Goal: Task Accomplishment & Management: Use online tool/utility

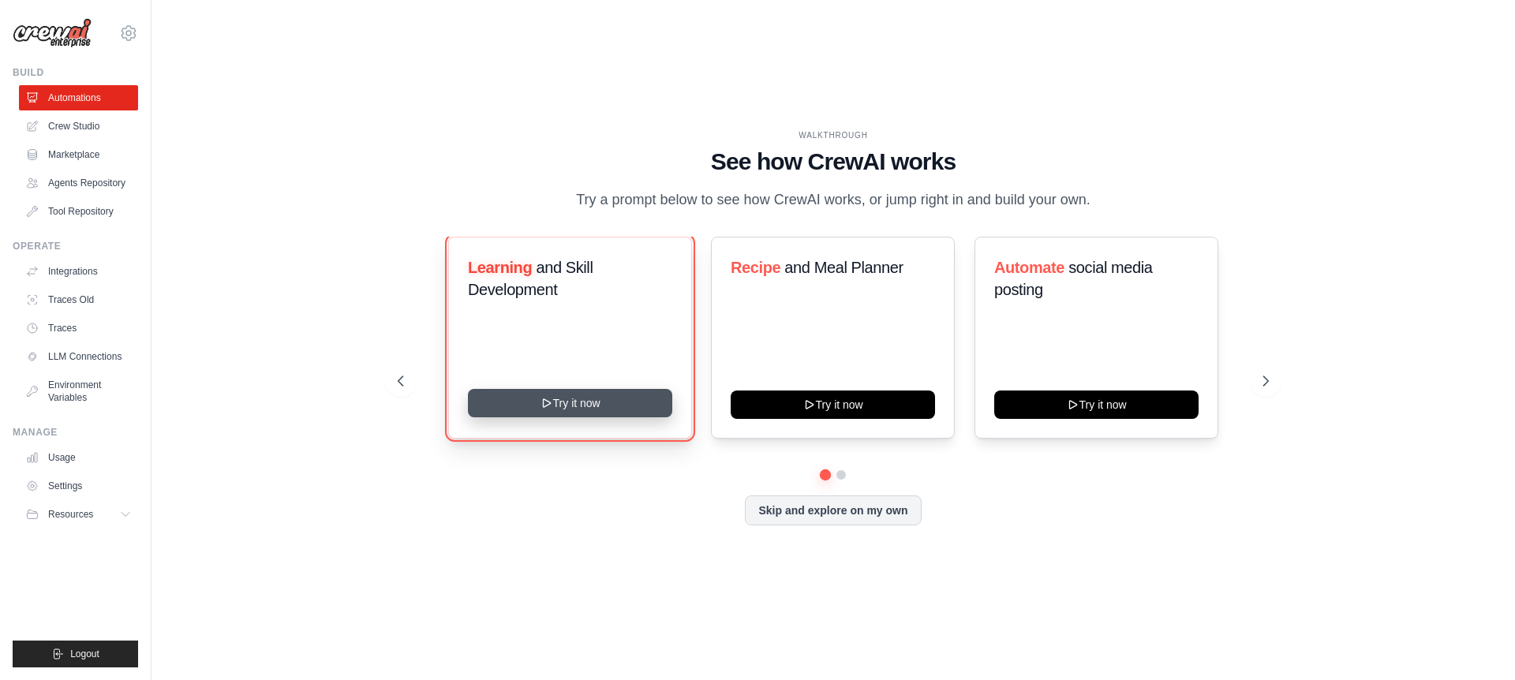
click at [590, 414] on button "Try it now" at bounding box center [570, 403] width 204 height 28
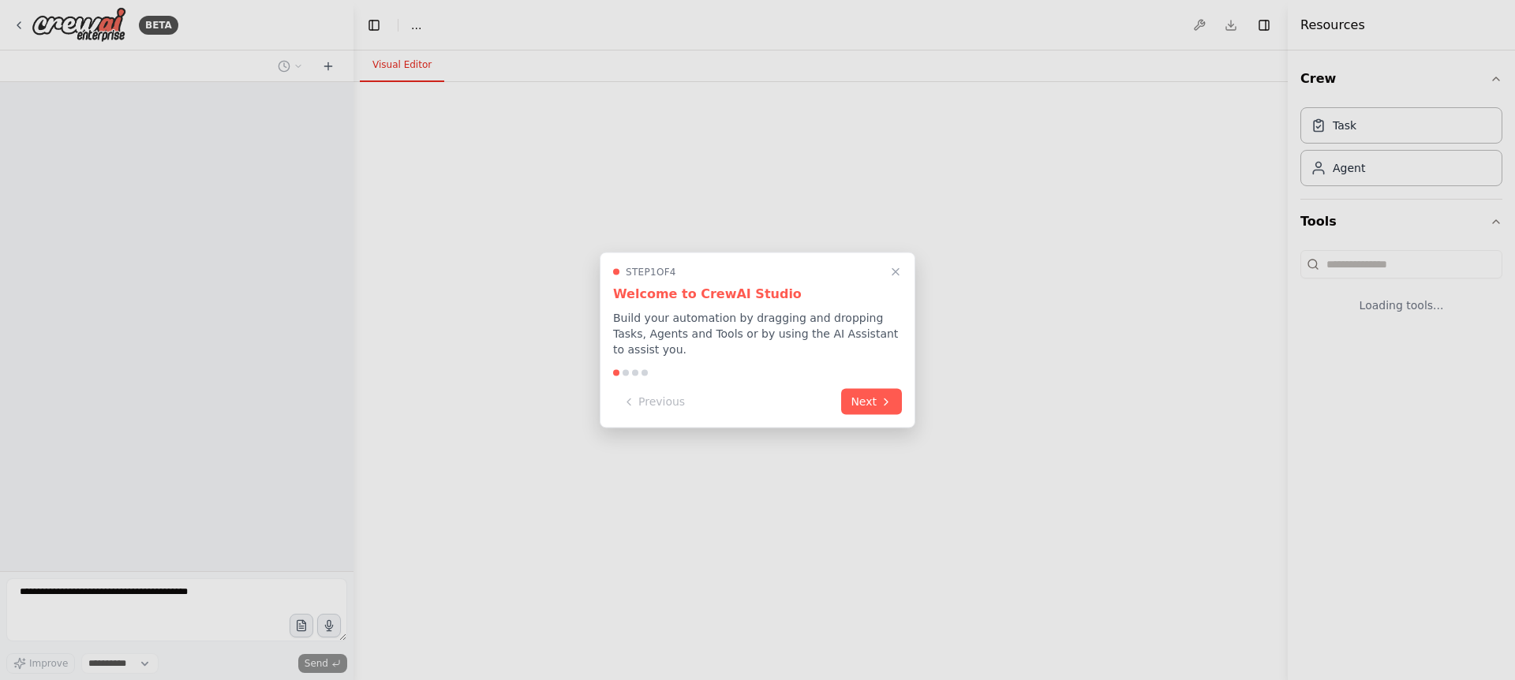
select select "****"
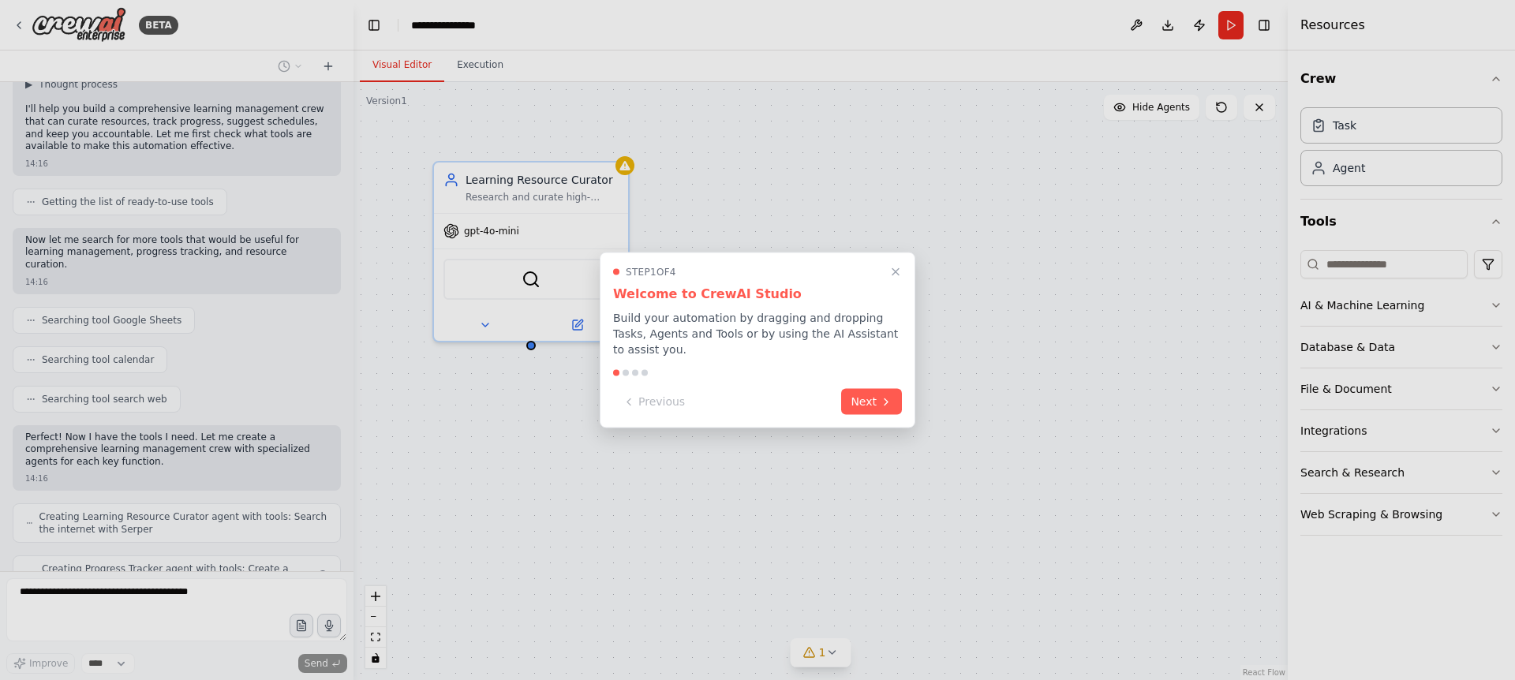
scroll to position [156, 0]
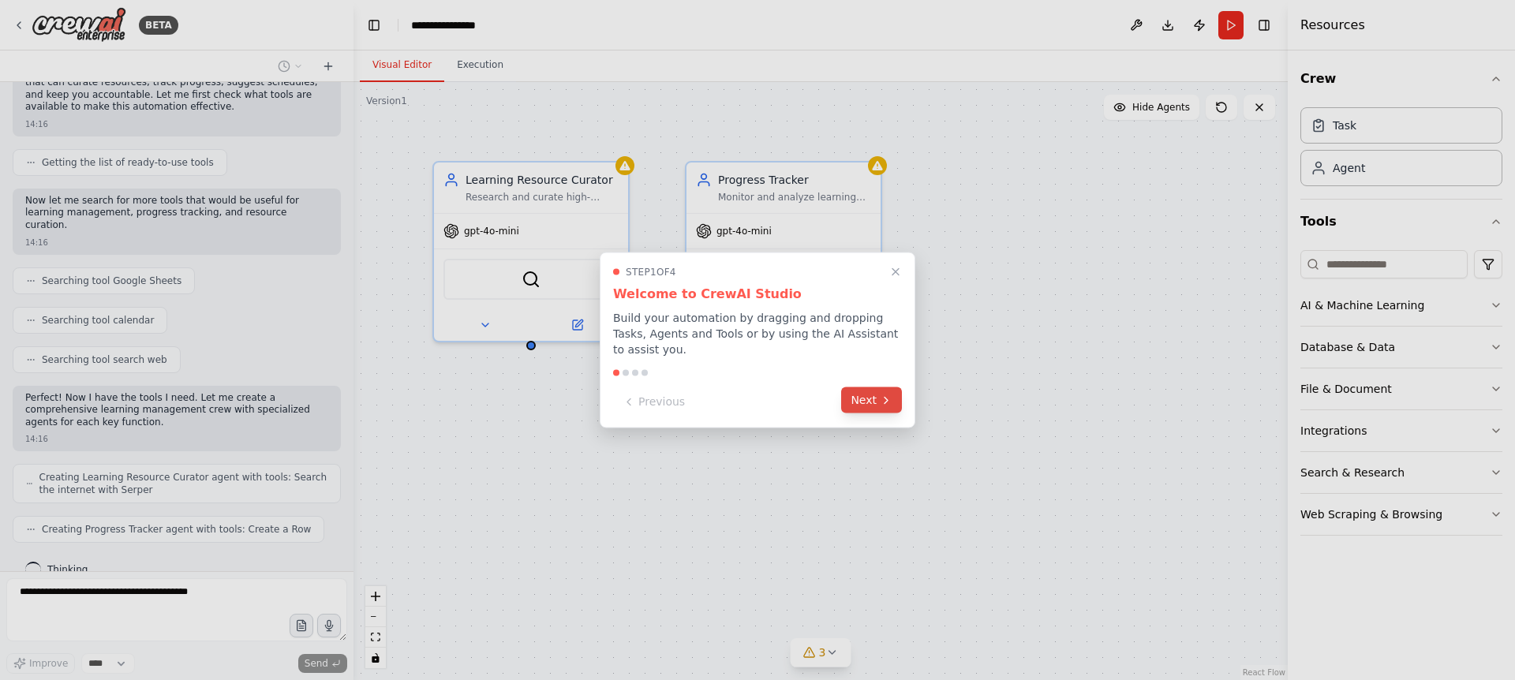
click at [882, 399] on icon at bounding box center [886, 400] width 13 height 13
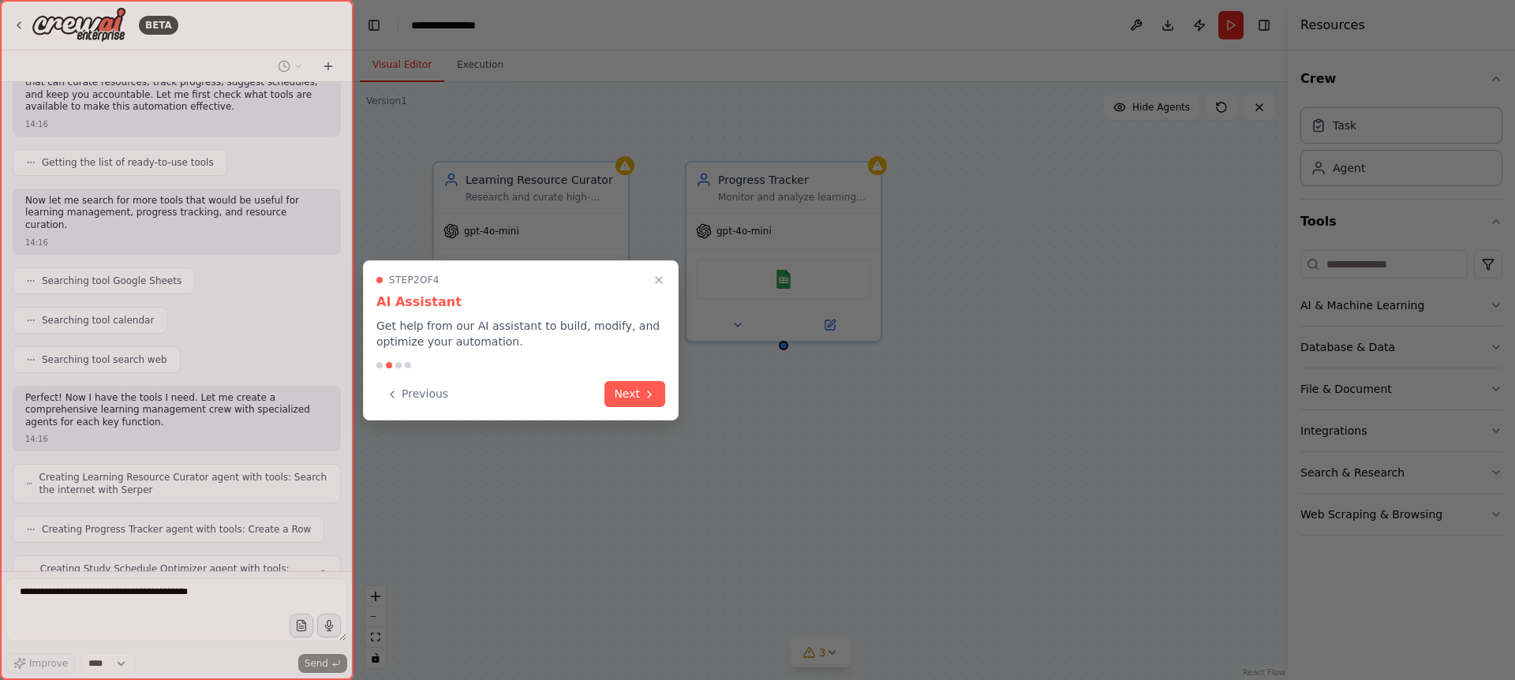
scroll to position [208, 0]
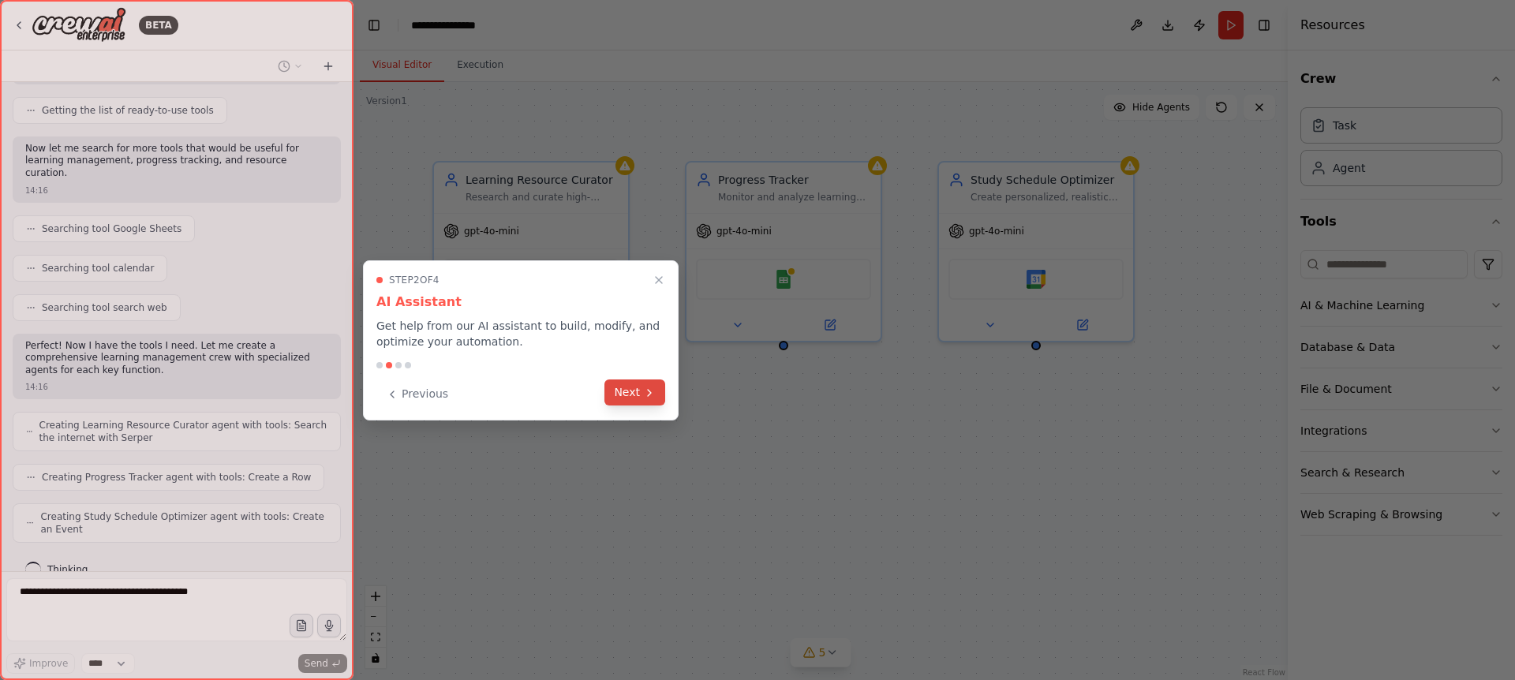
click at [650, 394] on icon at bounding box center [649, 393] width 3 height 6
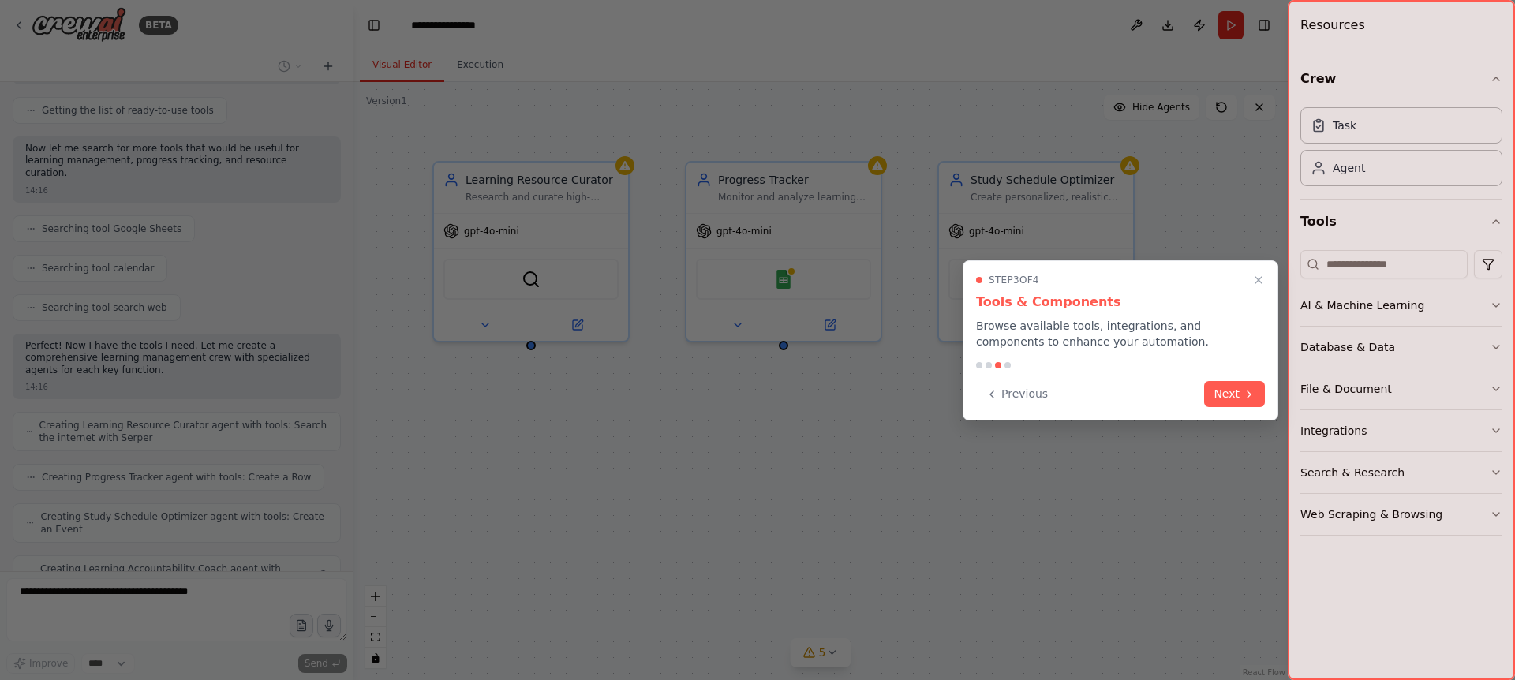
scroll to position [260, 0]
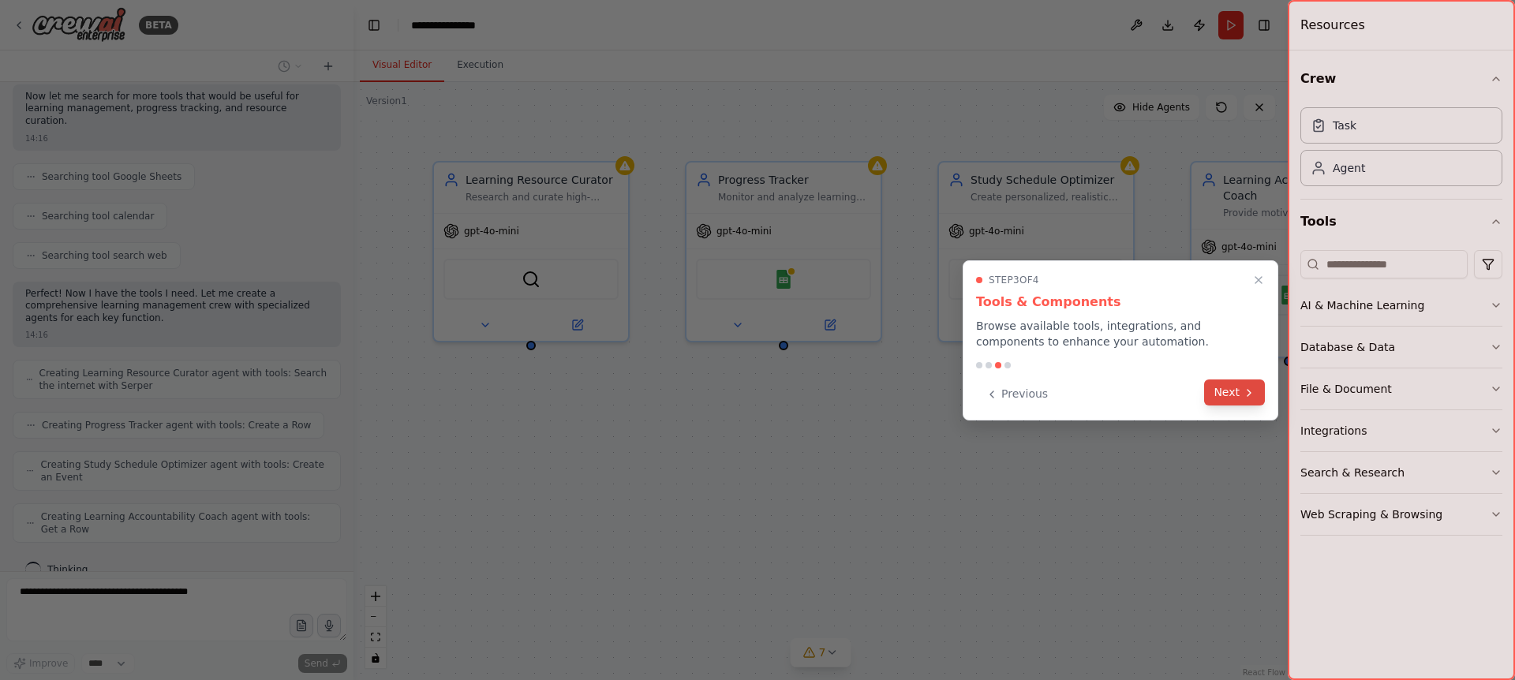
click at [1236, 388] on button "Next" at bounding box center [1234, 393] width 61 height 26
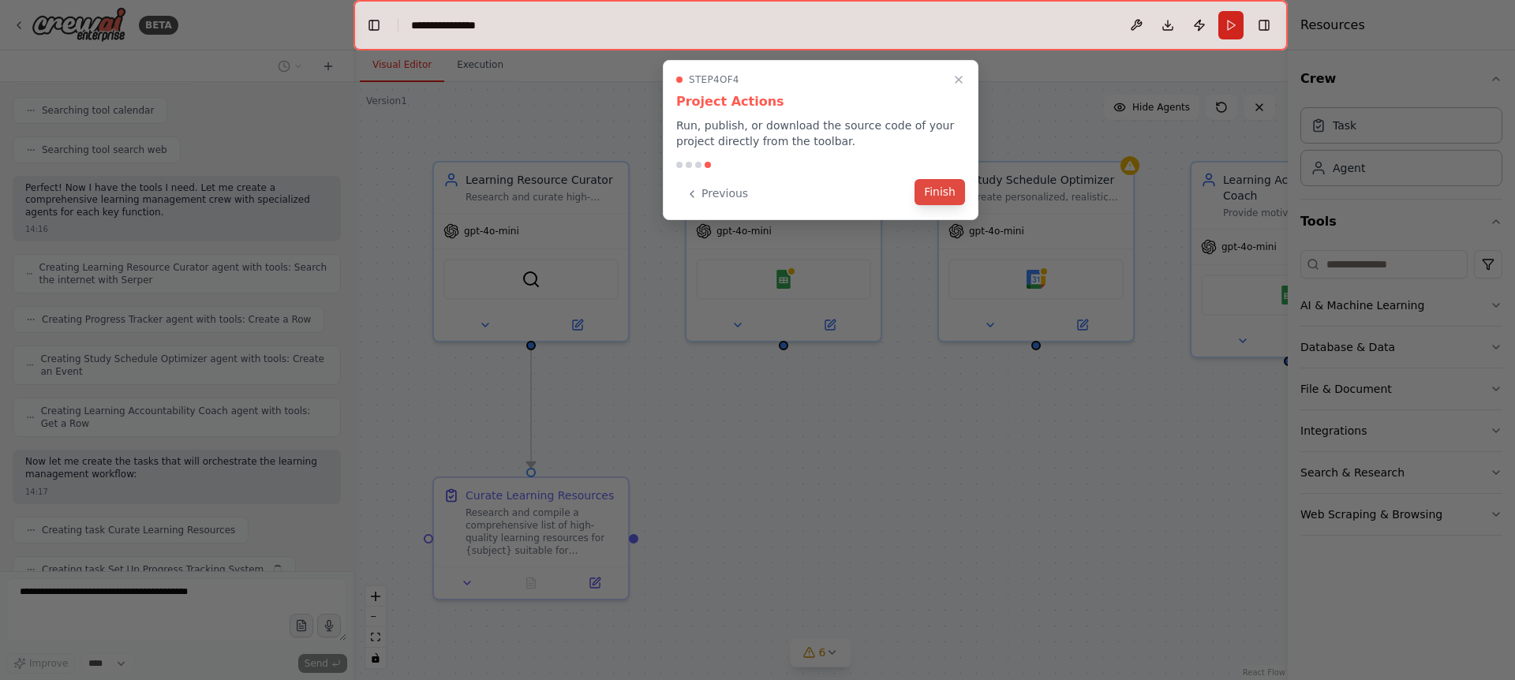
scroll to position [406, 0]
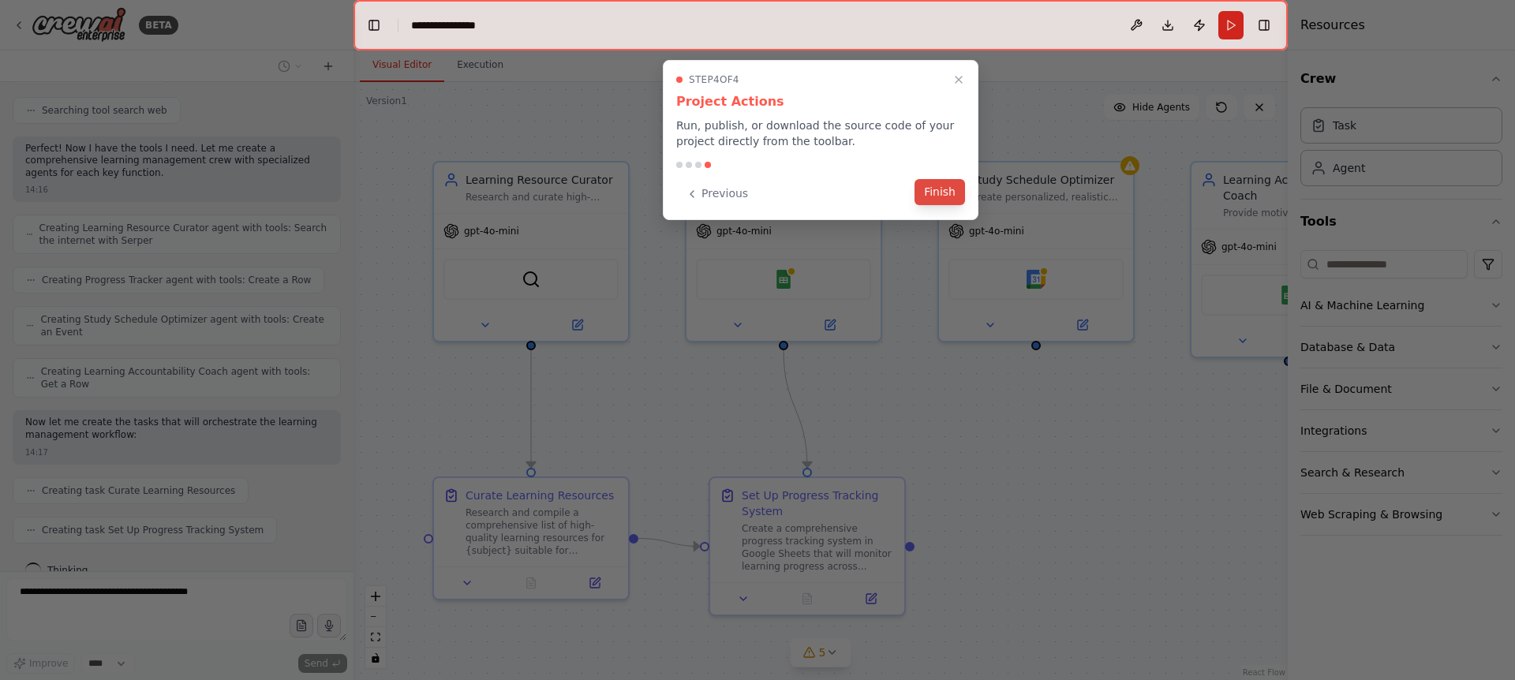
click at [957, 204] on button "Finish" at bounding box center [940, 192] width 51 height 26
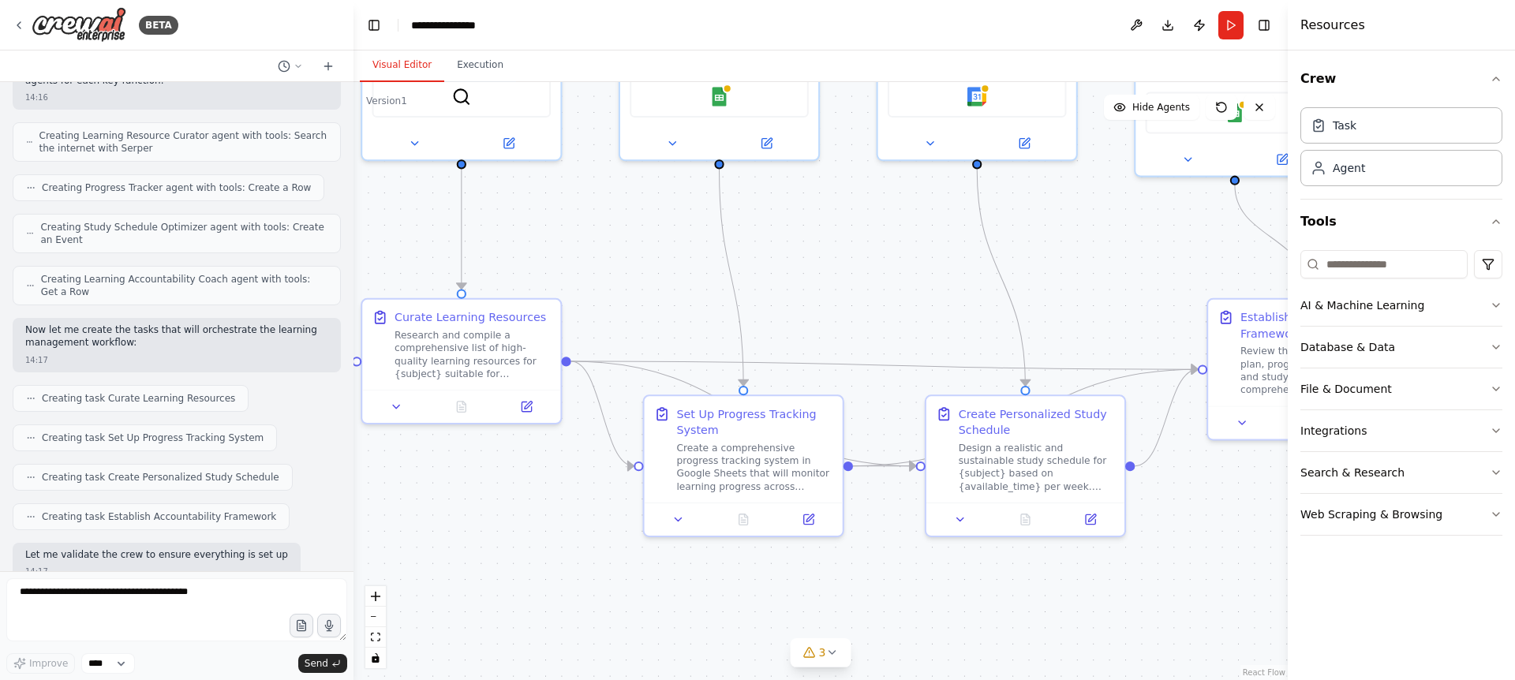
scroll to position [579, 0]
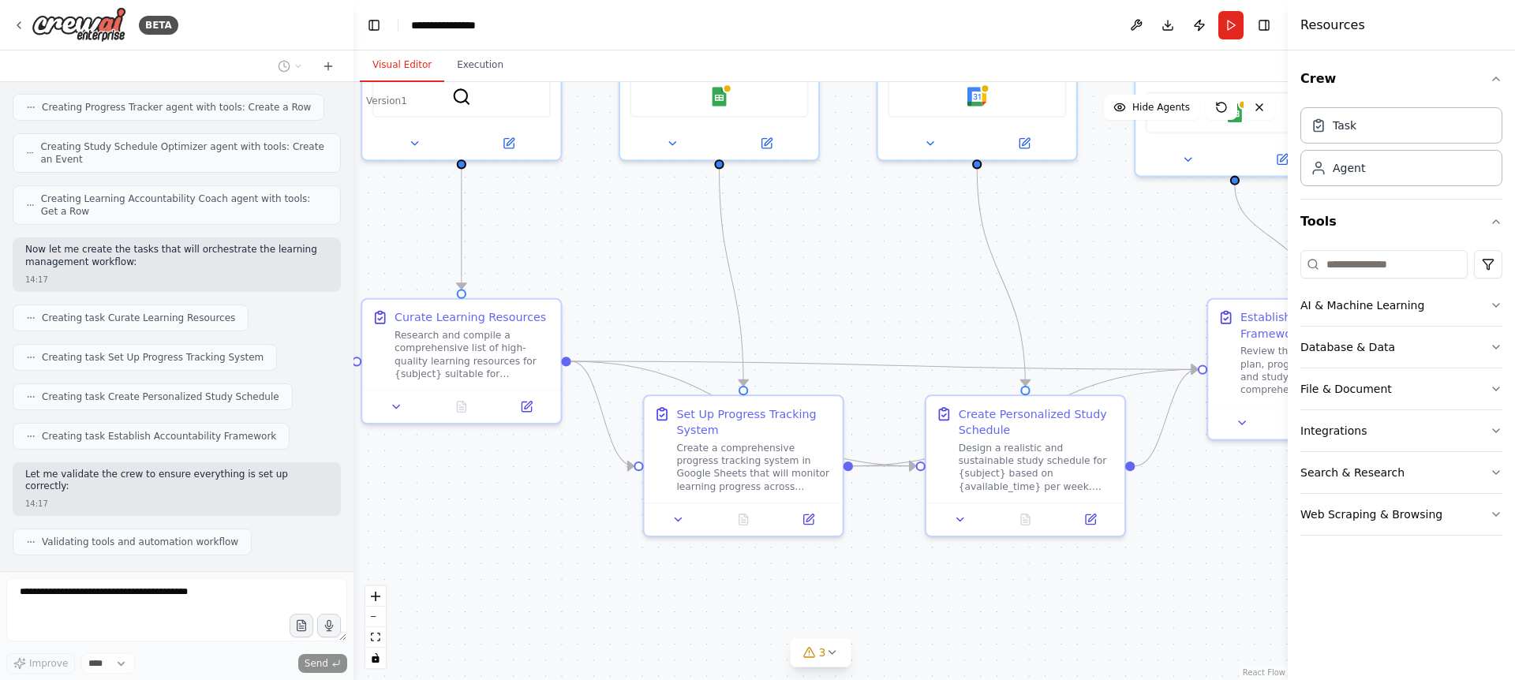
drag, startPoint x: 871, startPoint y: 421, endPoint x: 811, endPoint y: 242, distance: 188.7
click at [811, 242] on div ".deletable-edge-delete-btn { width: 20px; height: 20px; border: 0px solid #ffff…" at bounding box center [821, 381] width 935 height 598
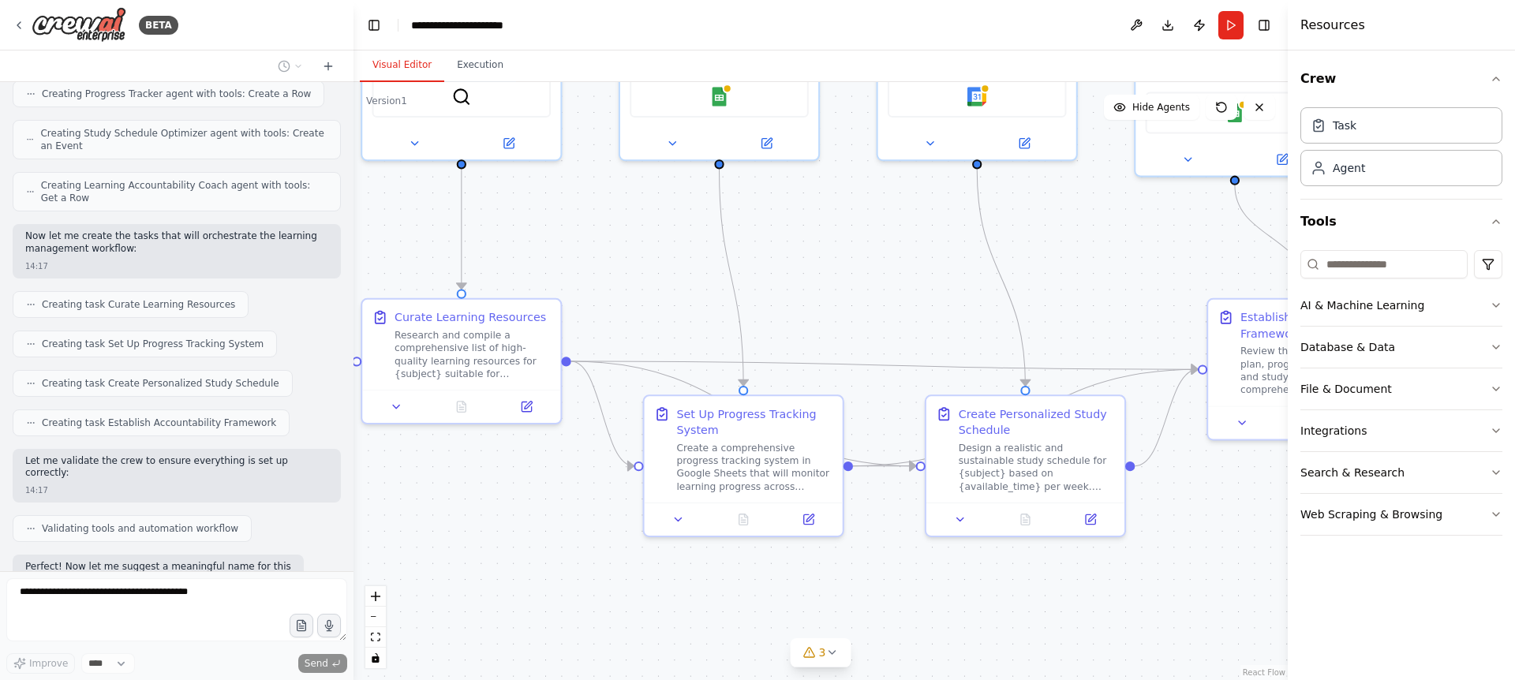
scroll to position [672, 0]
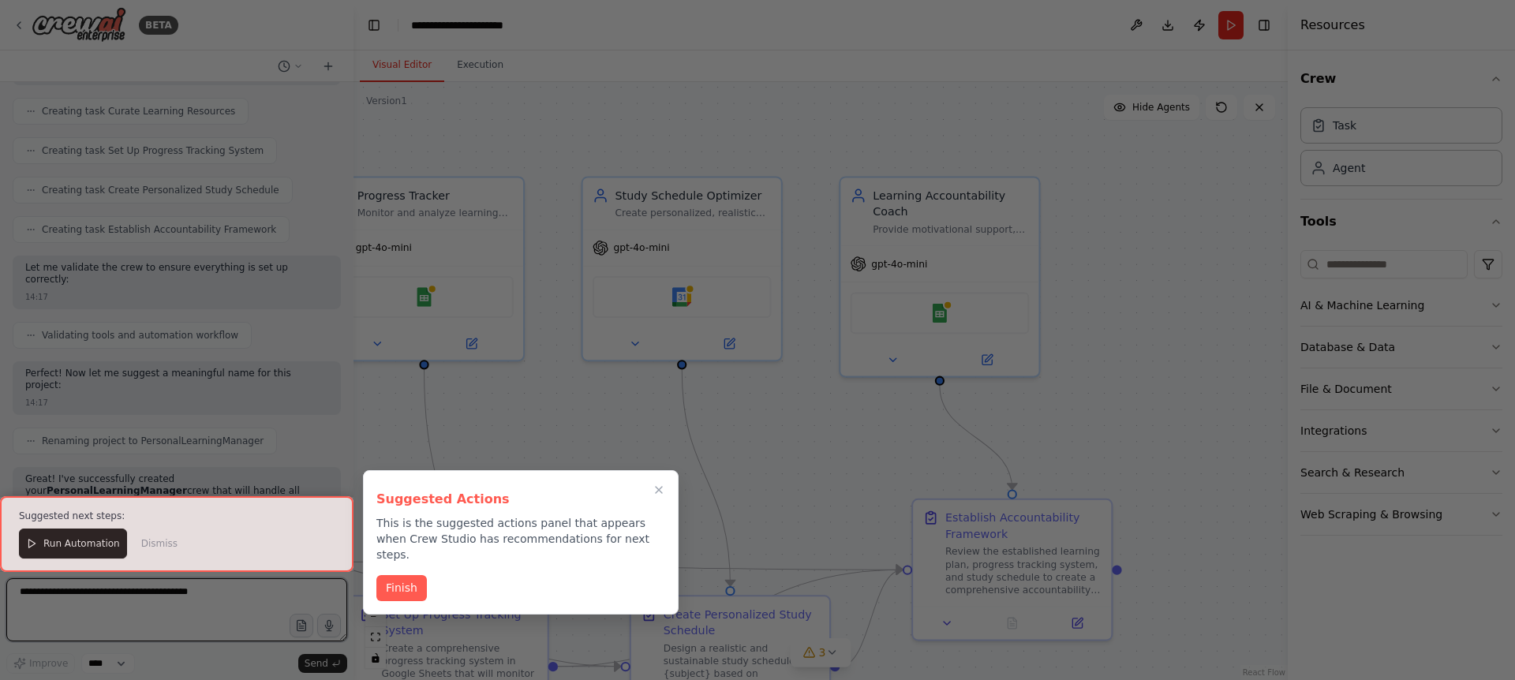
drag, startPoint x: 860, startPoint y: 275, endPoint x: 564, endPoint y: 476, distance: 356.8
click at [564, 476] on div "BETA Build a crew that curates personalized learning resources, tracks your pro…" at bounding box center [757, 340] width 1515 height 680
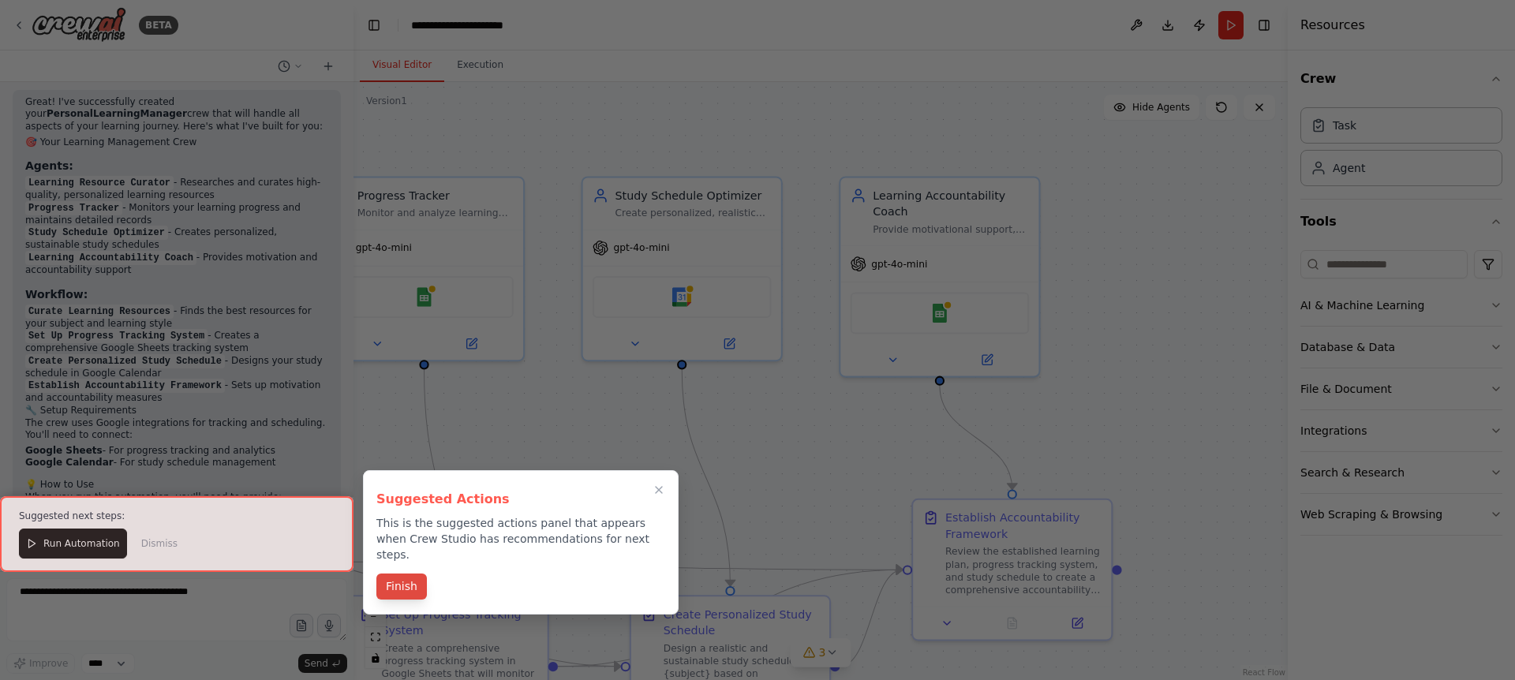
click at [406, 574] on button "Finish" at bounding box center [401, 587] width 51 height 26
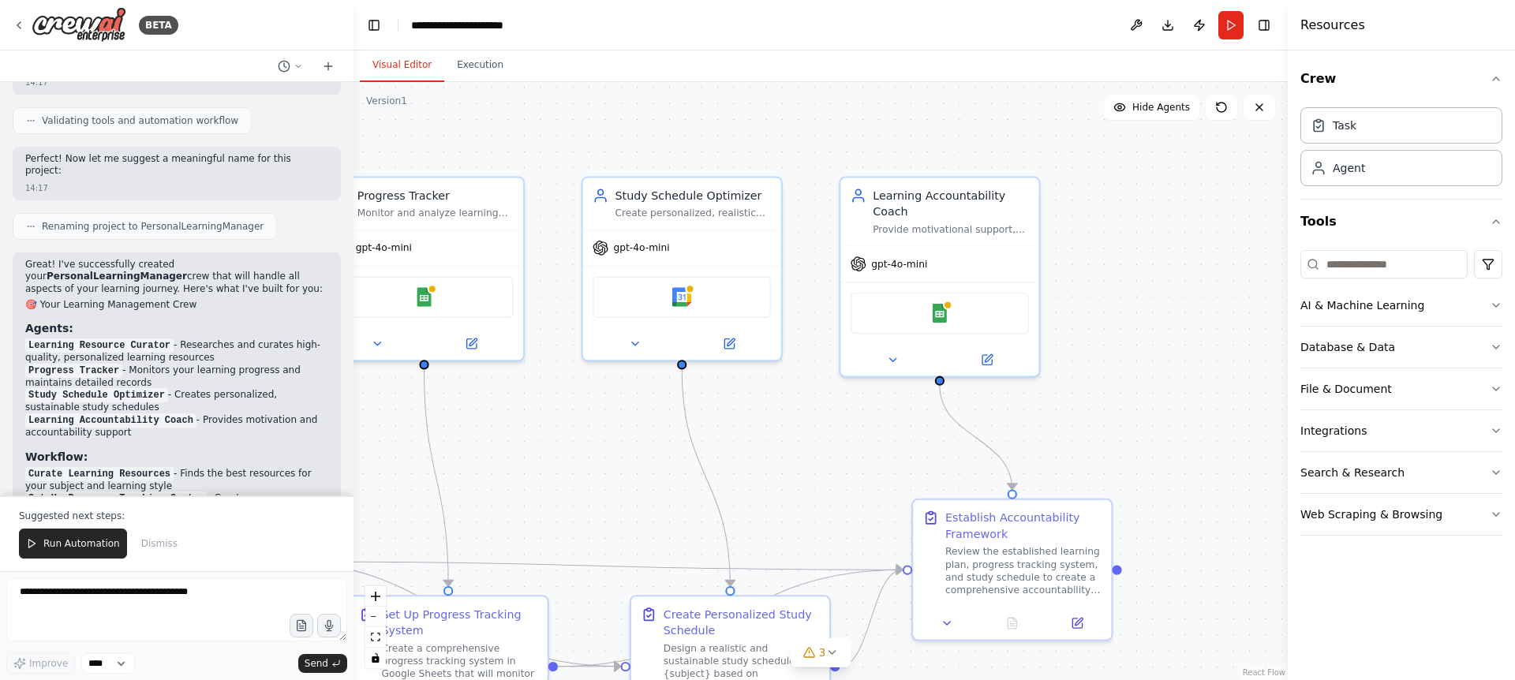
scroll to position [1003, 0]
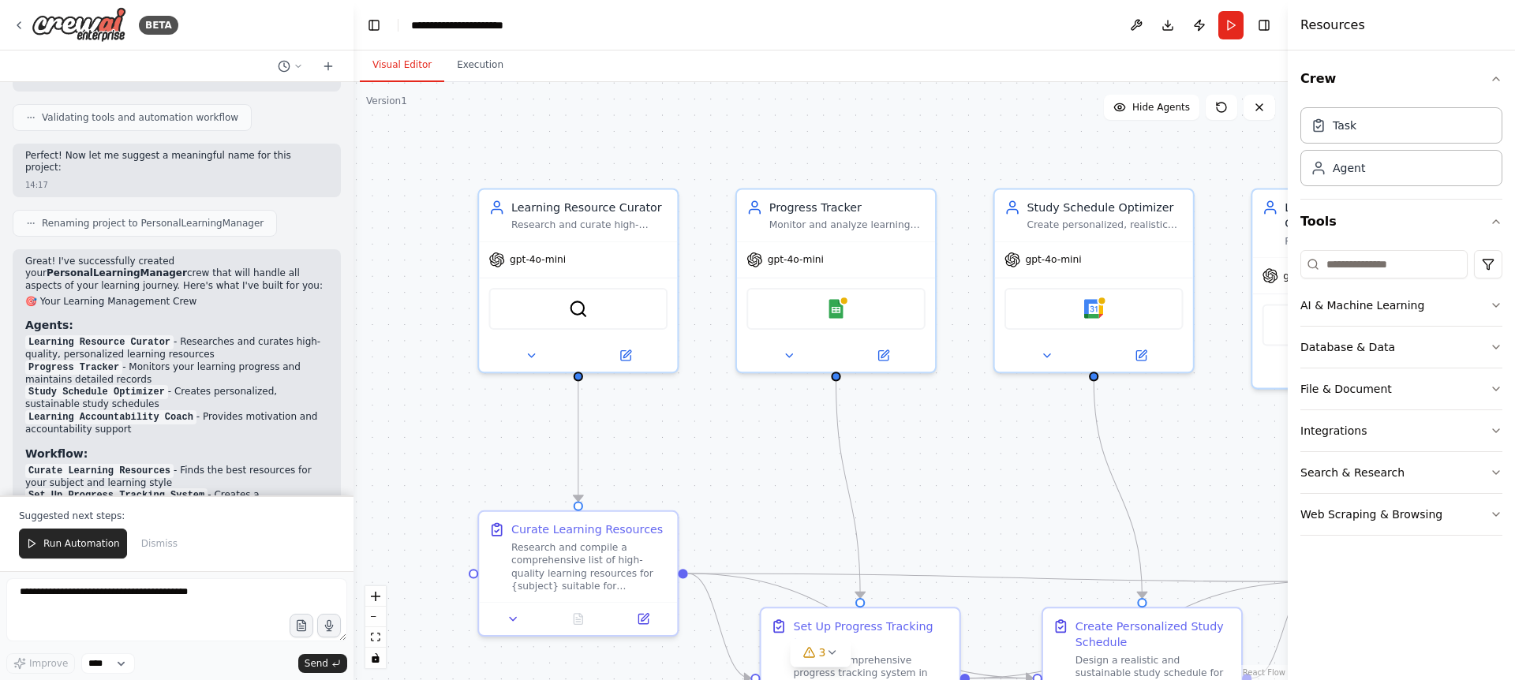
drag, startPoint x: 527, startPoint y: 422, endPoint x: 941, endPoint y: 438, distance: 413.9
click at [939, 435] on div ".deletable-edge-delete-btn { width: 20px; height: 20px; border: 0px solid #ffff…" at bounding box center [821, 381] width 935 height 598
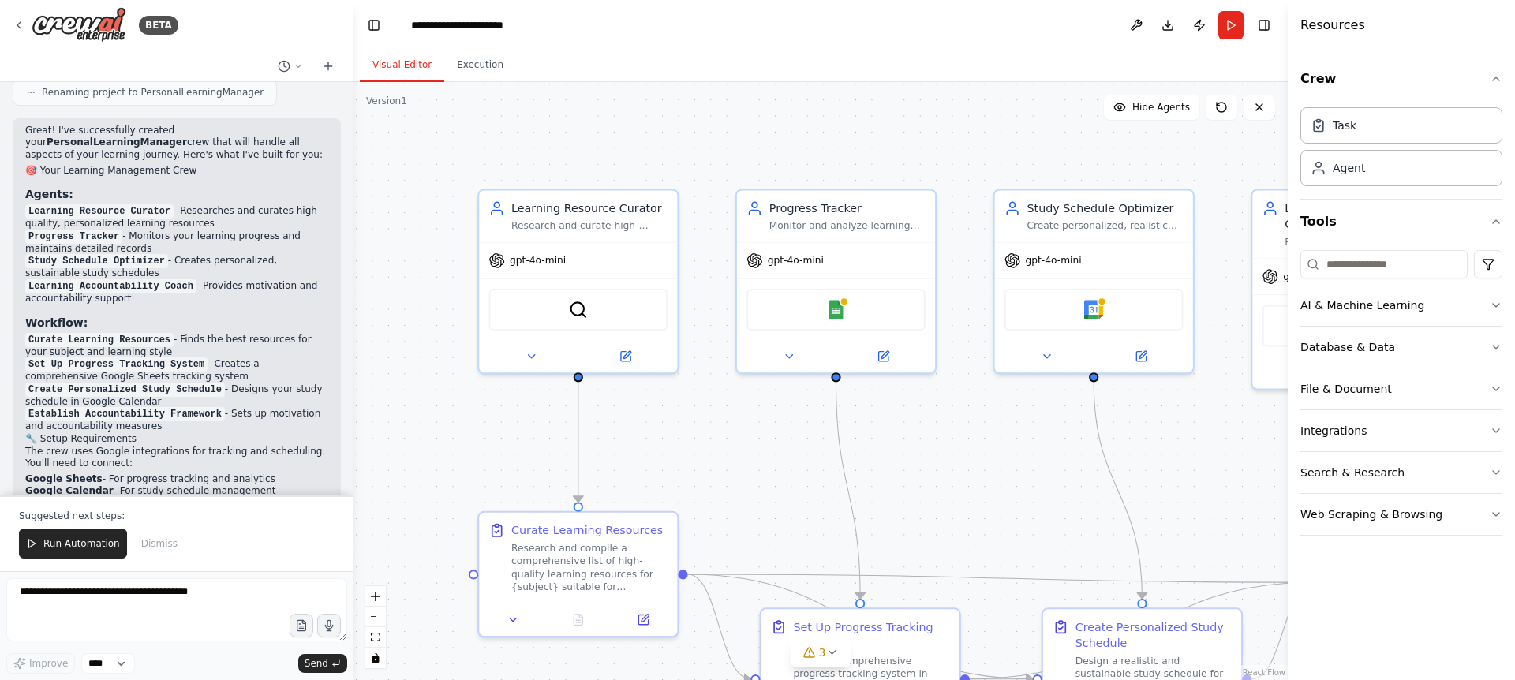
scroll to position [1302, 0]
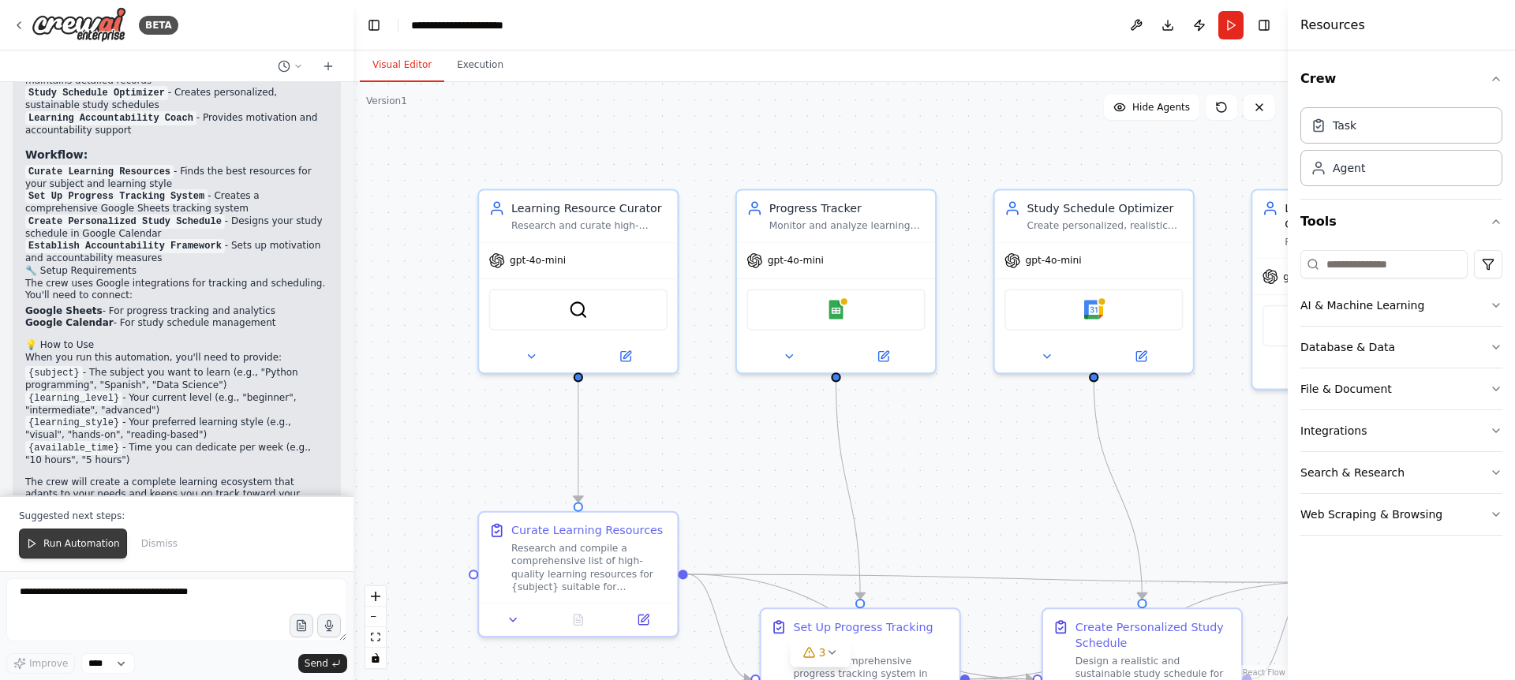
click at [54, 546] on span "Run Automation" at bounding box center [81, 544] width 77 height 13
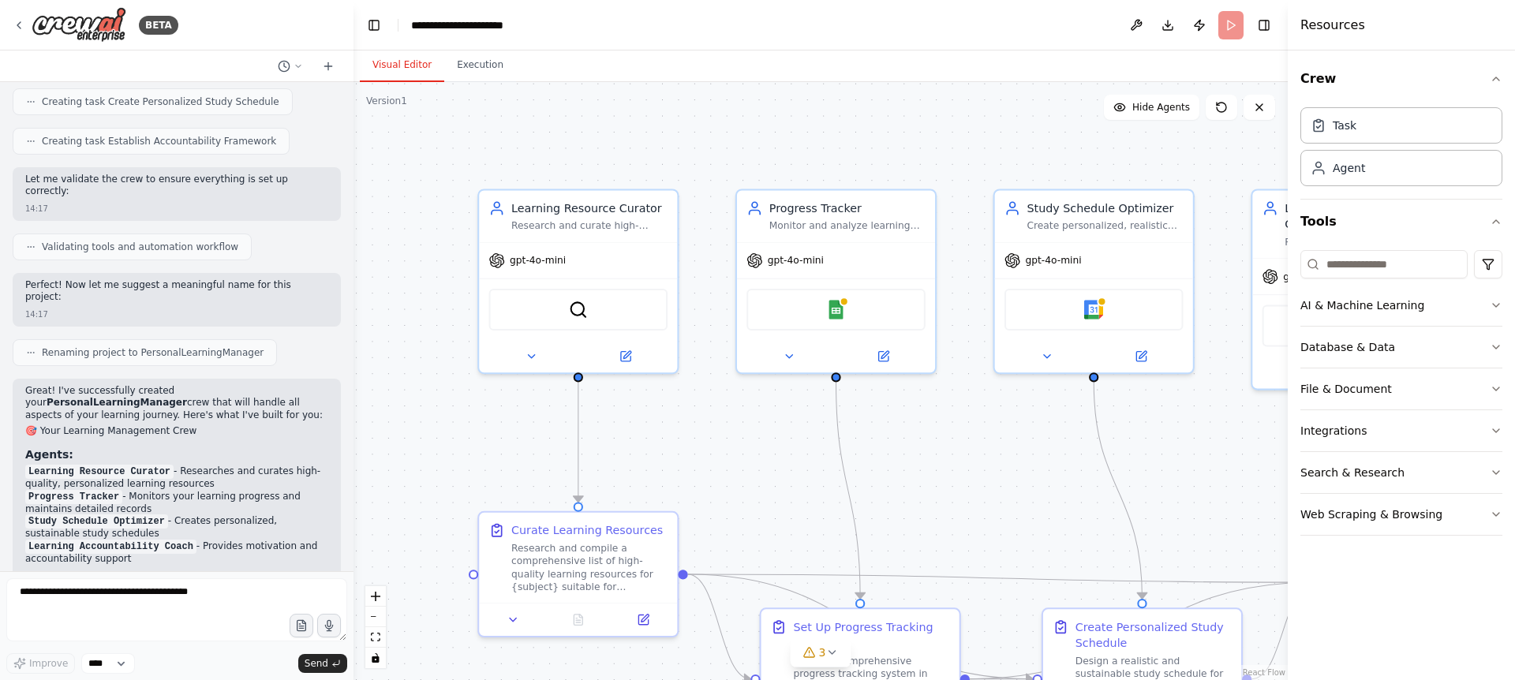
scroll to position [1227, 0]
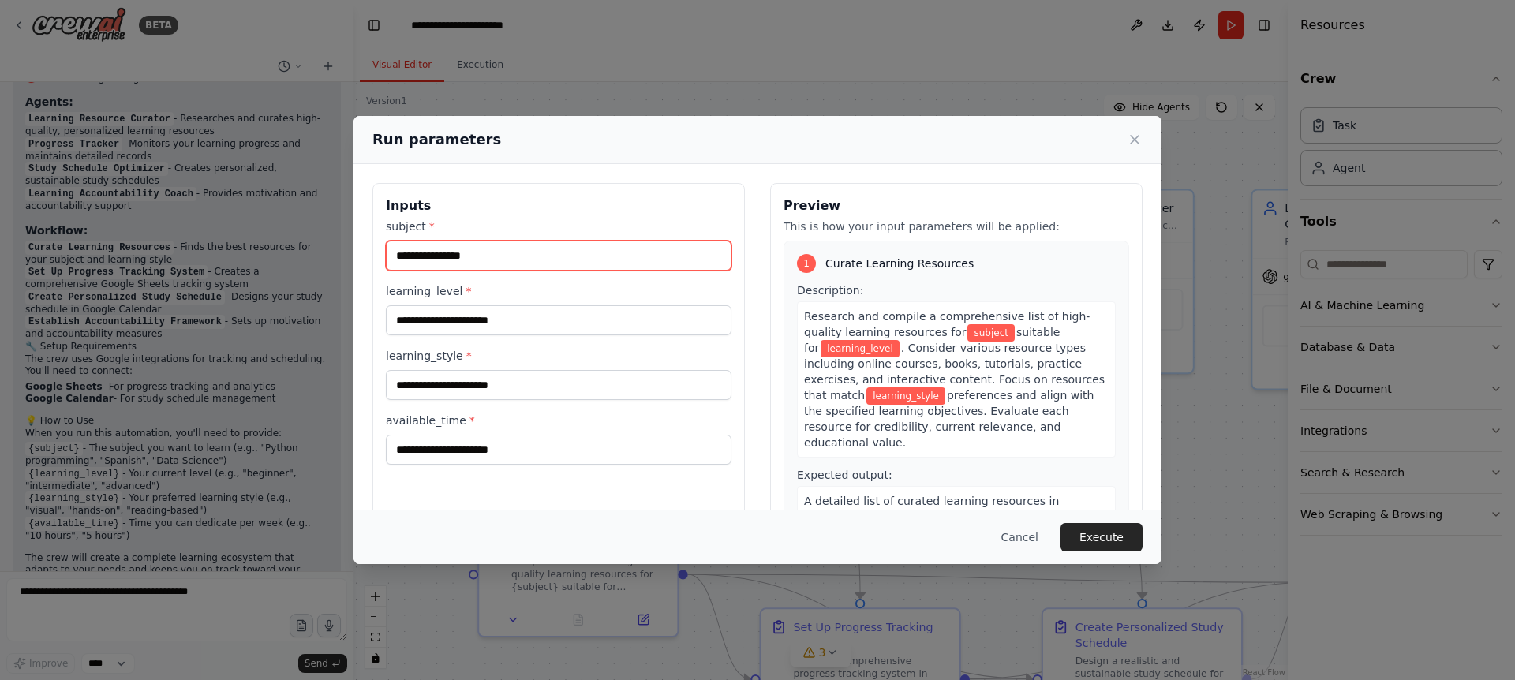
click at [485, 257] on input "subject *" at bounding box center [559, 256] width 346 height 30
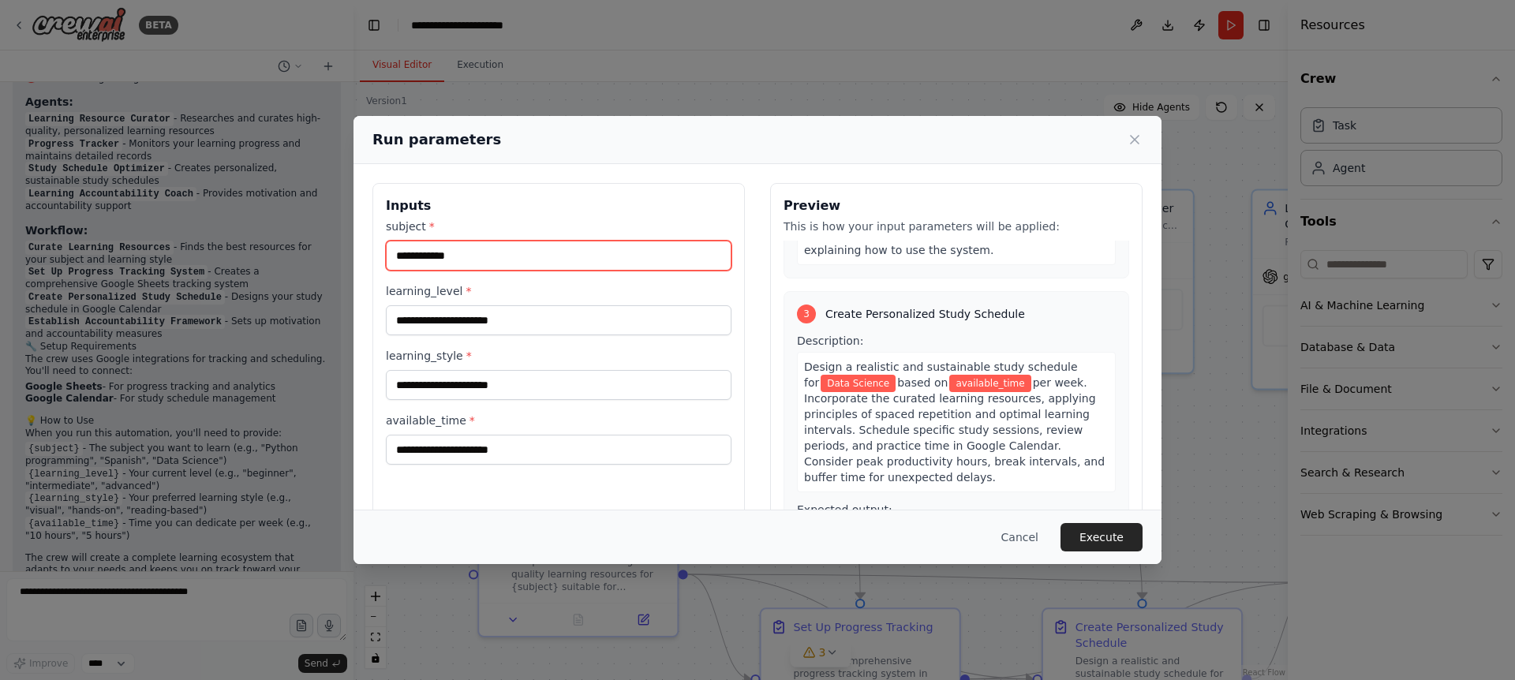
scroll to position [0, 0]
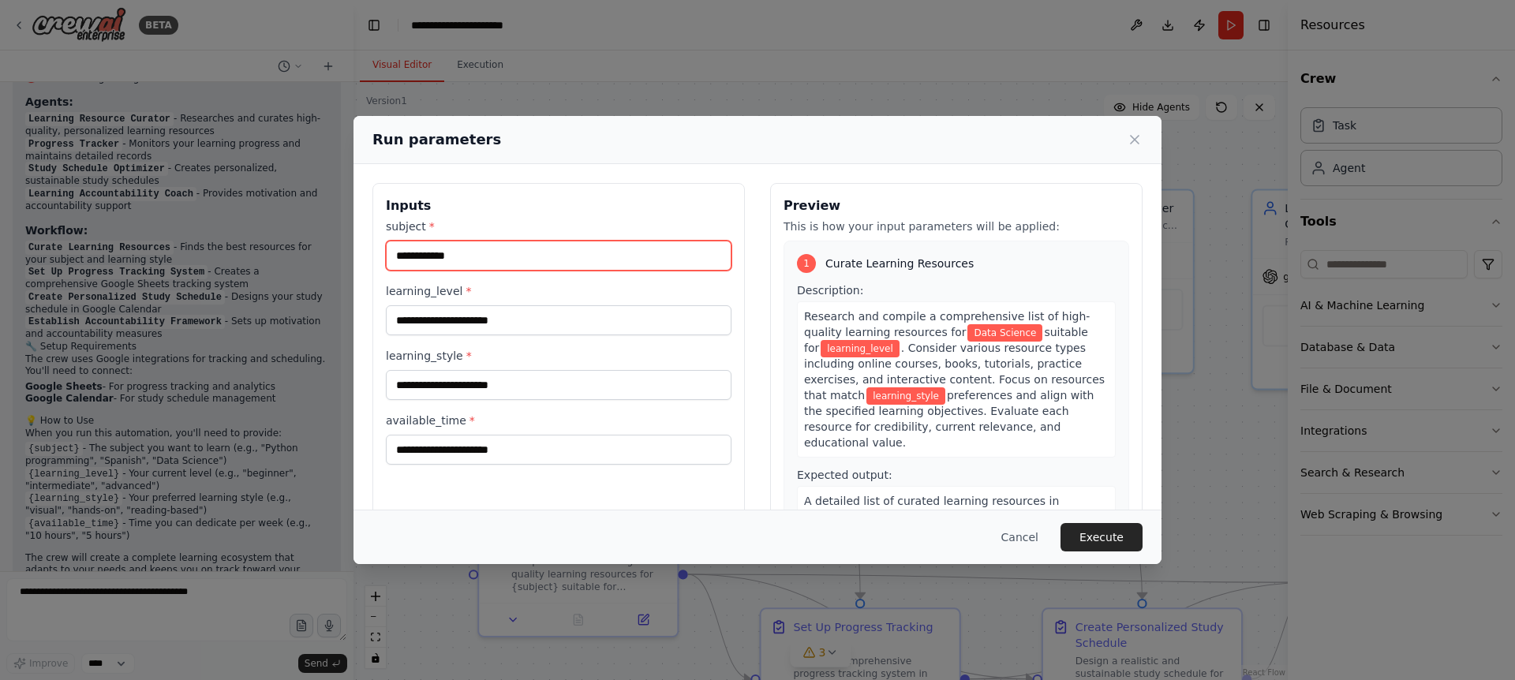
type input "**********"
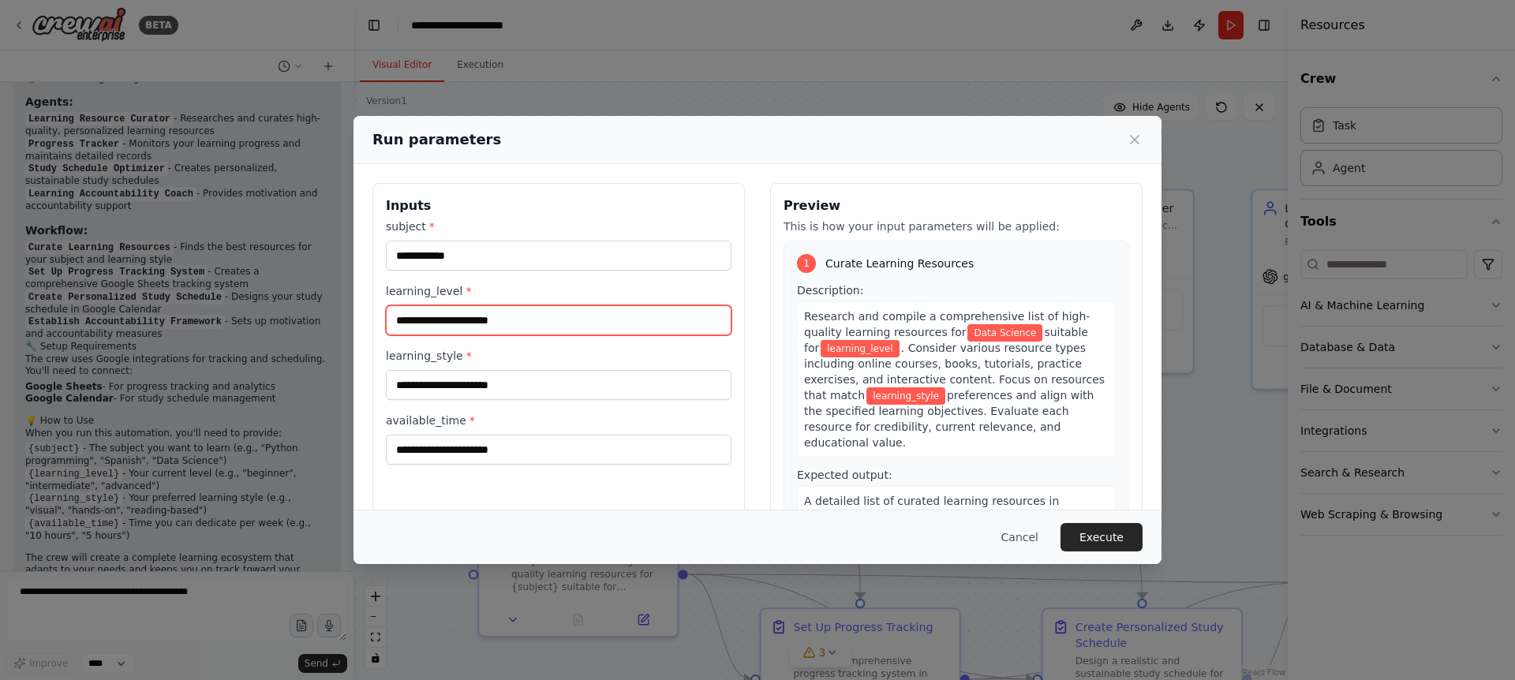
drag, startPoint x: 528, startPoint y: 320, endPoint x: 357, endPoint y: 315, distance: 171.4
click at [357, 315] on div "**********" at bounding box center [758, 370] width 808 height 412
type input "**********"
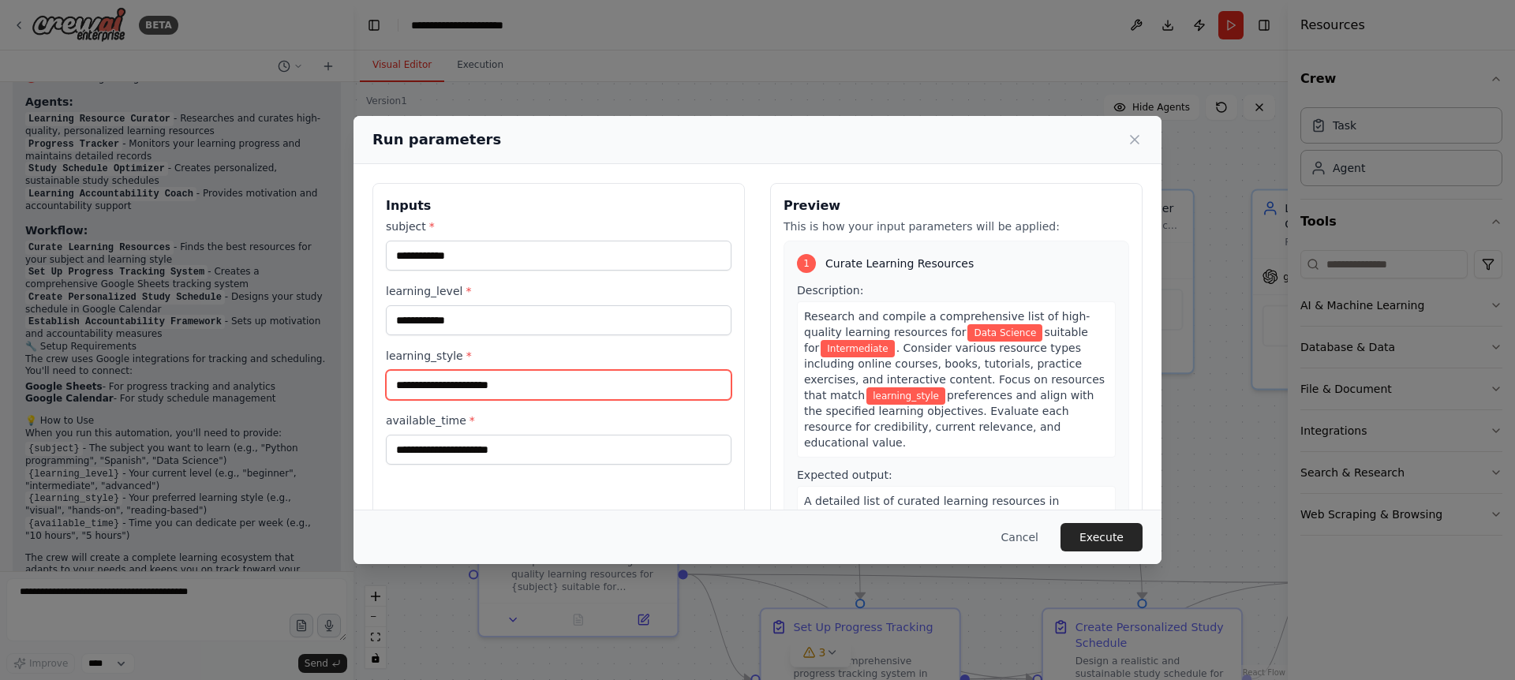
drag, startPoint x: 517, startPoint y: 386, endPoint x: 400, endPoint y: 400, distance: 117.7
click at [400, 400] on div "**********" at bounding box center [559, 342] width 346 height 246
drag, startPoint x: 523, startPoint y: 387, endPoint x: 417, endPoint y: 393, distance: 106.7
click at [417, 393] on input "learning_style *" at bounding box center [559, 385] width 346 height 30
type input "********"
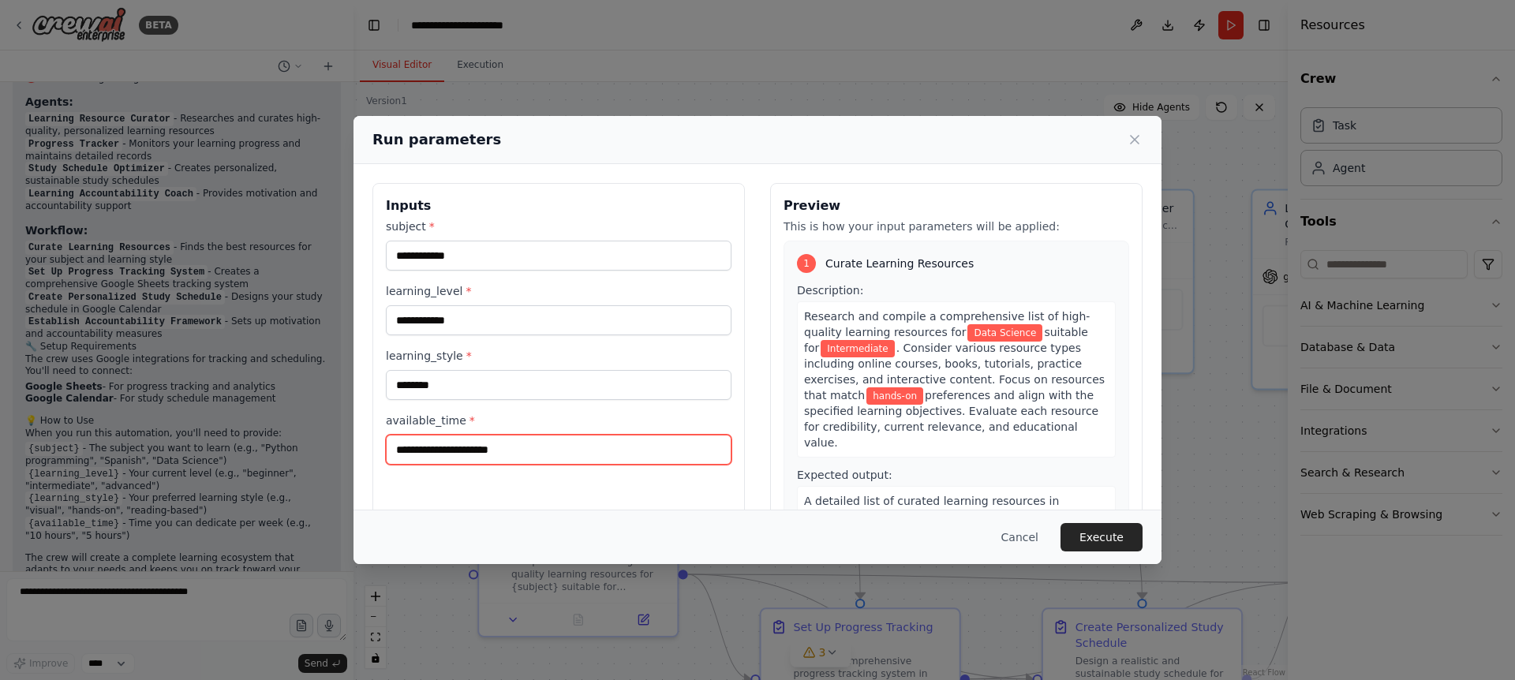
click at [518, 447] on input "available_time *" at bounding box center [559, 450] width 346 height 30
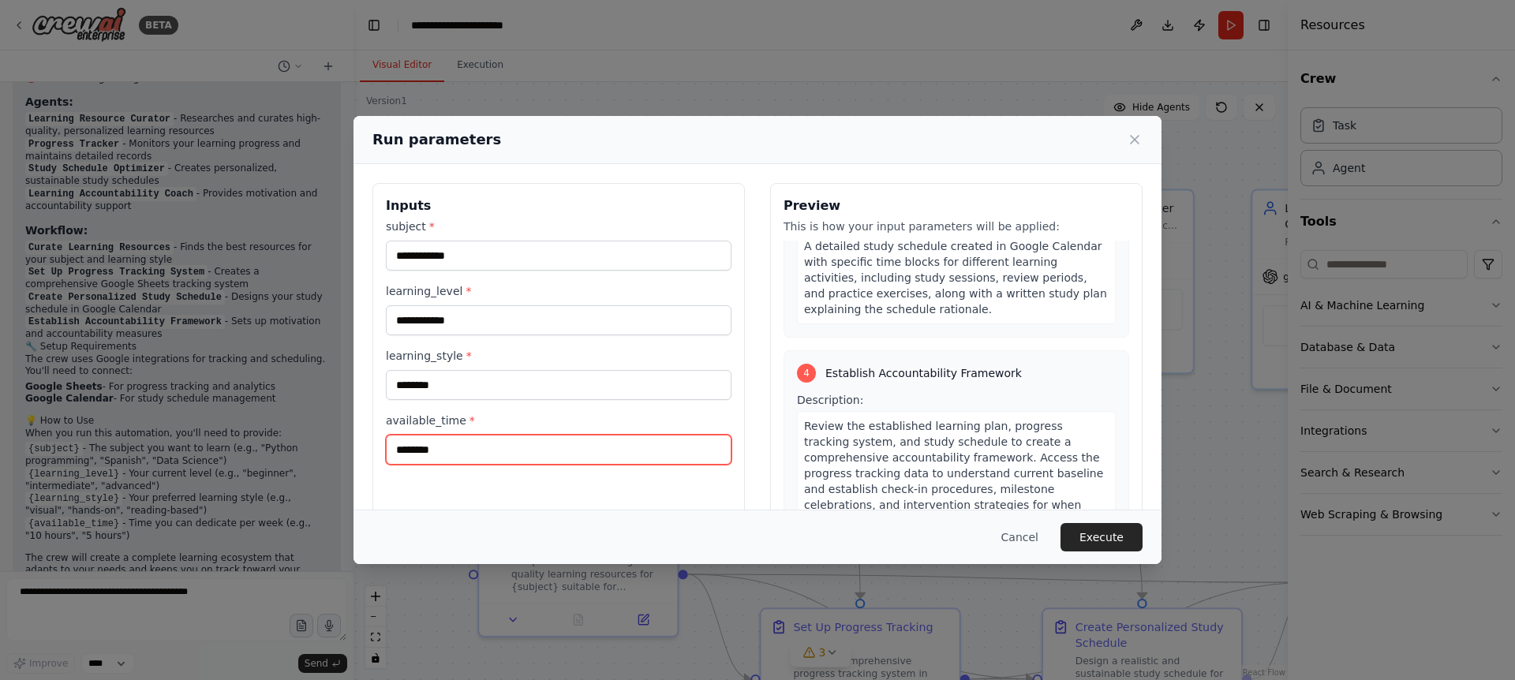
scroll to position [1048, 0]
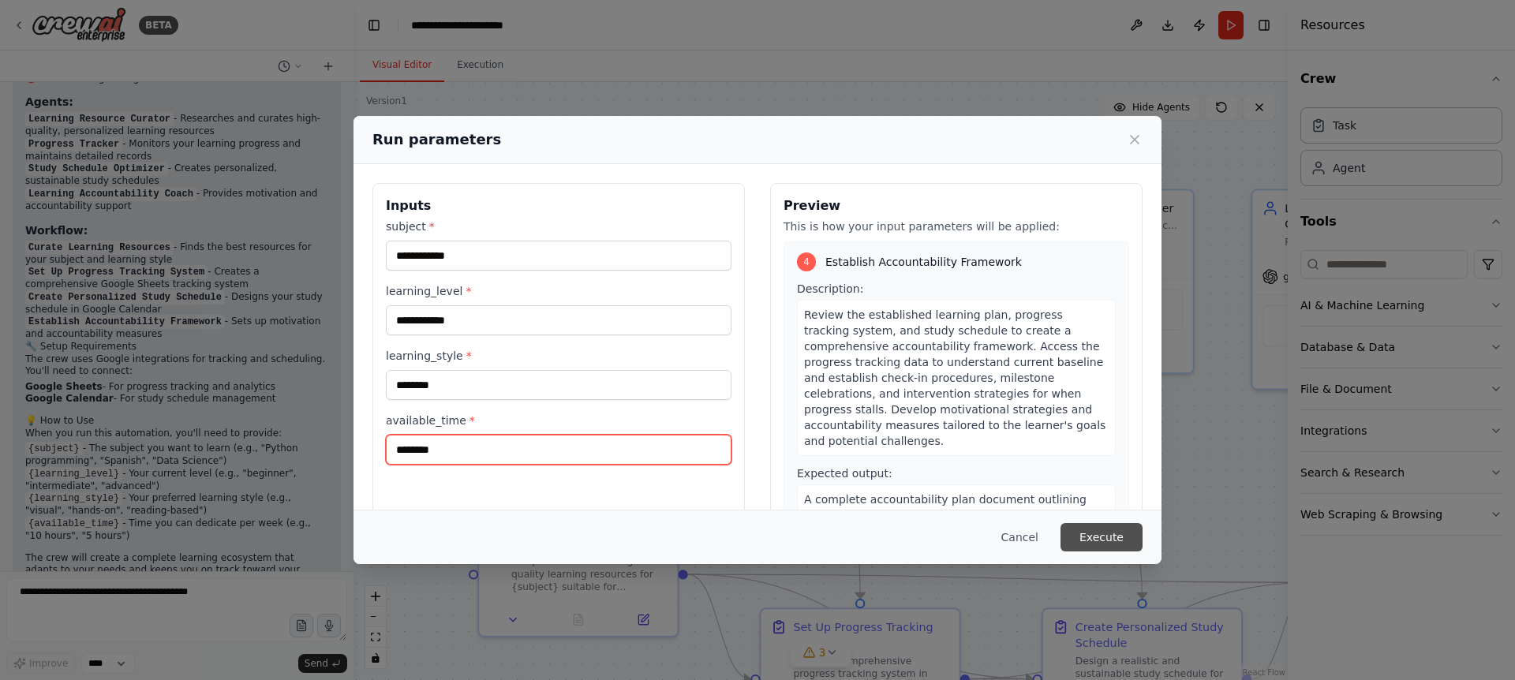
type input "********"
click at [1108, 542] on button "Execute" at bounding box center [1102, 537] width 82 height 28
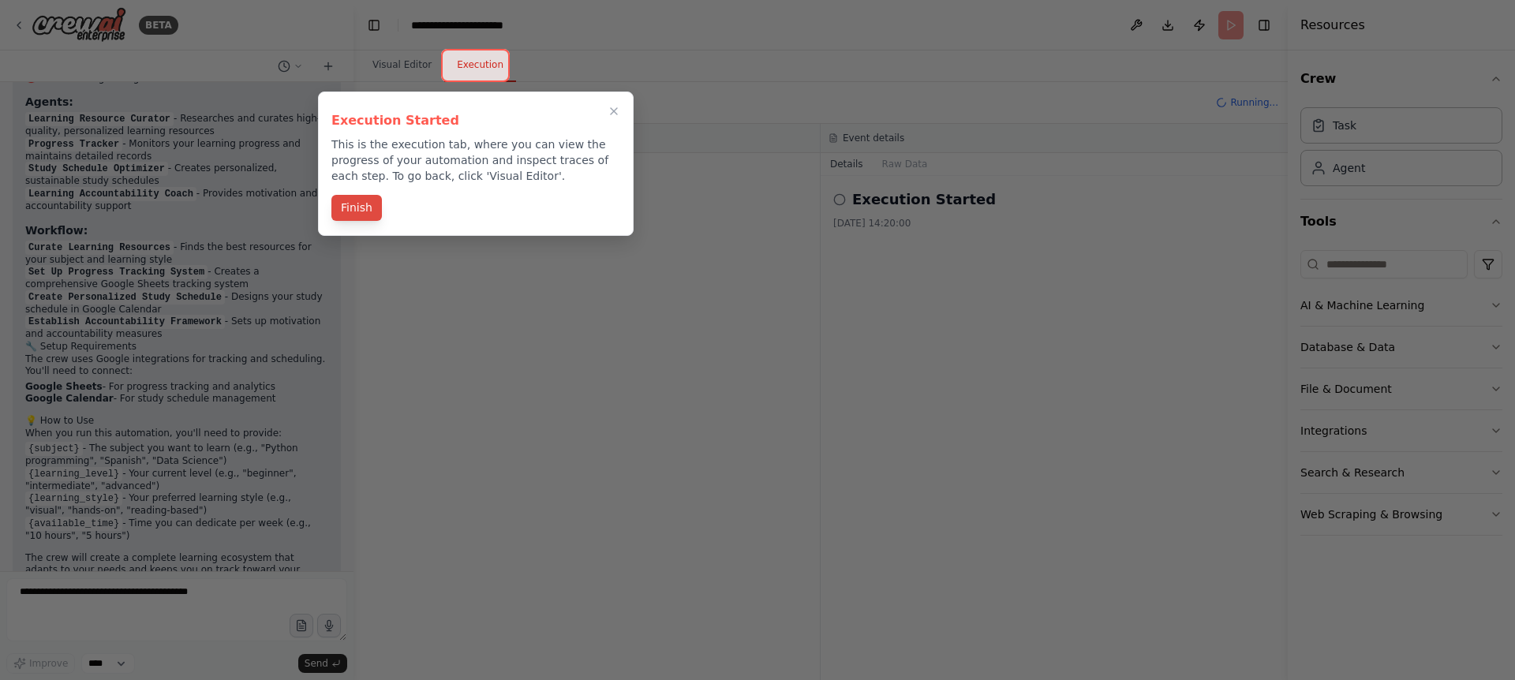
click at [364, 206] on button "Finish" at bounding box center [357, 208] width 51 height 26
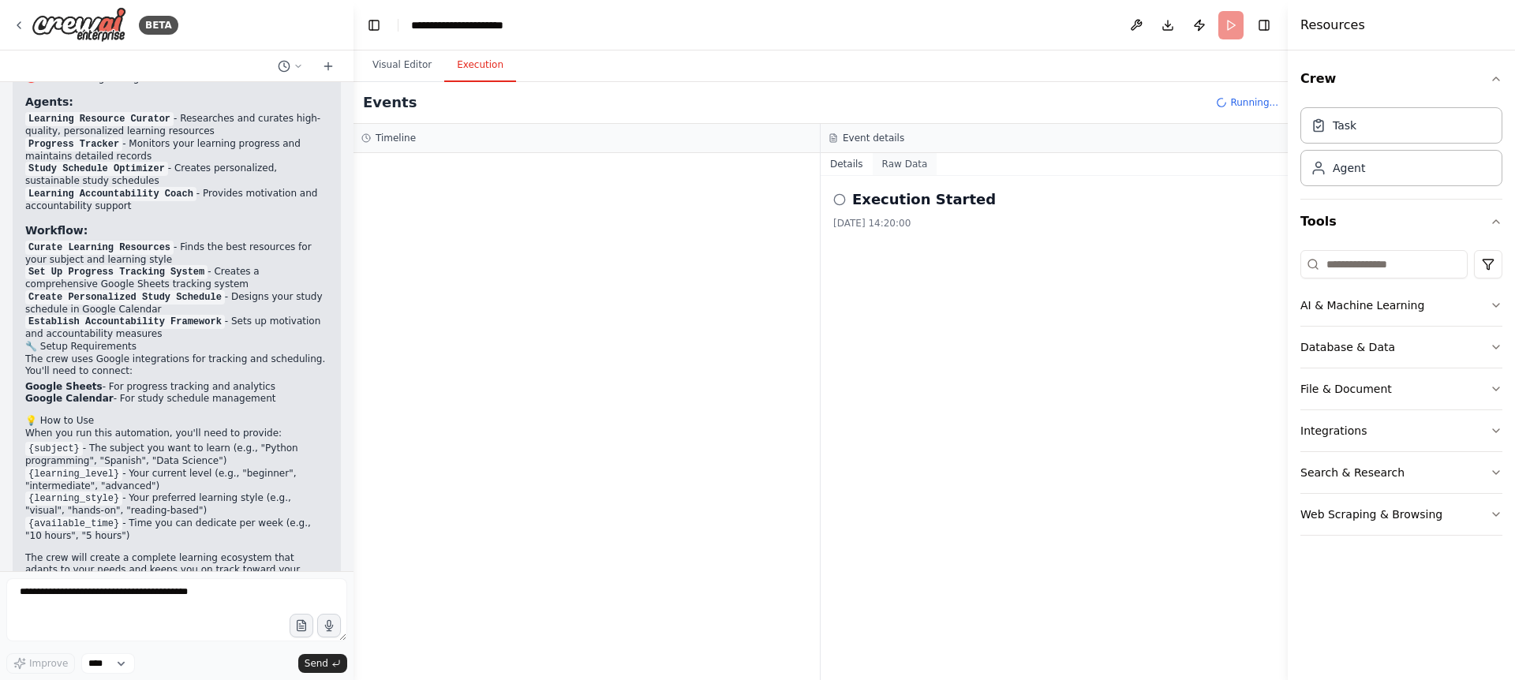
click at [905, 163] on button "Raw Data" at bounding box center [905, 164] width 65 height 22
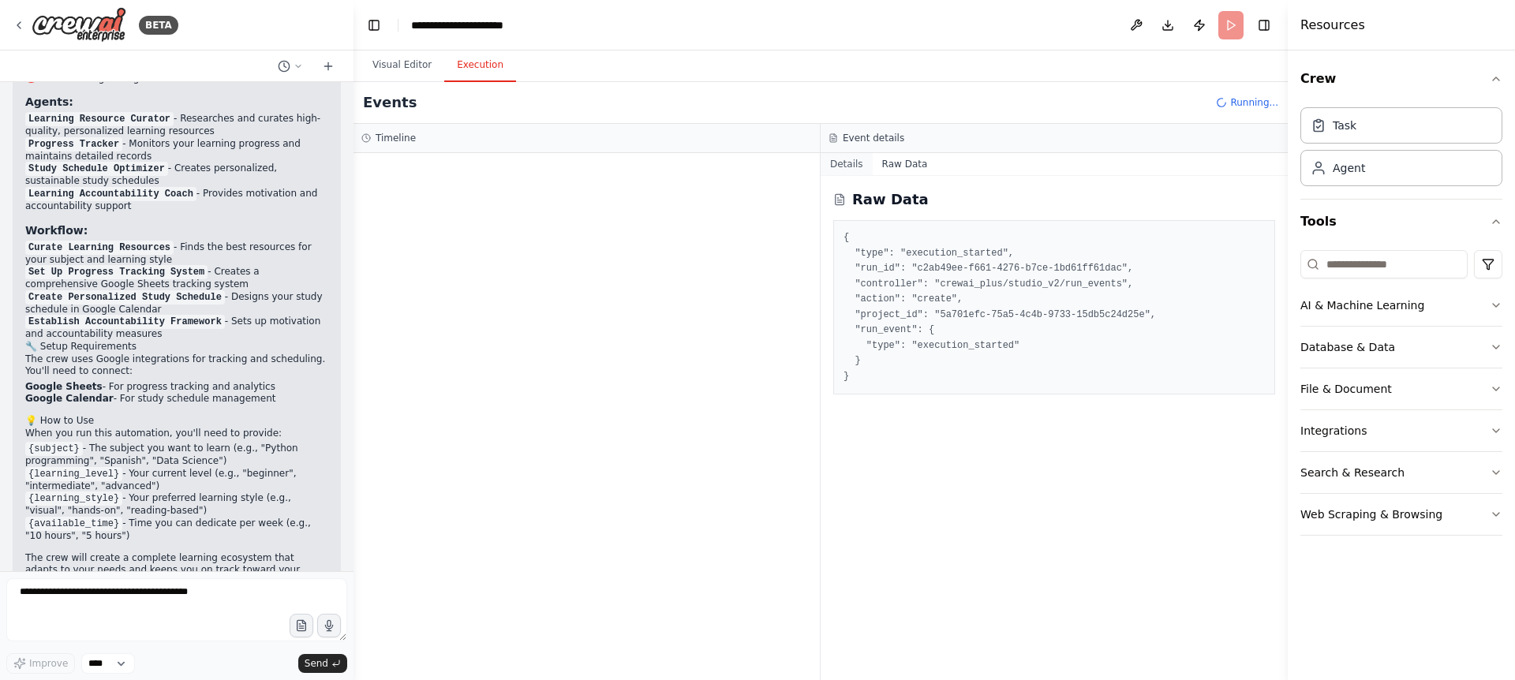
click at [850, 167] on button "Details" at bounding box center [847, 164] width 52 height 22
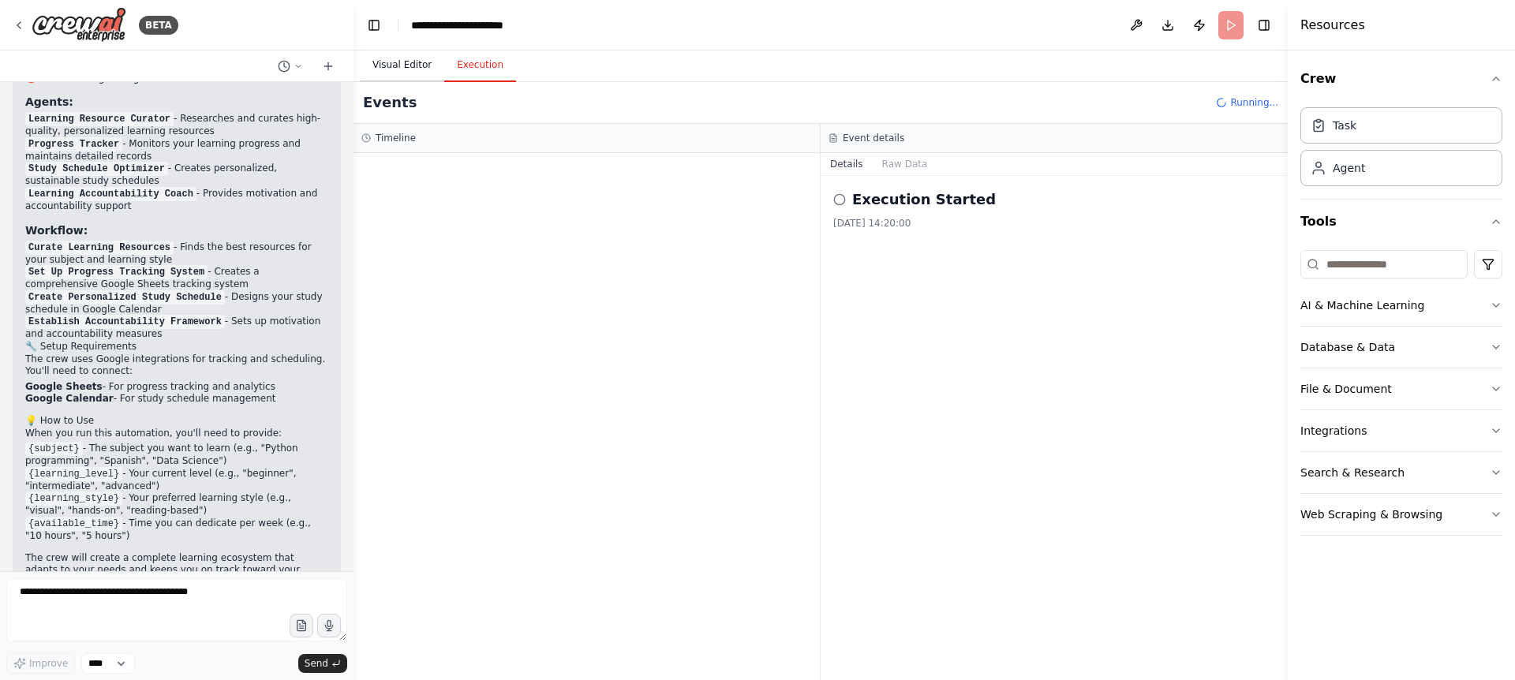
click at [397, 66] on button "Visual Editor" at bounding box center [402, 65] width 84 height 33
click at [458, 62] on button "Execution" at bounding box center [480, 65] width 72 height 33
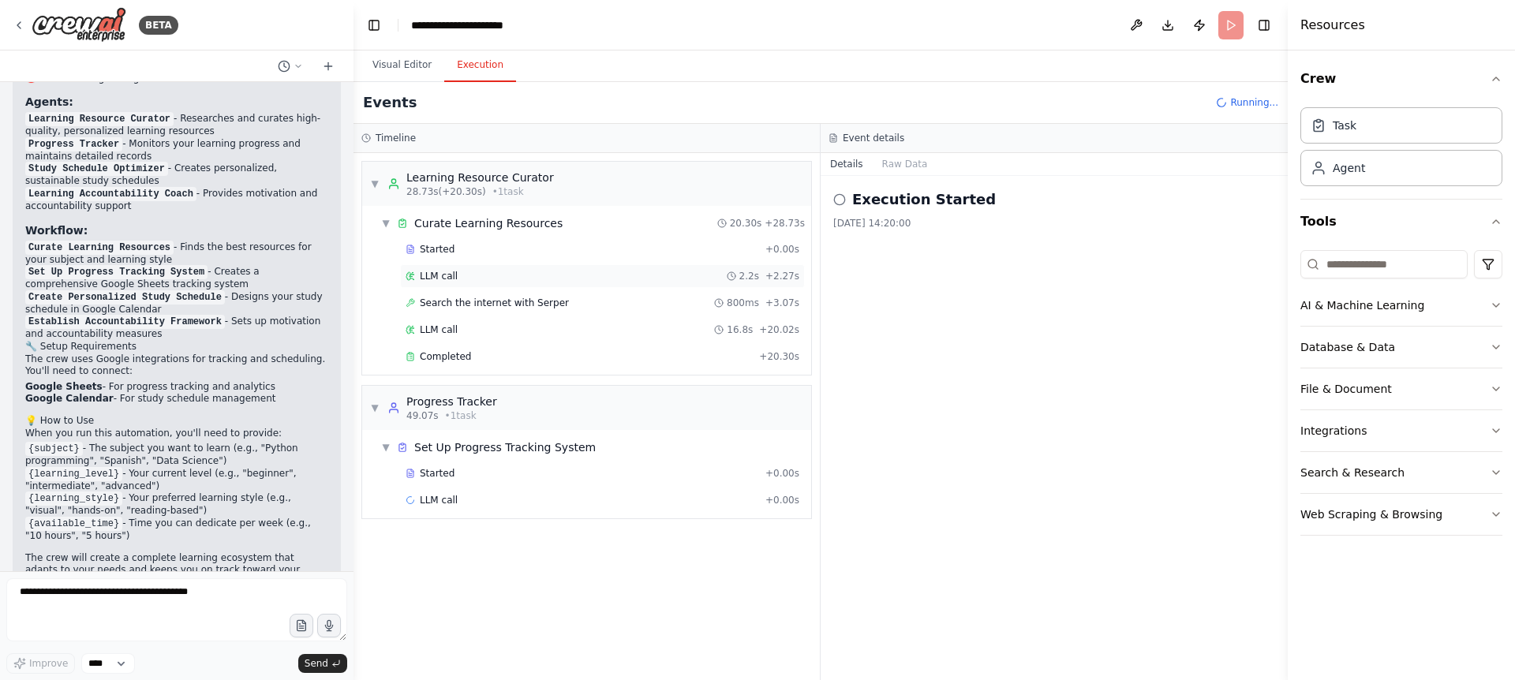
click at [451, 279] on span "LLM call" at bounding box center [439, 276] width 38 height 13
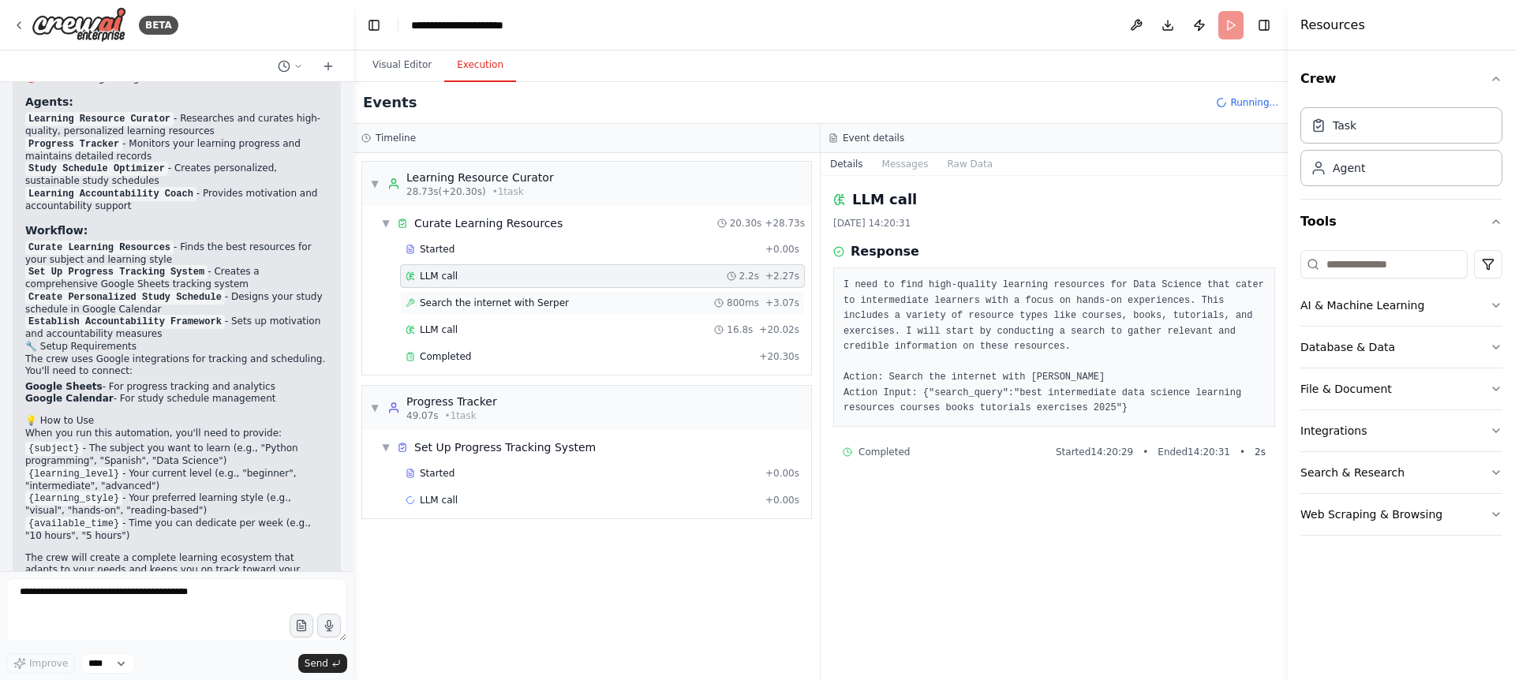
click at [540, 309] on div "Search the internet with Serper 800ms + 3.07s" at bounding box center [602, 303] width 405 height 24
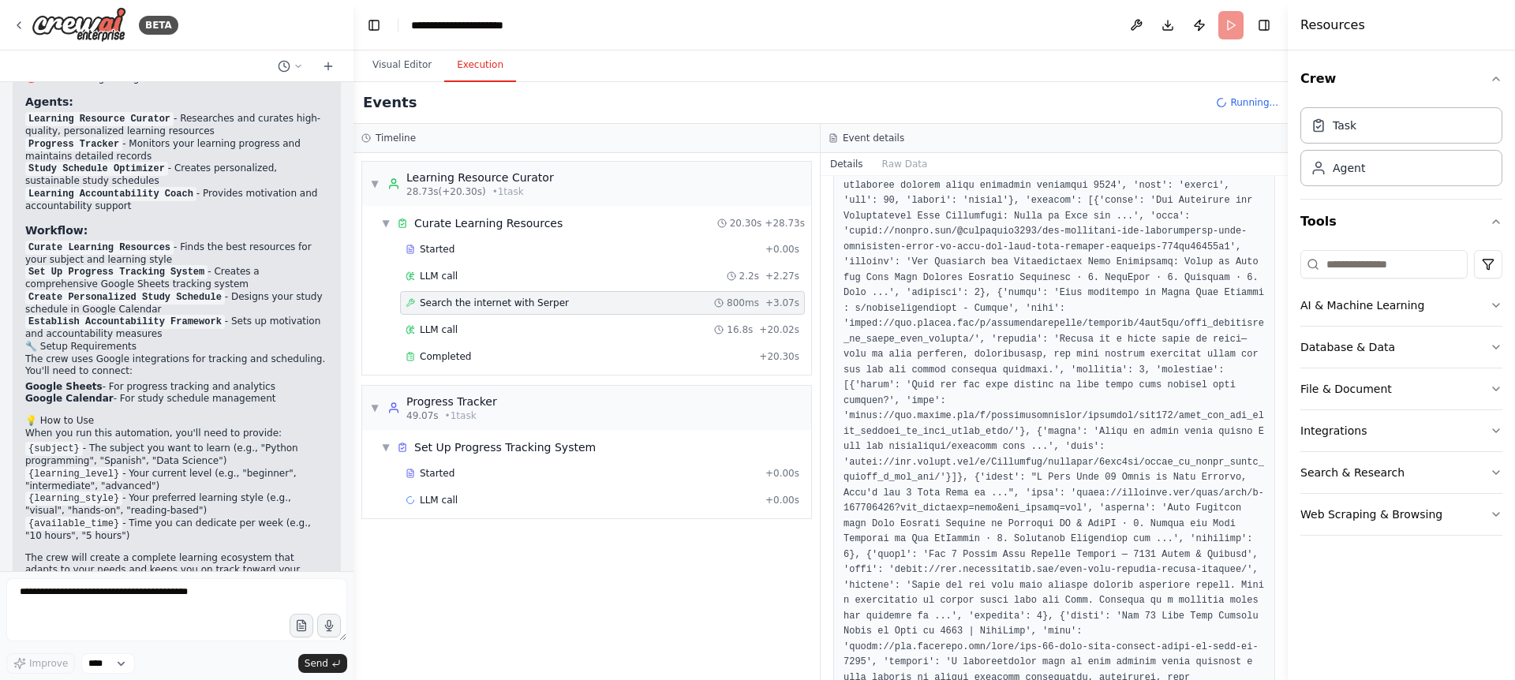
scroll to position [0, 0]
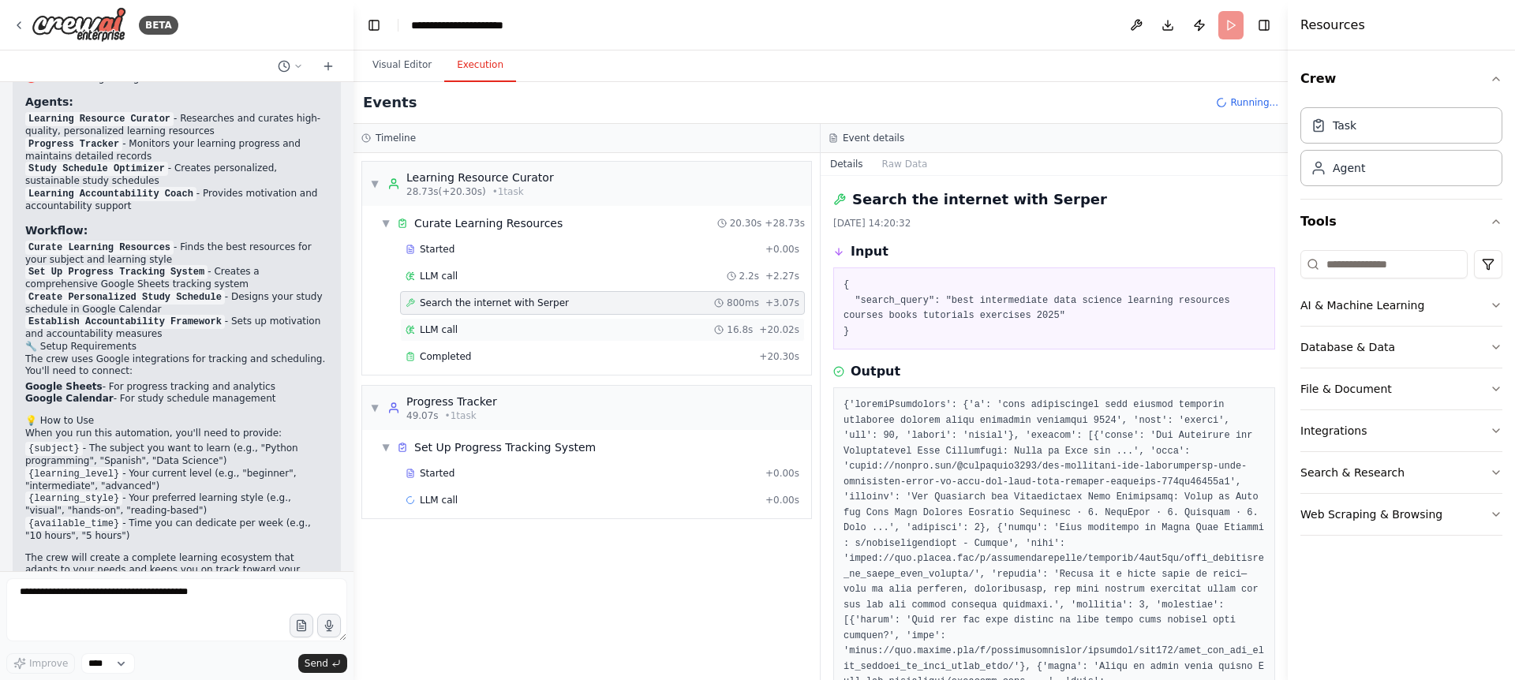
click at [498, 334] on div "LLM call 16.8s + 20.02s" at bounding box center [603, 330] width 394 height 13
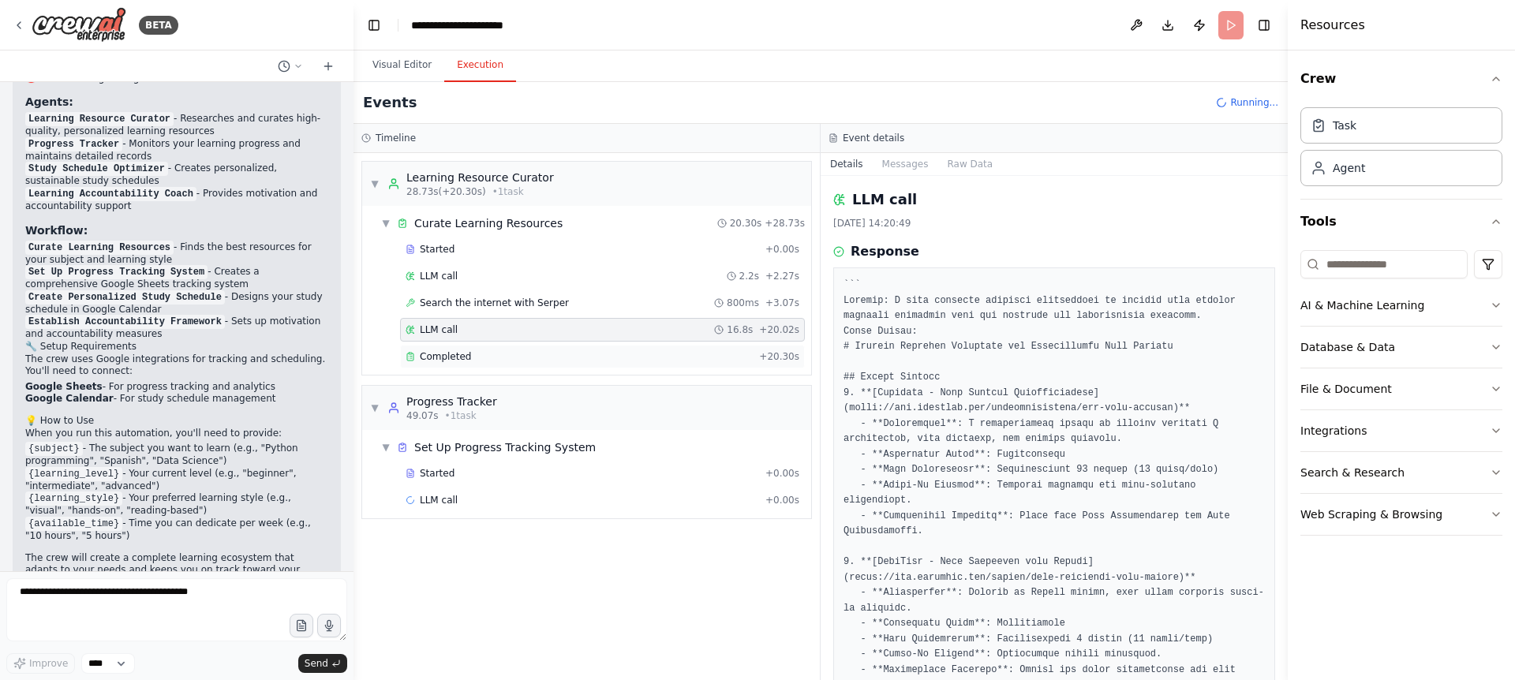
click at [554, 361] on div "Completed" at bounding box center [579, 356] width 347 height 13
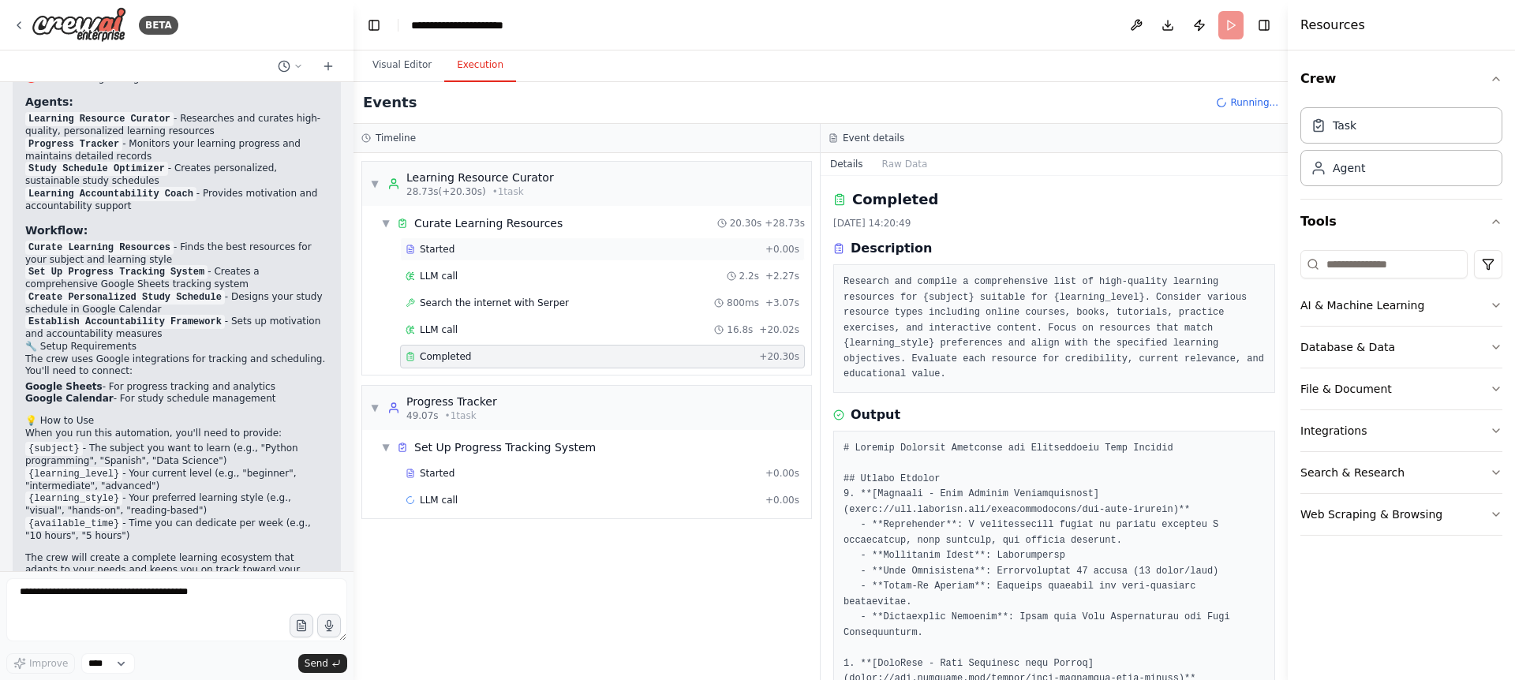
click at [496, 250] on div "Started" at bounding box center [583, 249] width 354 height 13
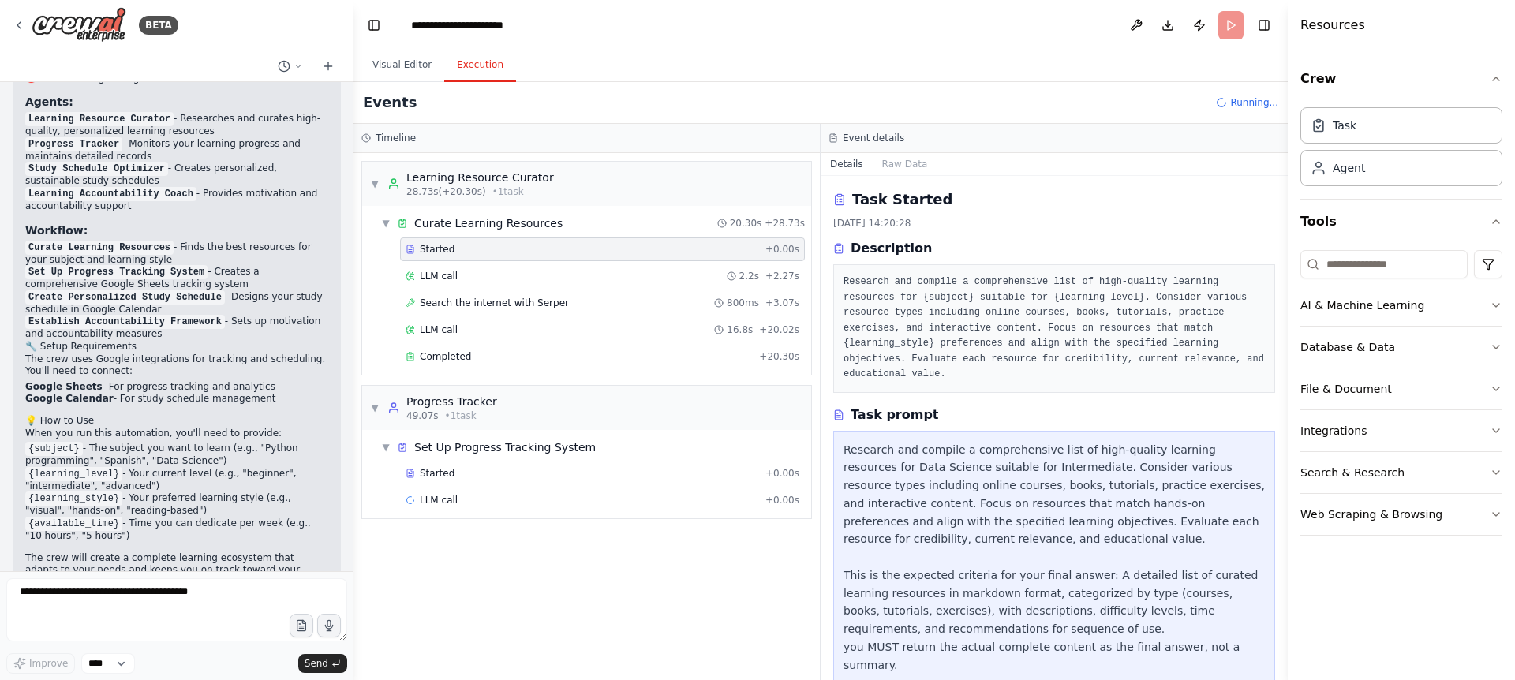
scroll to position [12, 0]
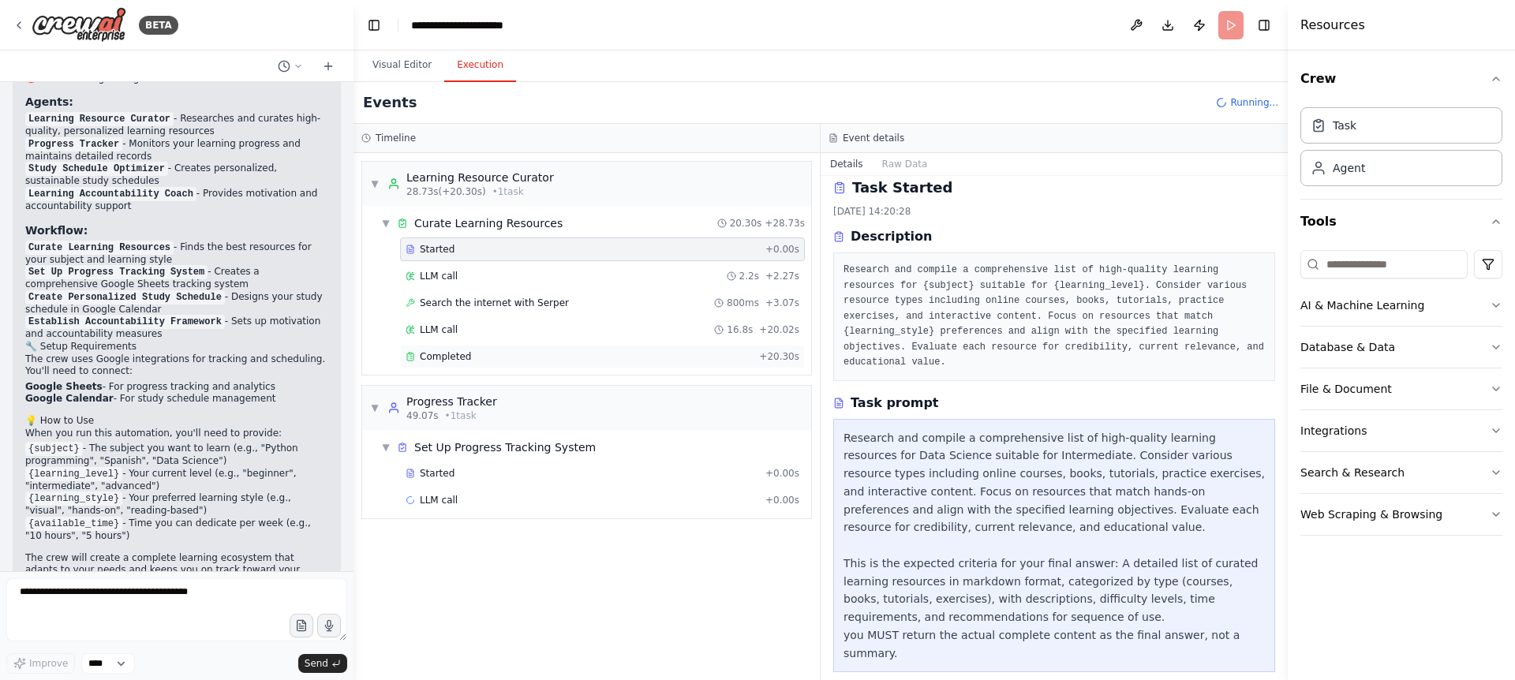
click at [484, 350] on div "Completed" at bounding box center [579, 356] width 347 height 13
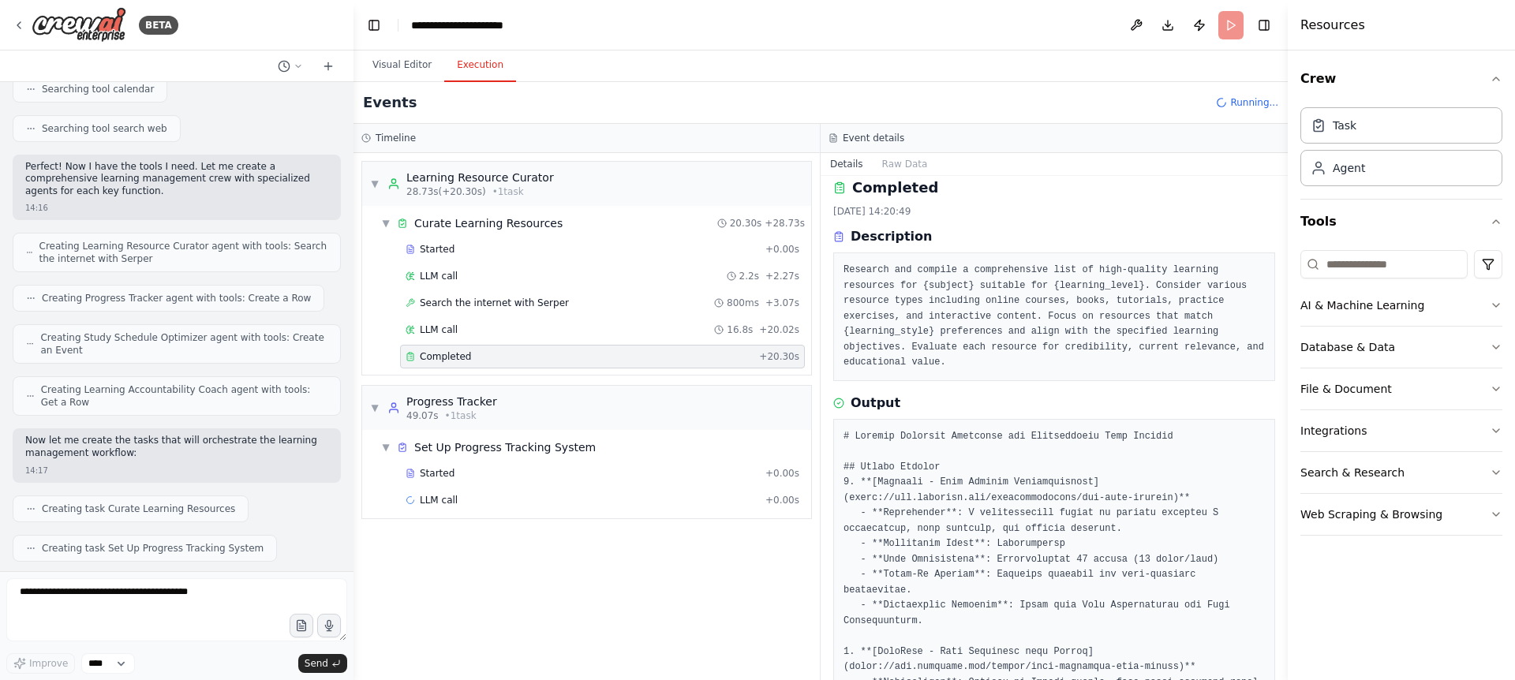
scroll to position [396, 0]
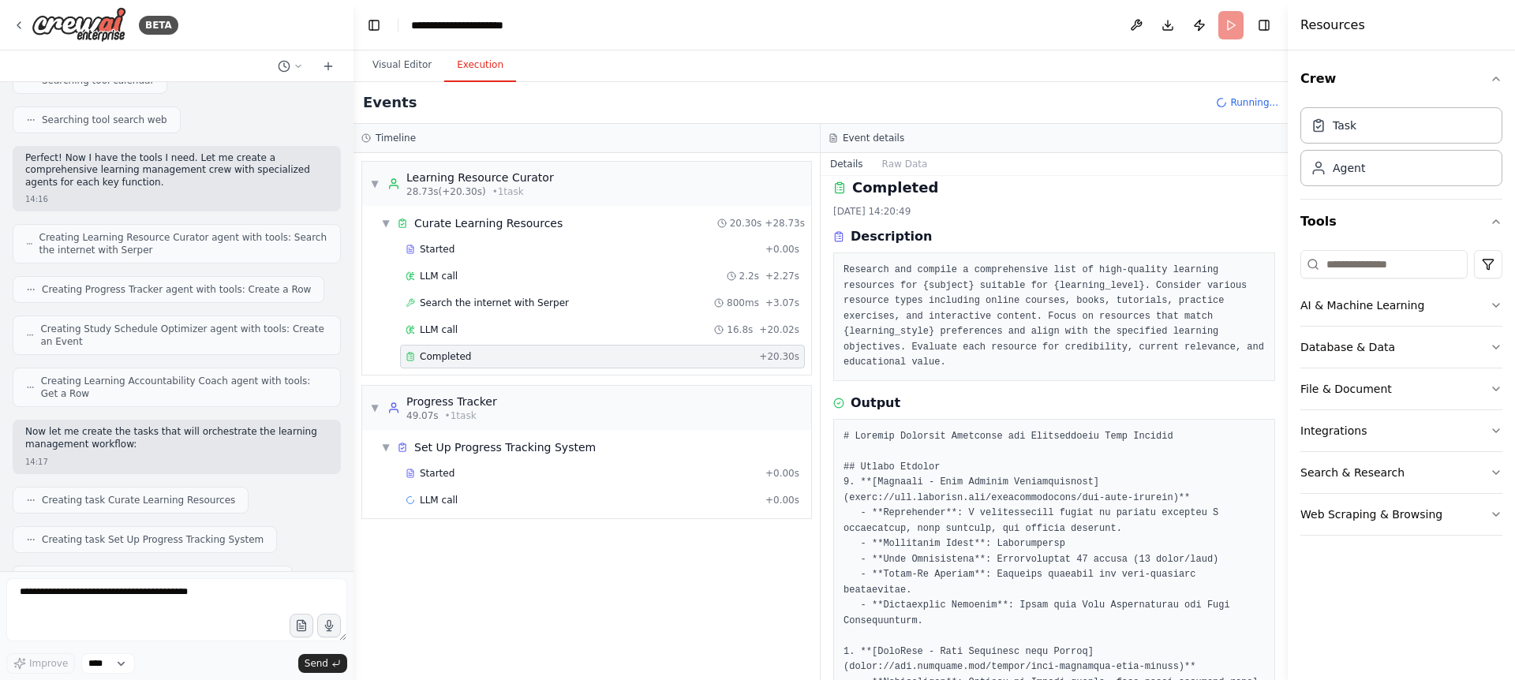
click at [339, 261] on div "Build a crew that curates personalized learning resources, tracks your progress…" at bounding box center [177, 326] width 354 height 489
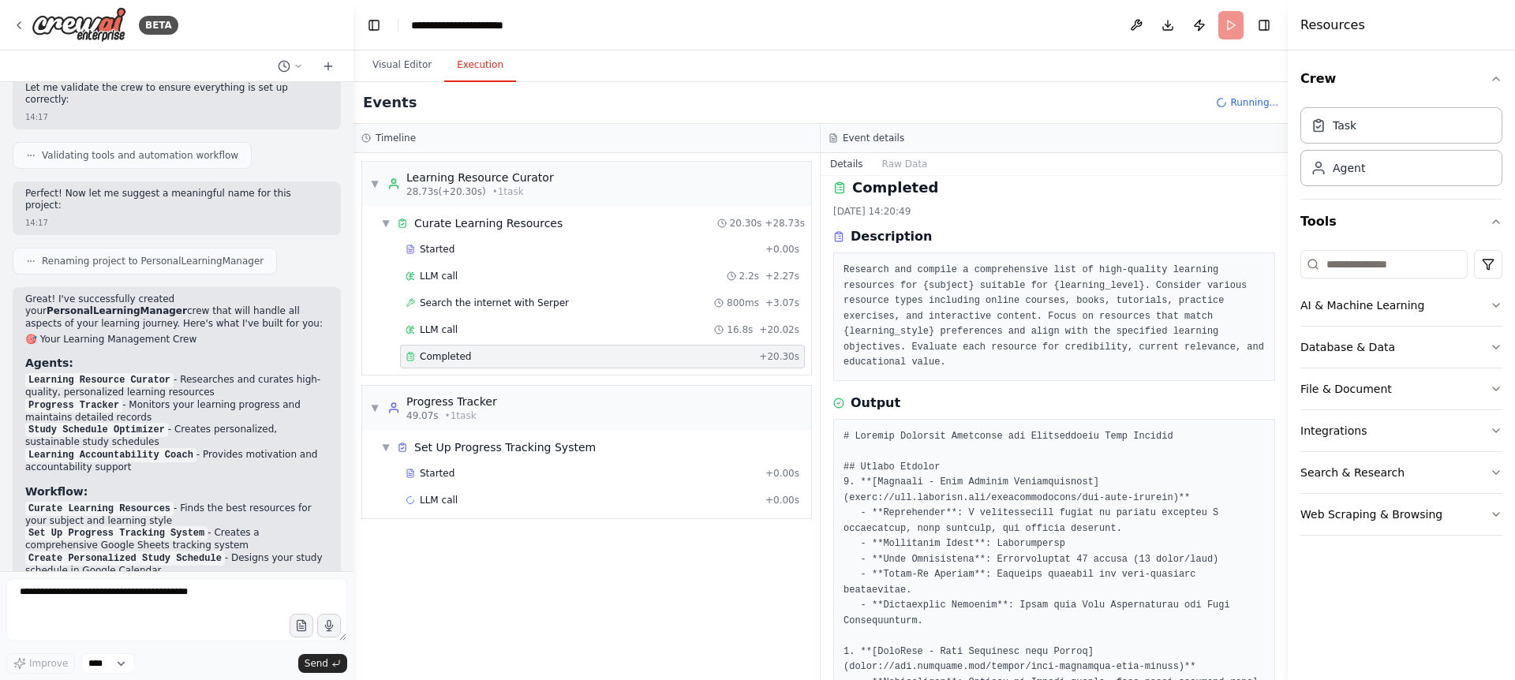
scroll to position [962, 0]
click at [347, 415] on div at bounding box center [350, 340] width 6 height 680
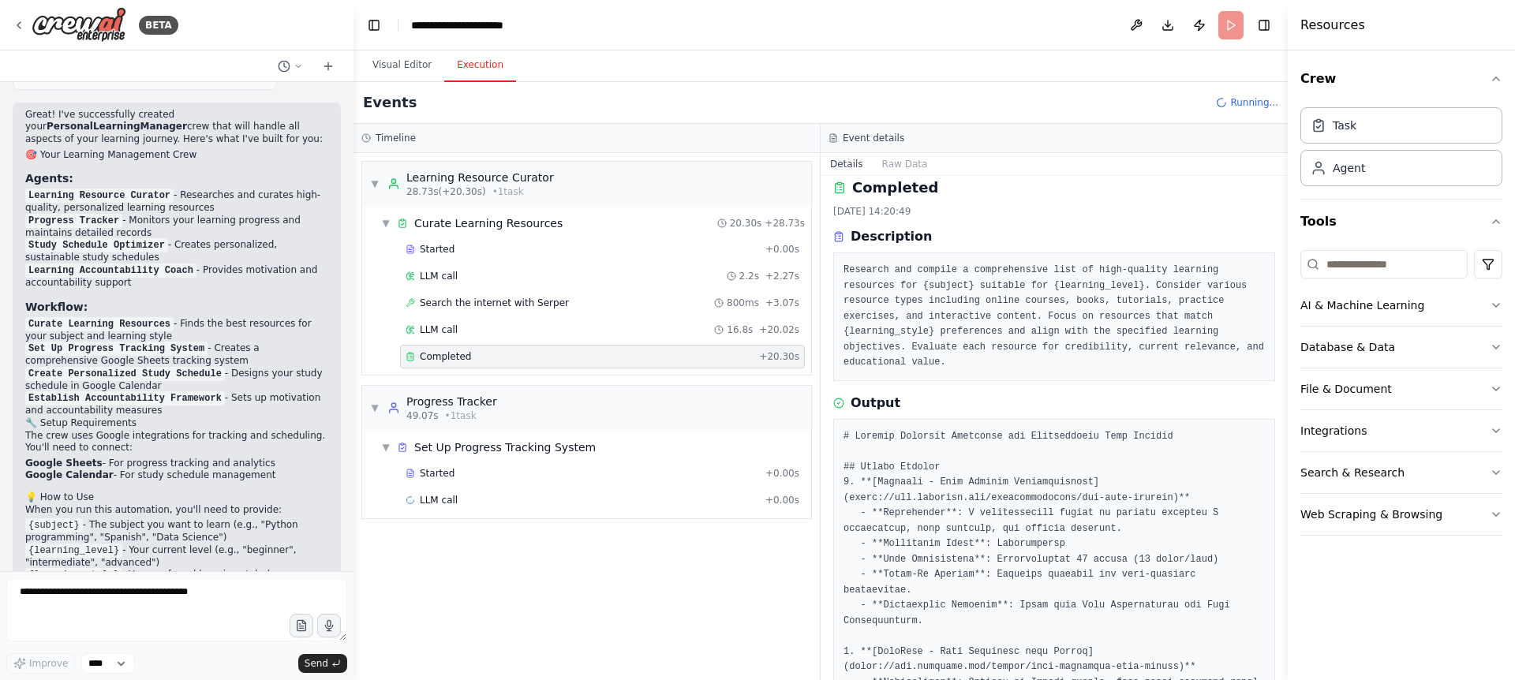
scroll to position [1227, 0]
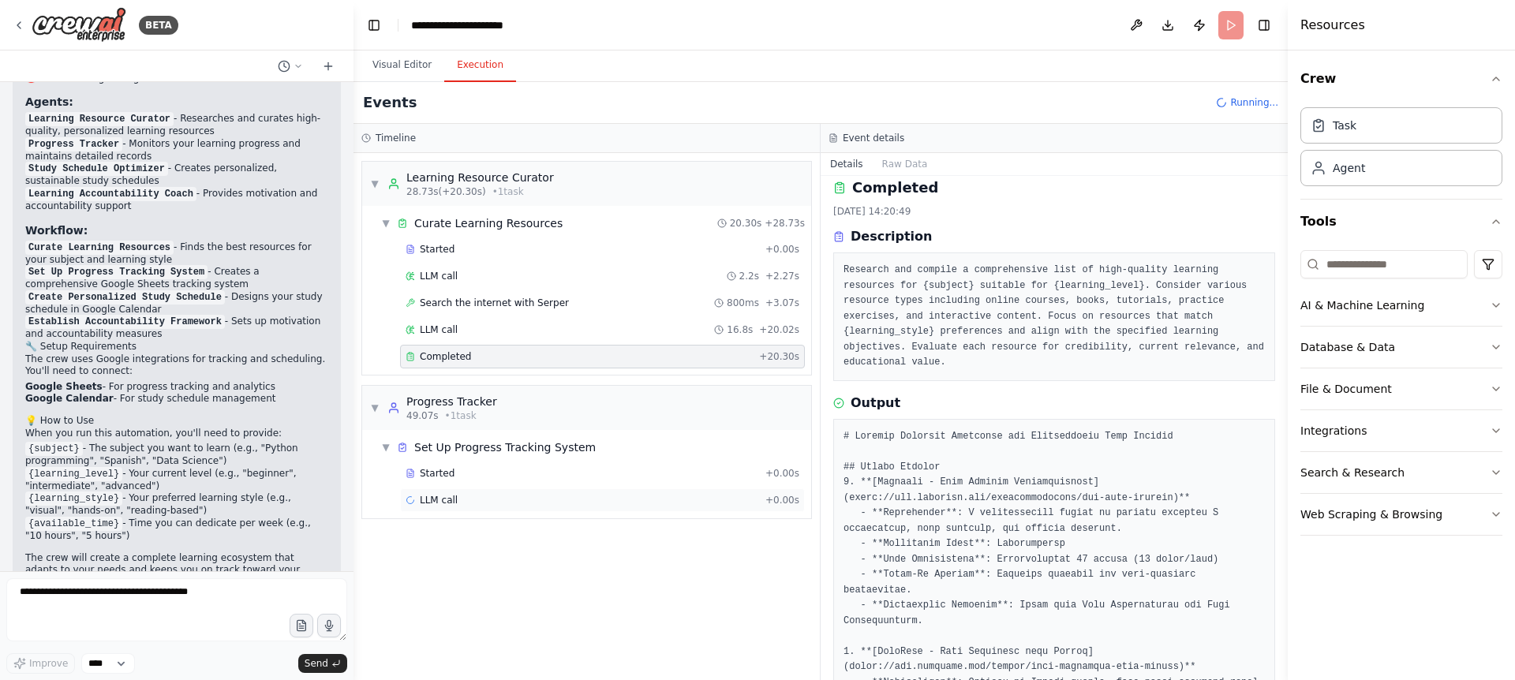
click at [477, 498] on div "LLM call + 0.00s" at bounding box center [603, 500] width 394 height 13
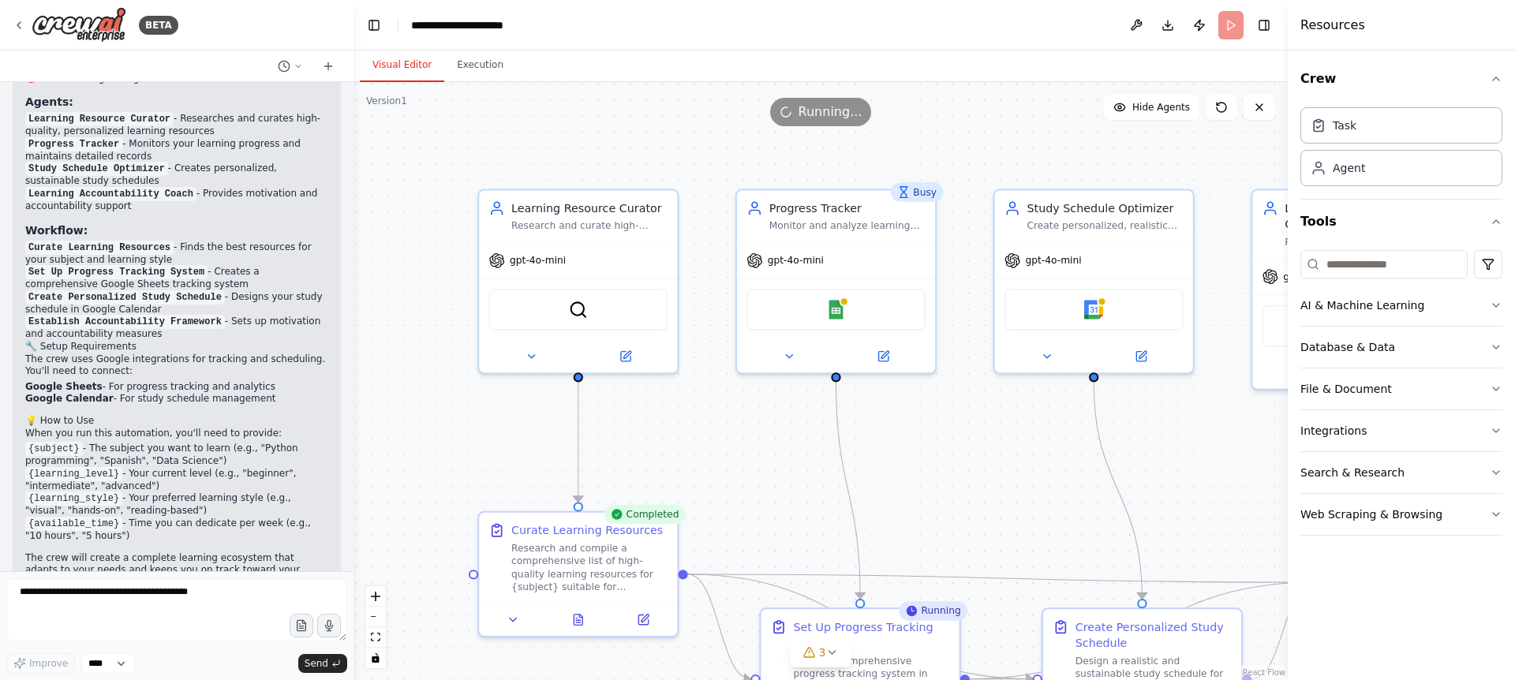
click at [406, 70] on button "Visual Editor" at bounding box center [402, 65] width 84 height 33
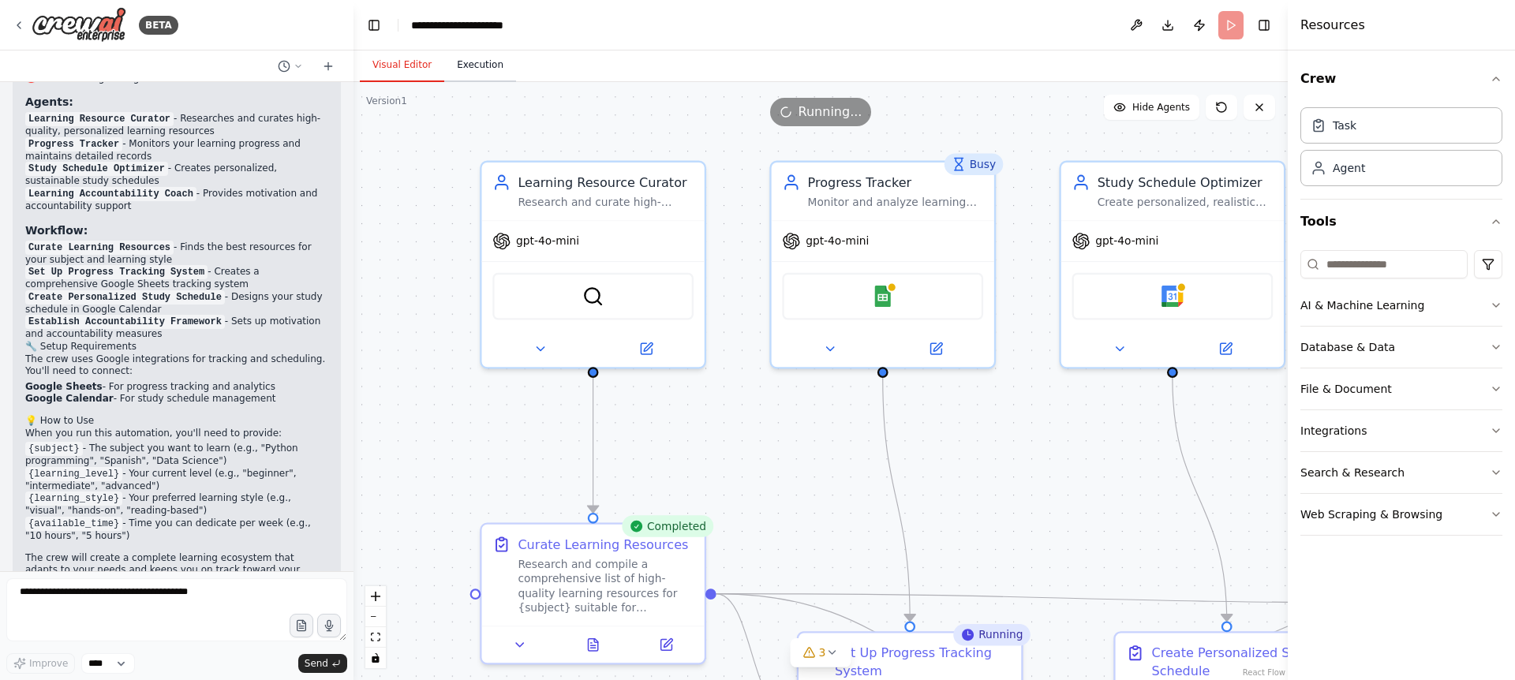
click at [478, 55] on button "Execution" at bounding box center [480, 65] width 72 height 33
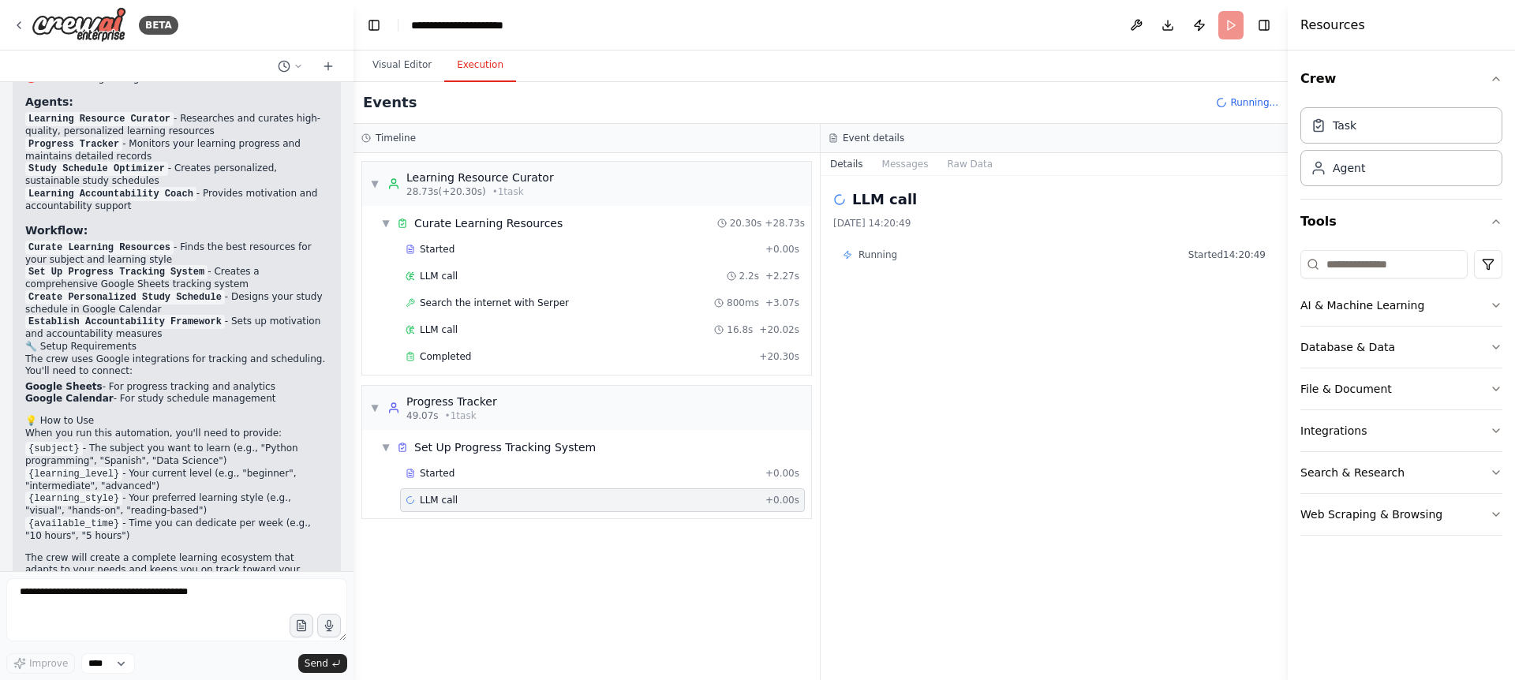
click at [503, 504] on div "LLM call + 0.00s" at bounding box center [603, 500] width 394 height 13
click at [897, 166] on button "Messages" at bounding box center [906, 164] width 66 height 22
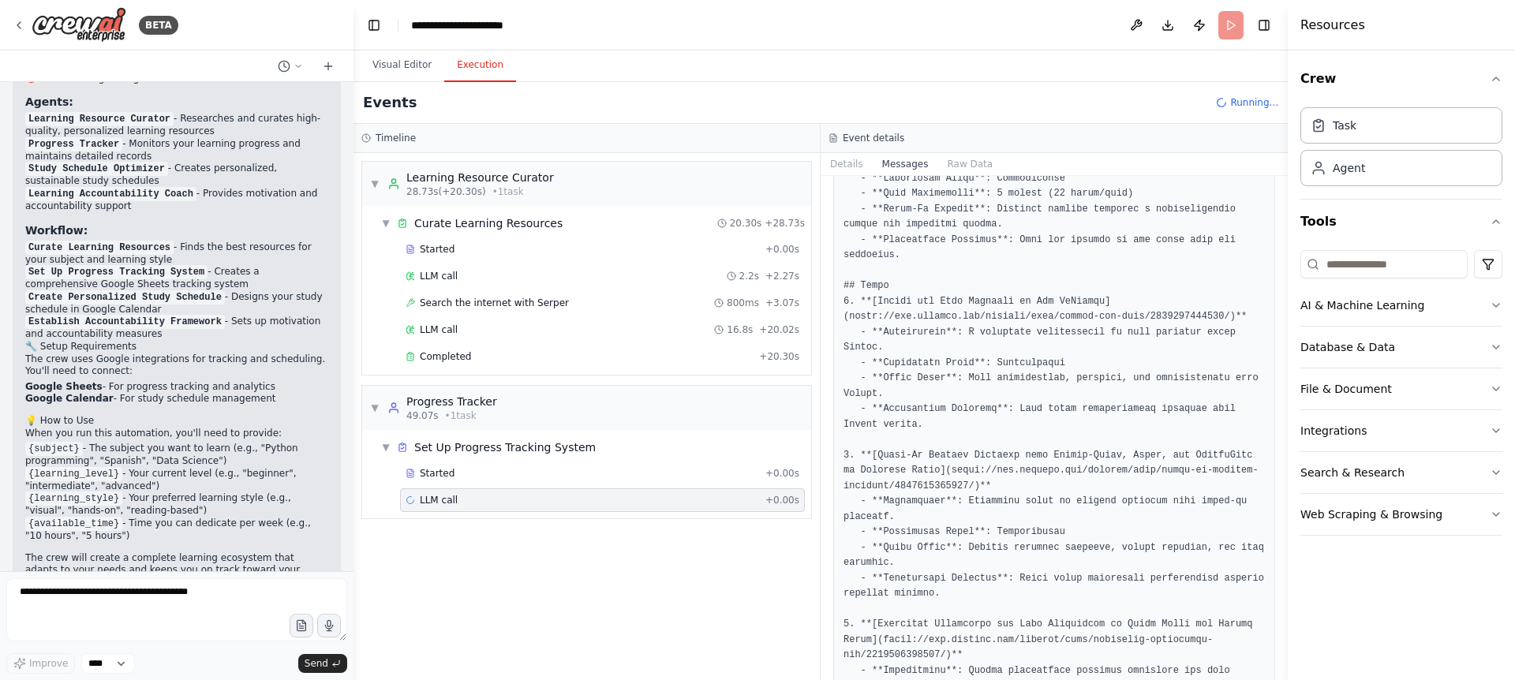
scroll to position [0, 0]
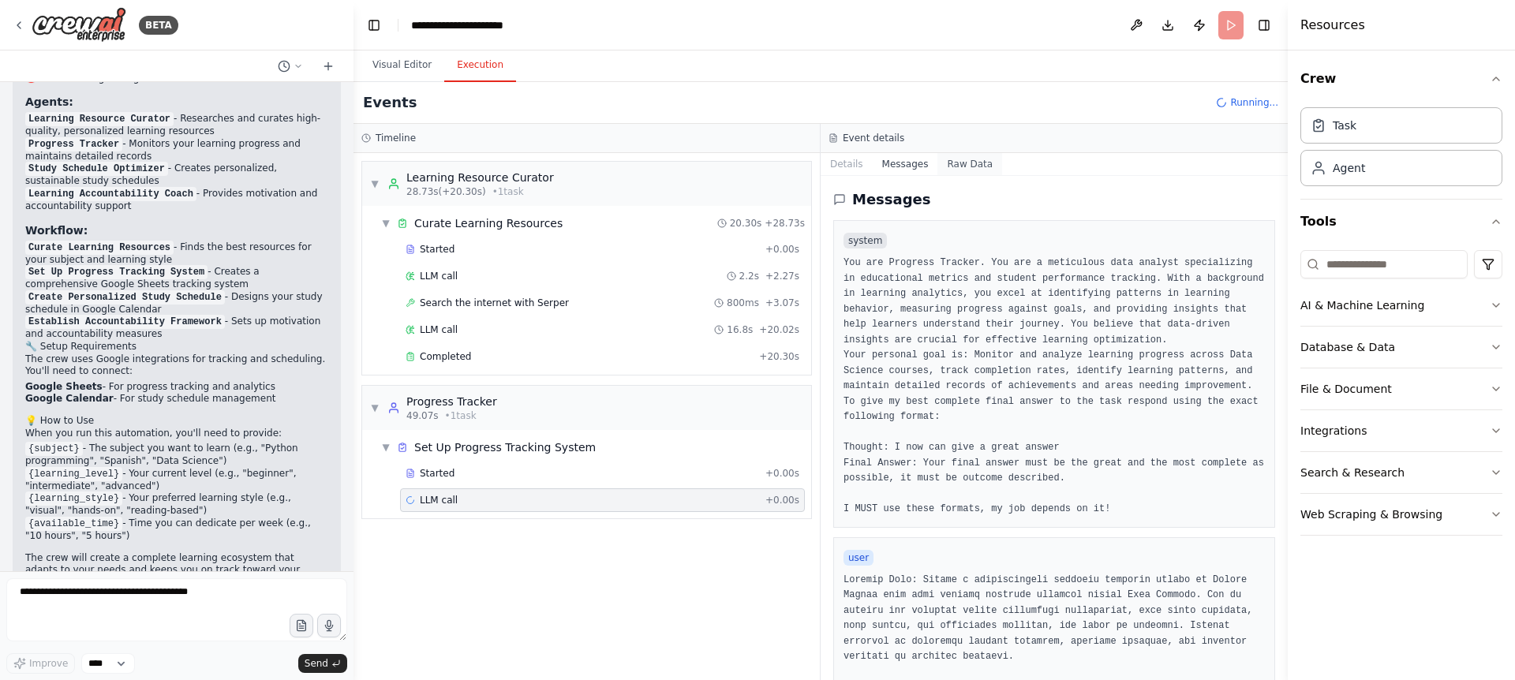
click at [959, 170] on button "Raw Data" at bounding box center [970, 164] width 65 height 22
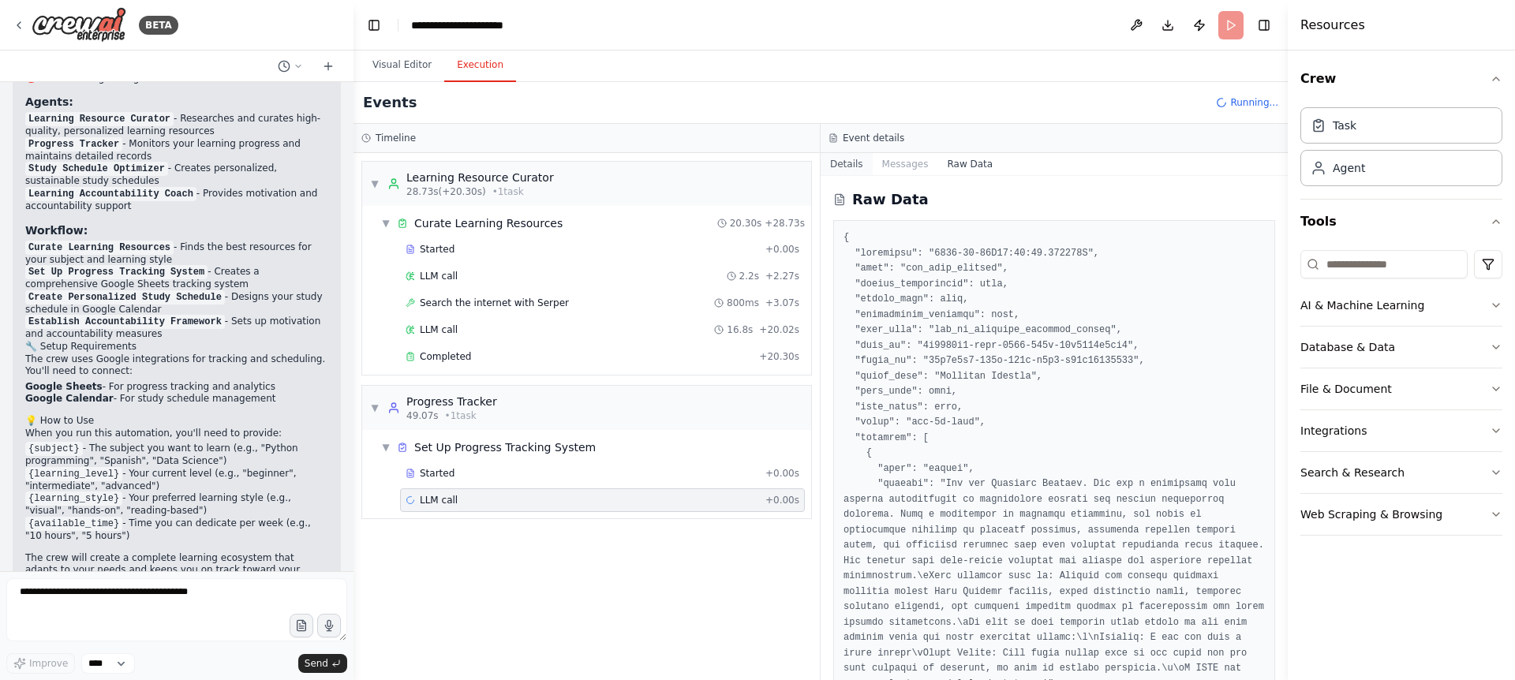
click at [845, 160] on button "Details" at bounding box center [847, 164] width 52 height 22
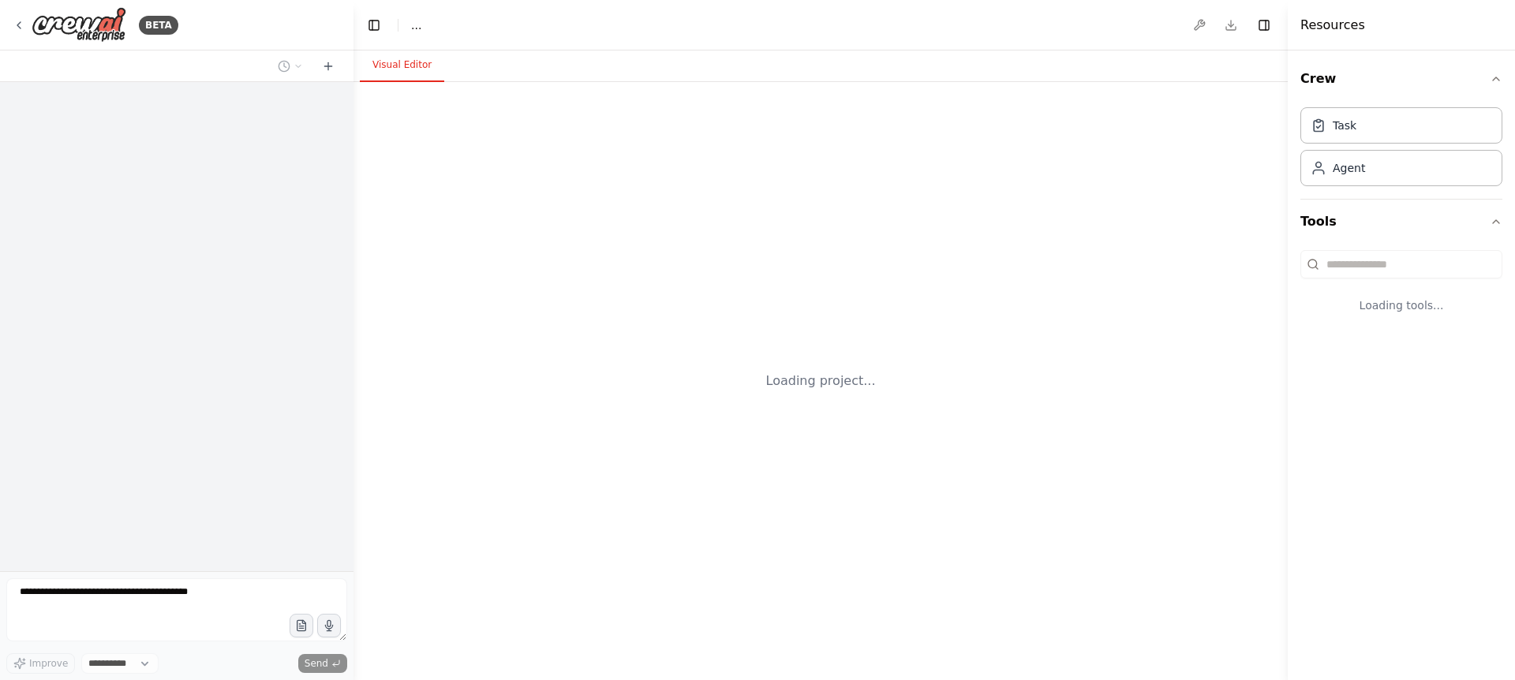
select select "****"
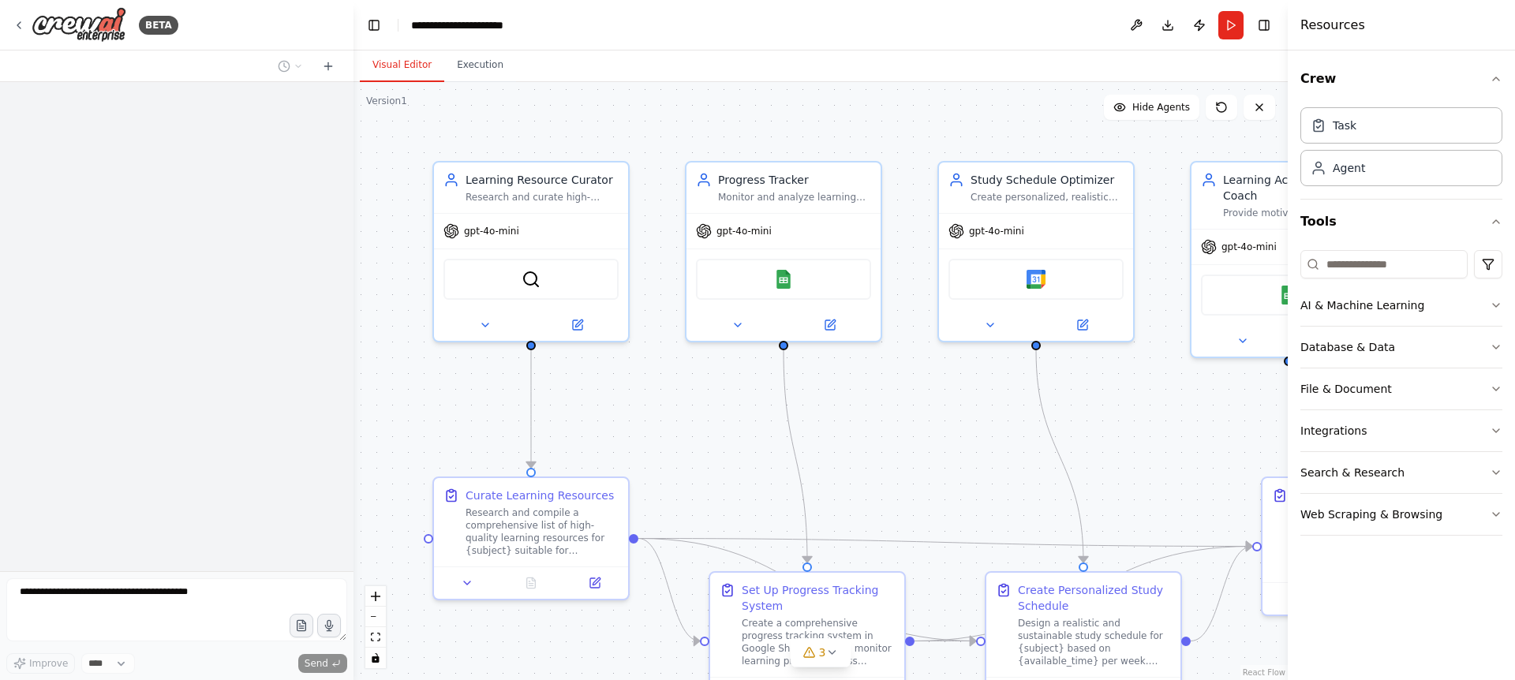
scroll to position [1227, 0]
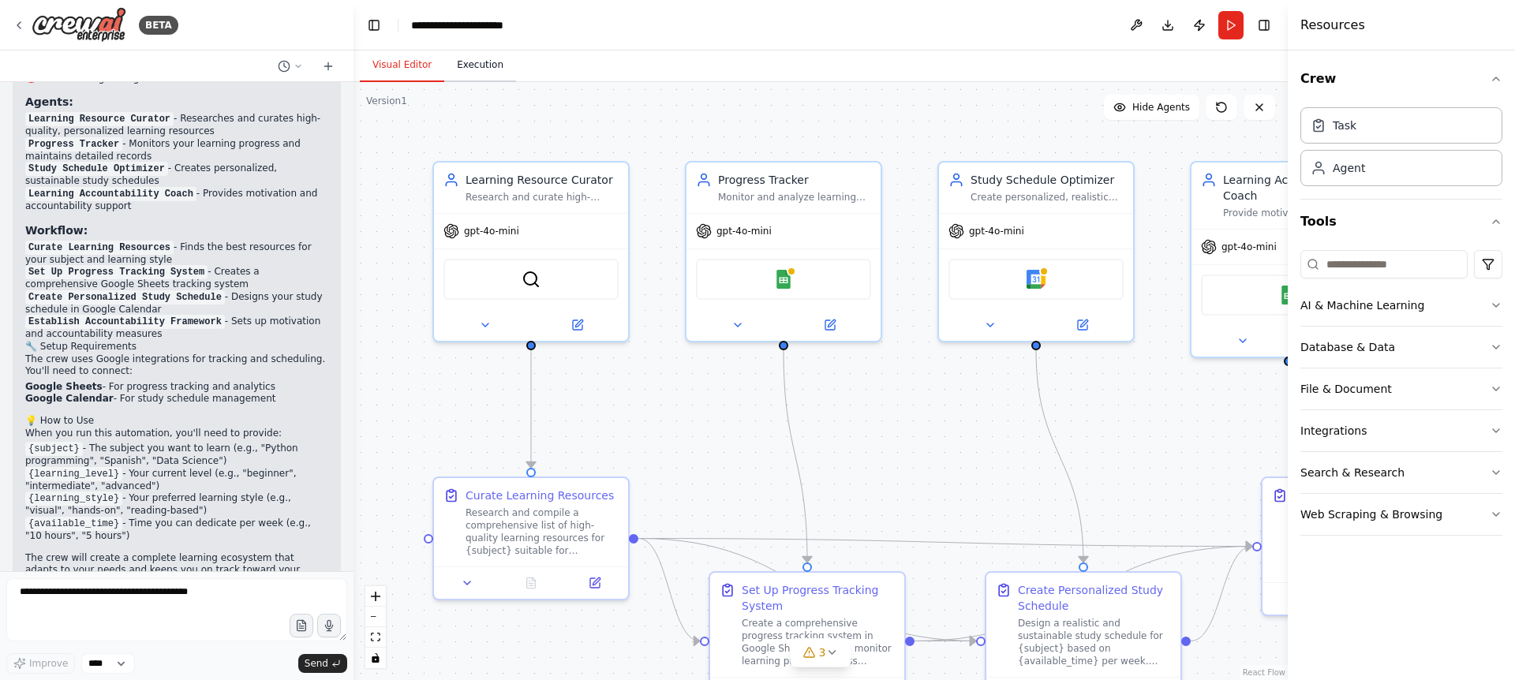
click at [463, 67] on button "Execution" at bounding box center [480, 65] width 72 height 33
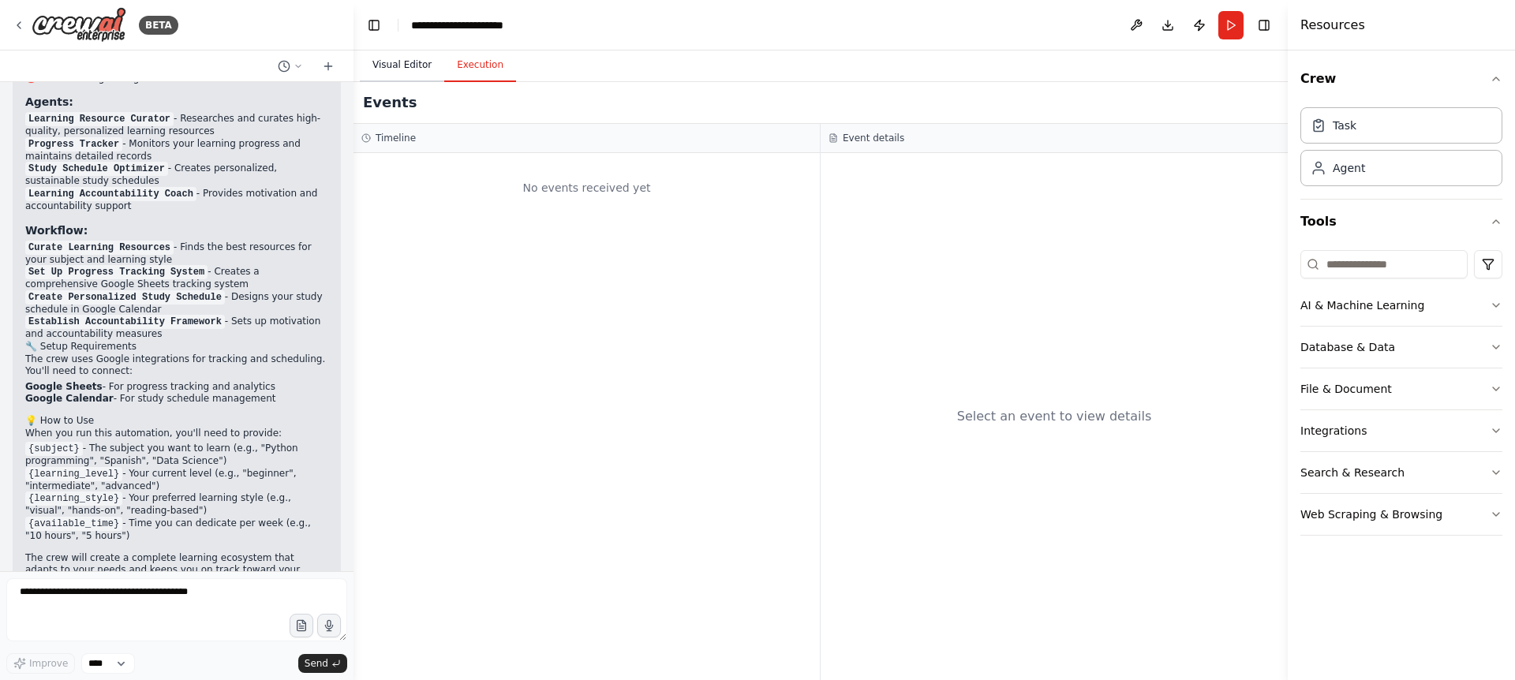
click at [373, 63] on button "Visual Editor" at bounding box center [402, 65] width 84 height 33
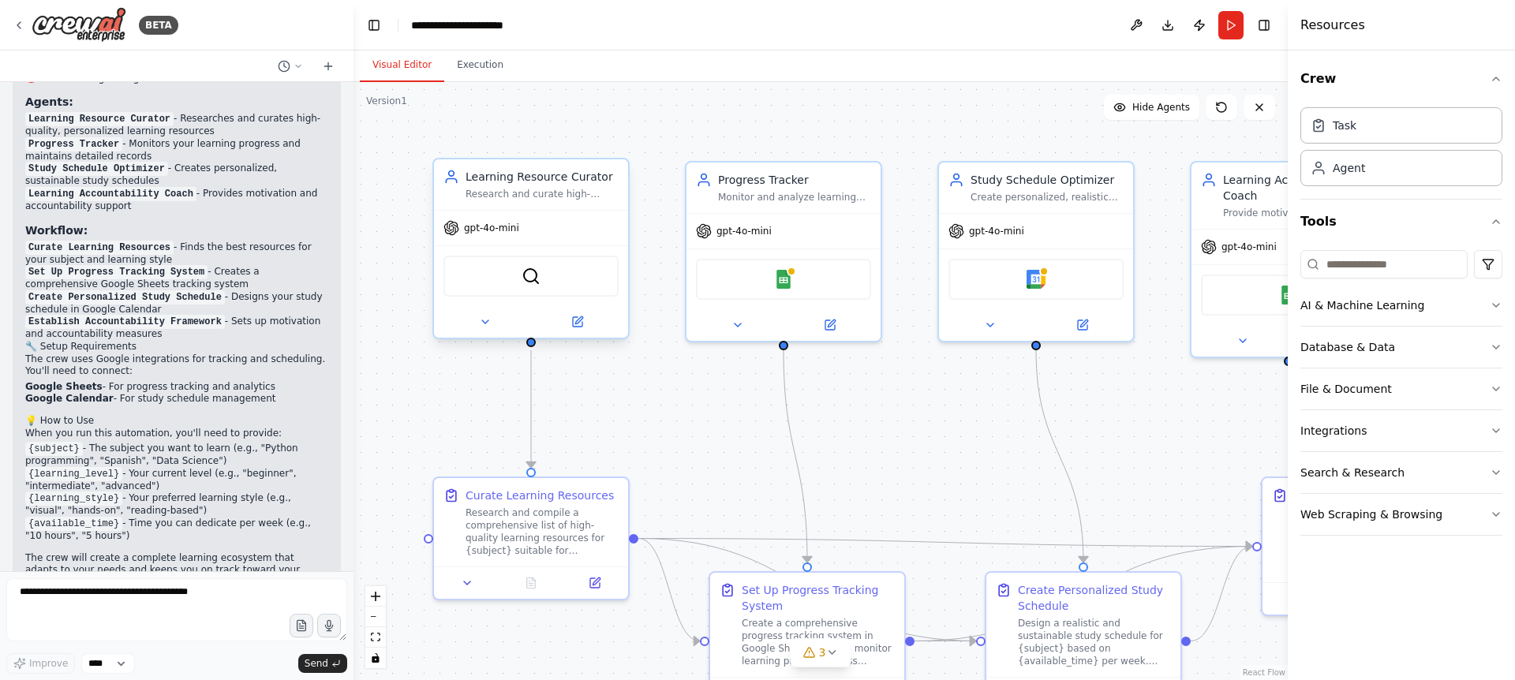
click at [534, 208] on div "Learning Resource Curator Research and curate high-quality, personalized learni…" at bounding box center [531, 184] width 194 height 51
click at [523, 285] on img at bounding box center [531, 276] width 19 height 19
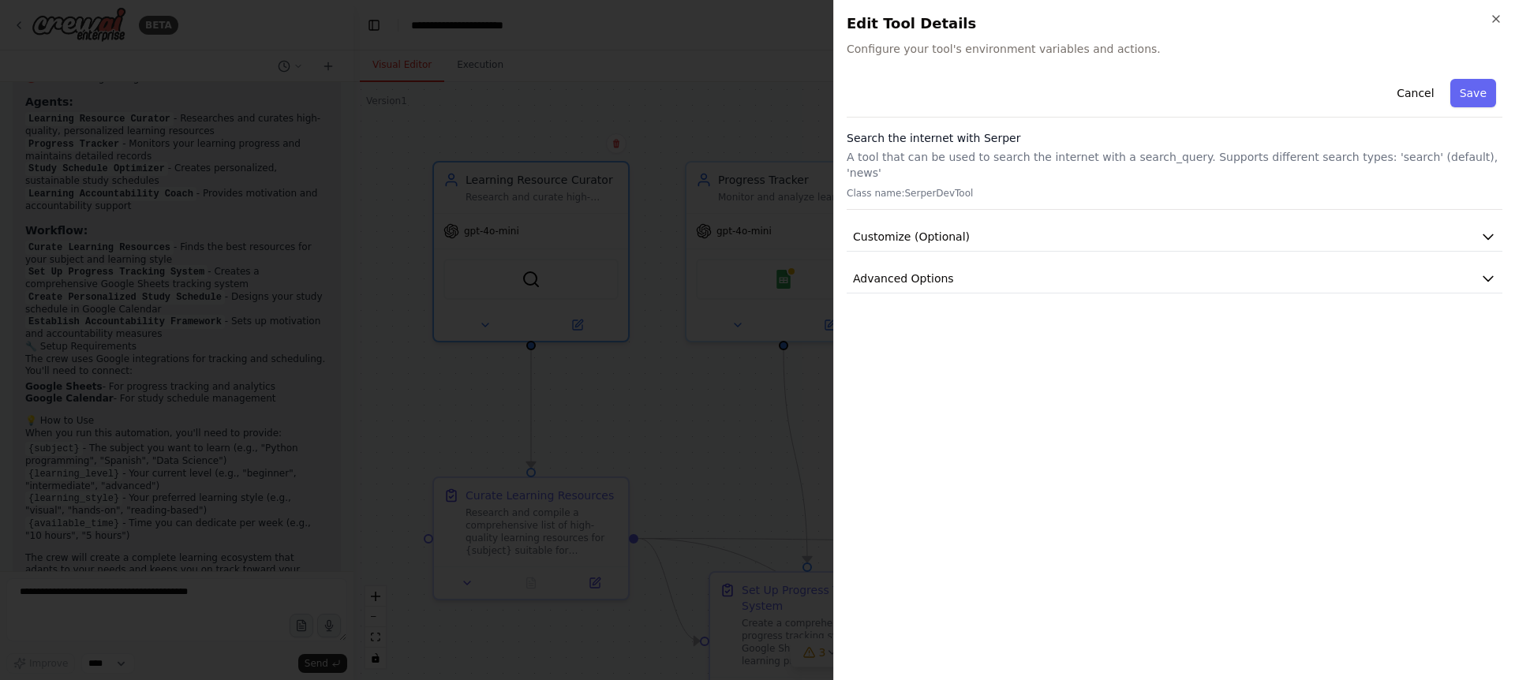
click at [657, 99] on div at bounding box center [757, 340] width 1515 height 680
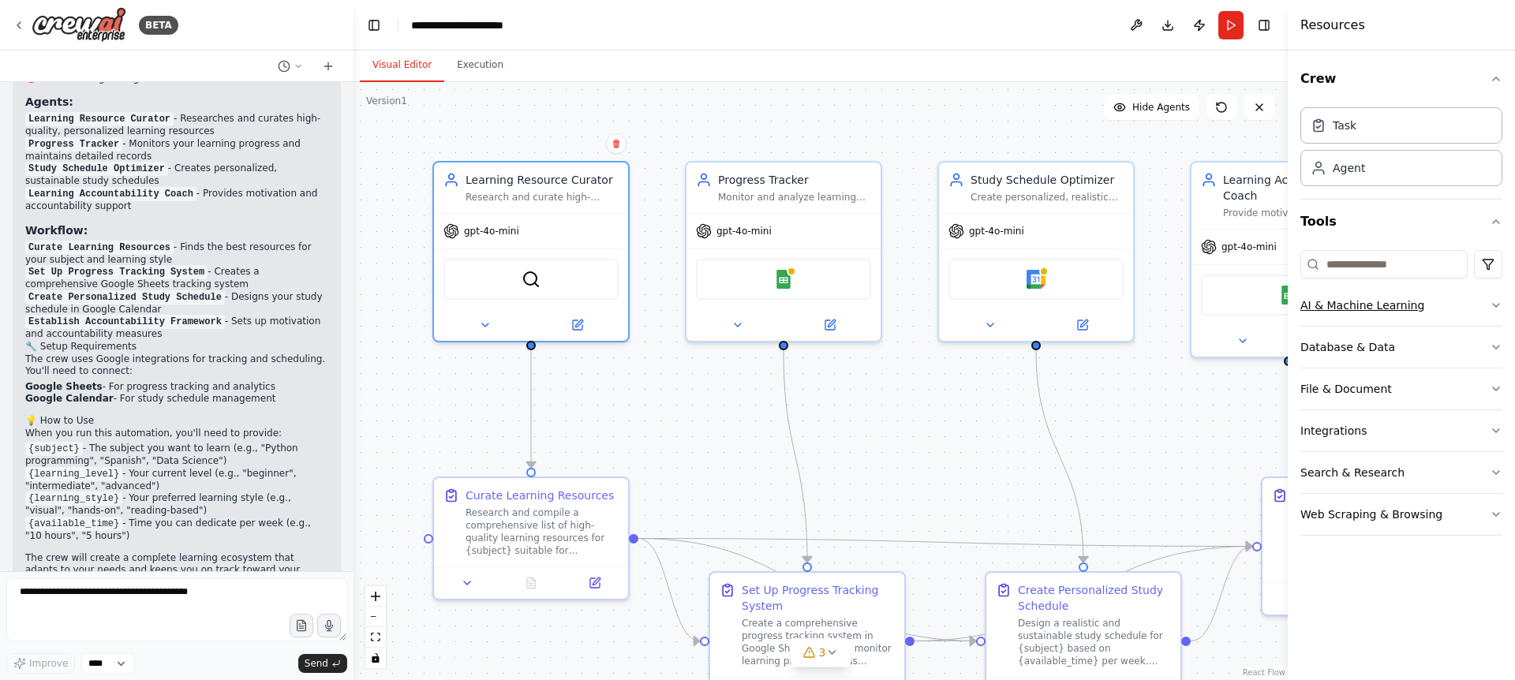
click at [1372, 308] on div "AI & Machine Learning" at bounding box center [1363, 306] width 124 height 16
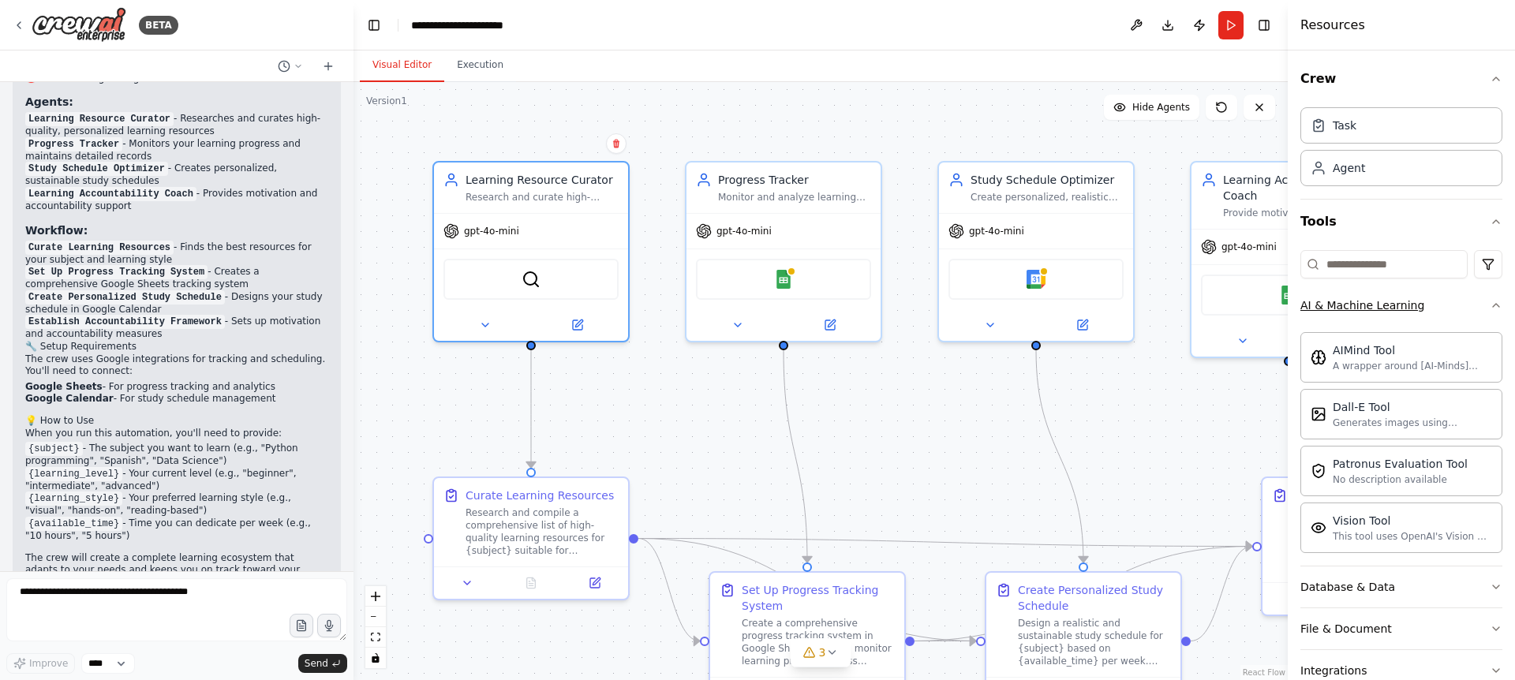
click at [1490, 302] on icon "button" at bounding box center [1496, 305] width 13 height 13
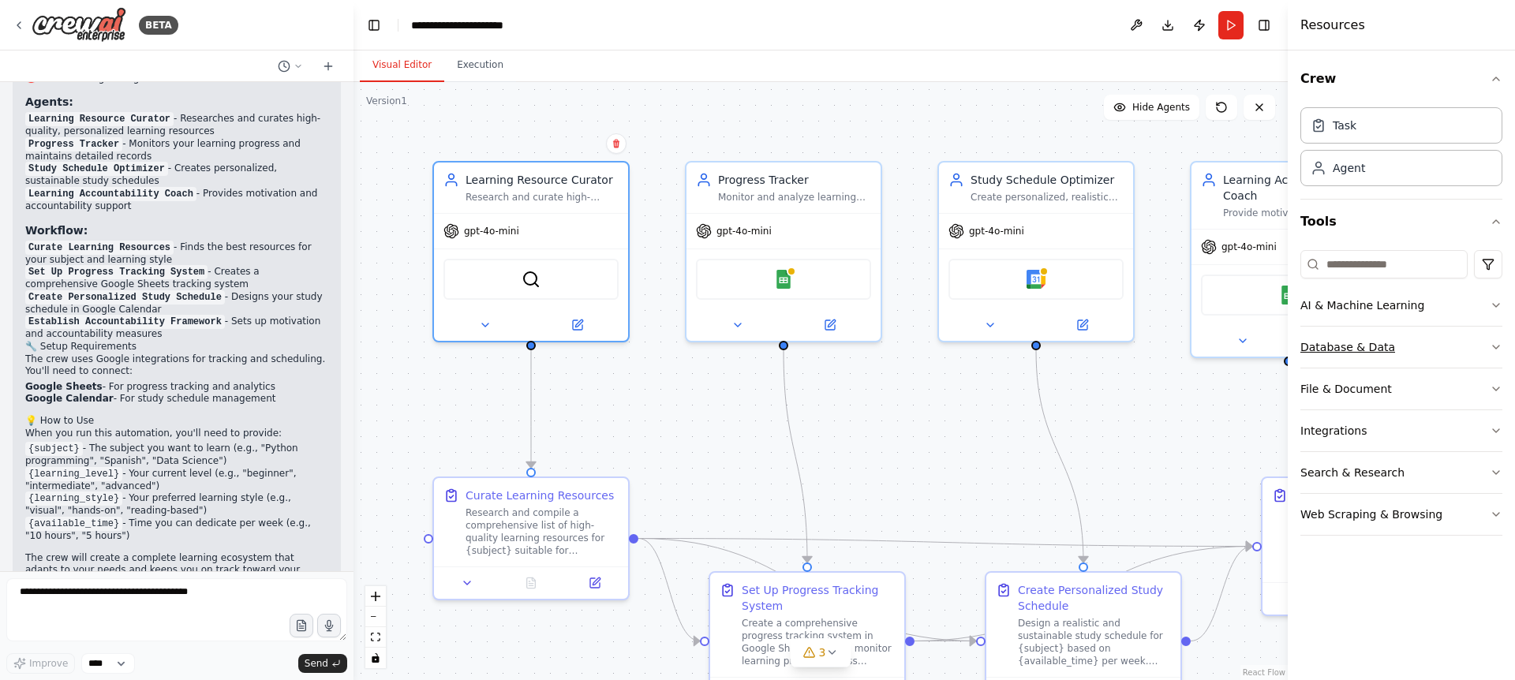
click at [1463, 359] on button "Database & Data" at bounding box center [1402, 347] width 202 height 41
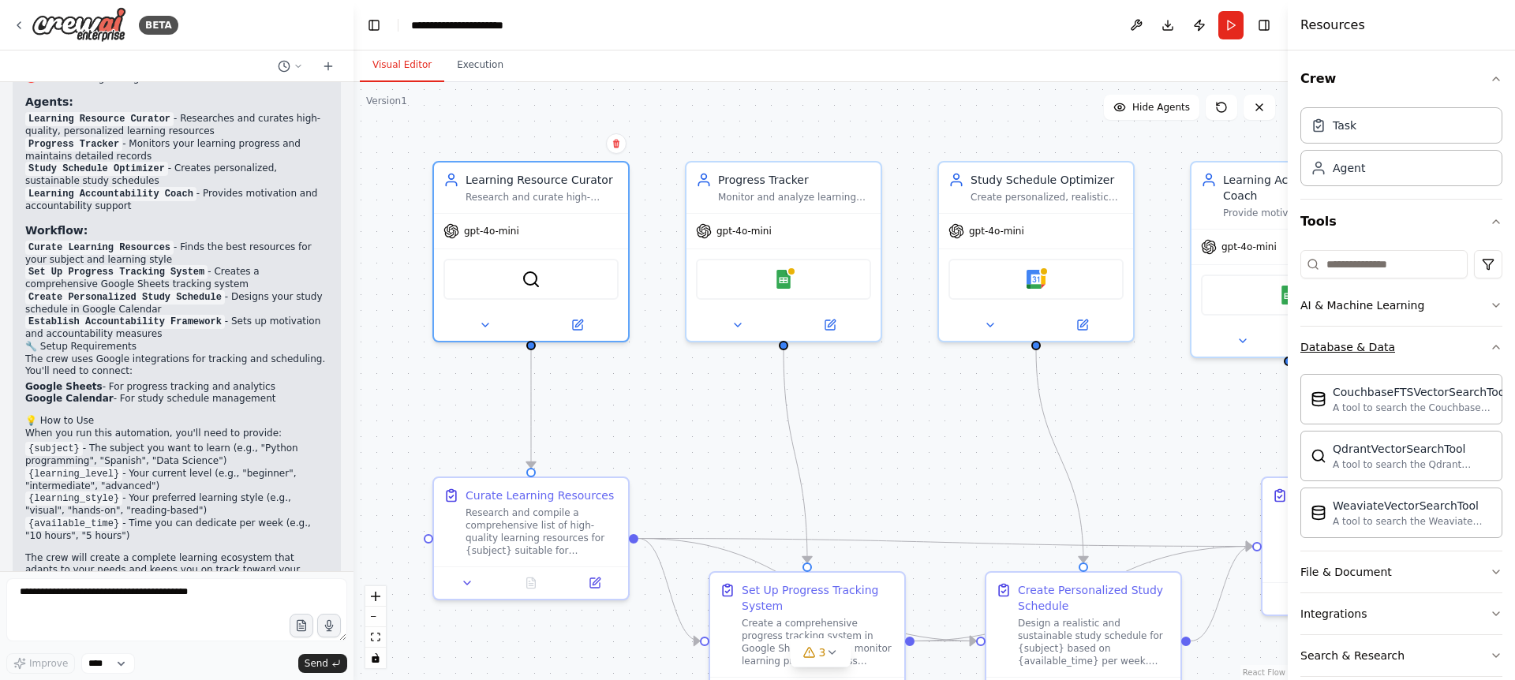
click at [1490, 349] on icon "button" at bounding box center [1496, 347] width 13 height 13
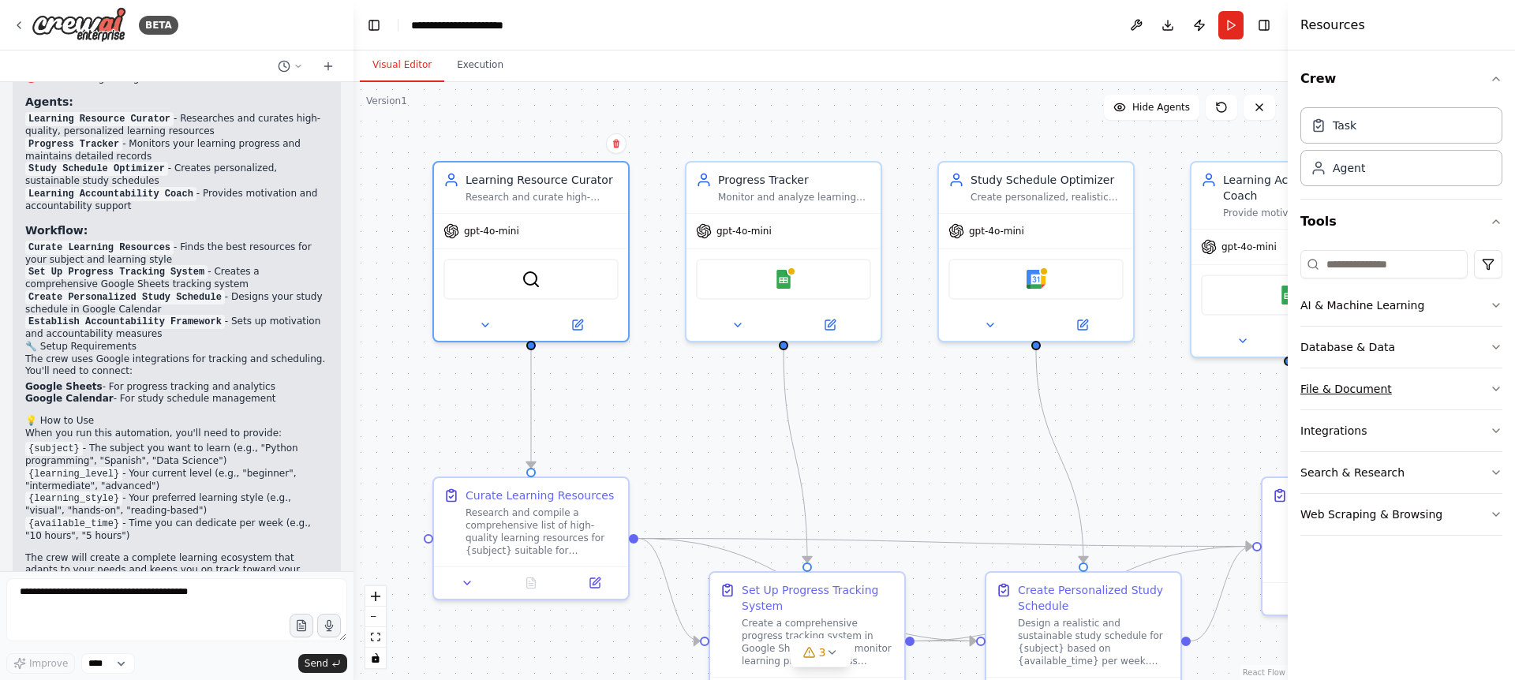
click at [1496, 391] on icon "button" at bounding box center [1496, 389] width 13 height 13
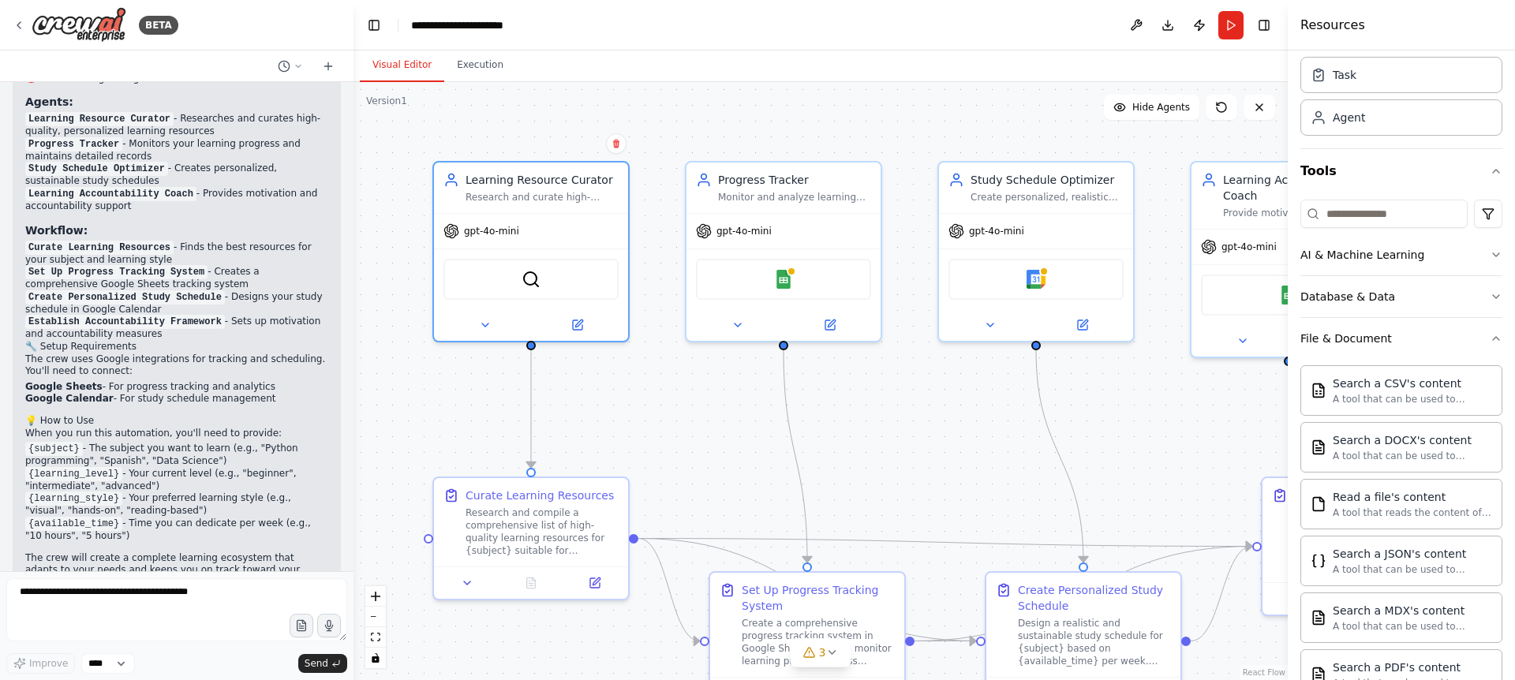
scroll to position [0, 0]
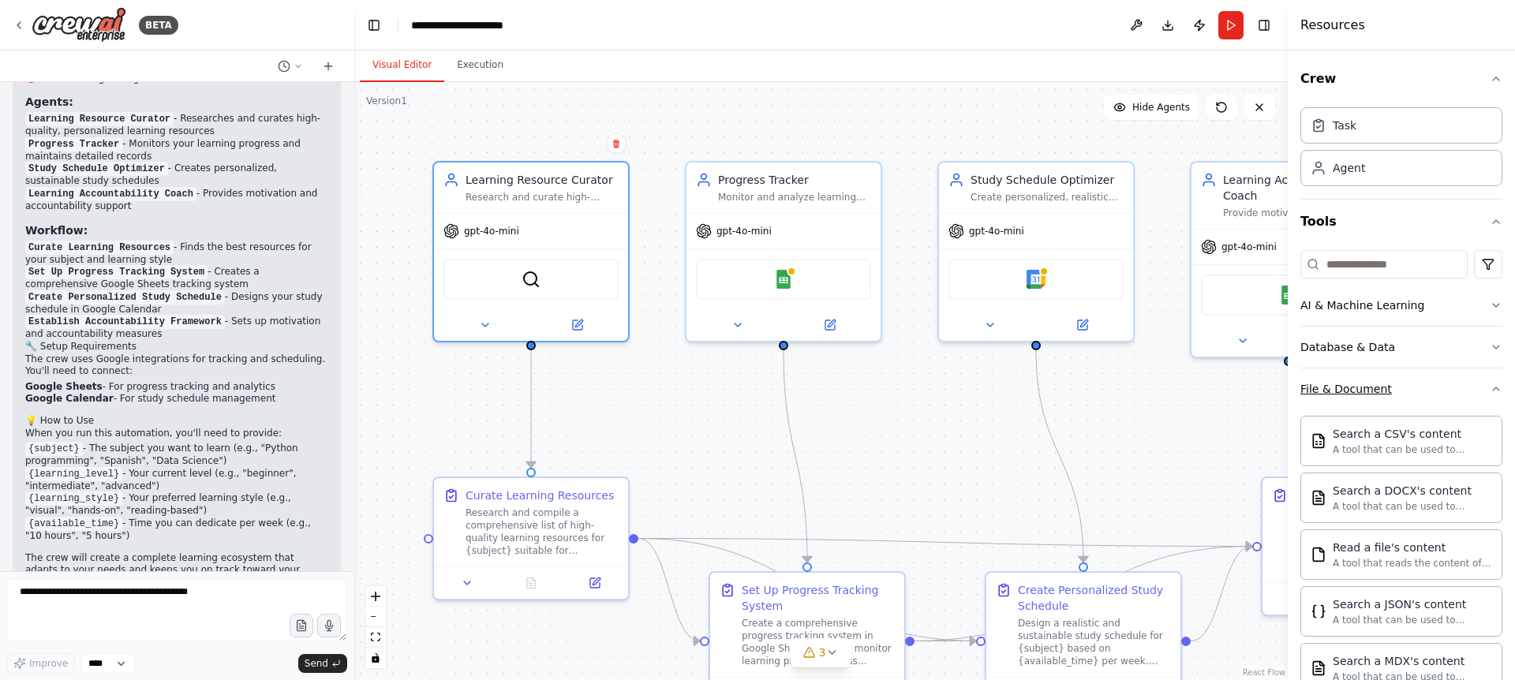
click at [1490, 388] on icon "button" at bounding box center [1496, 389] width 13 height 13
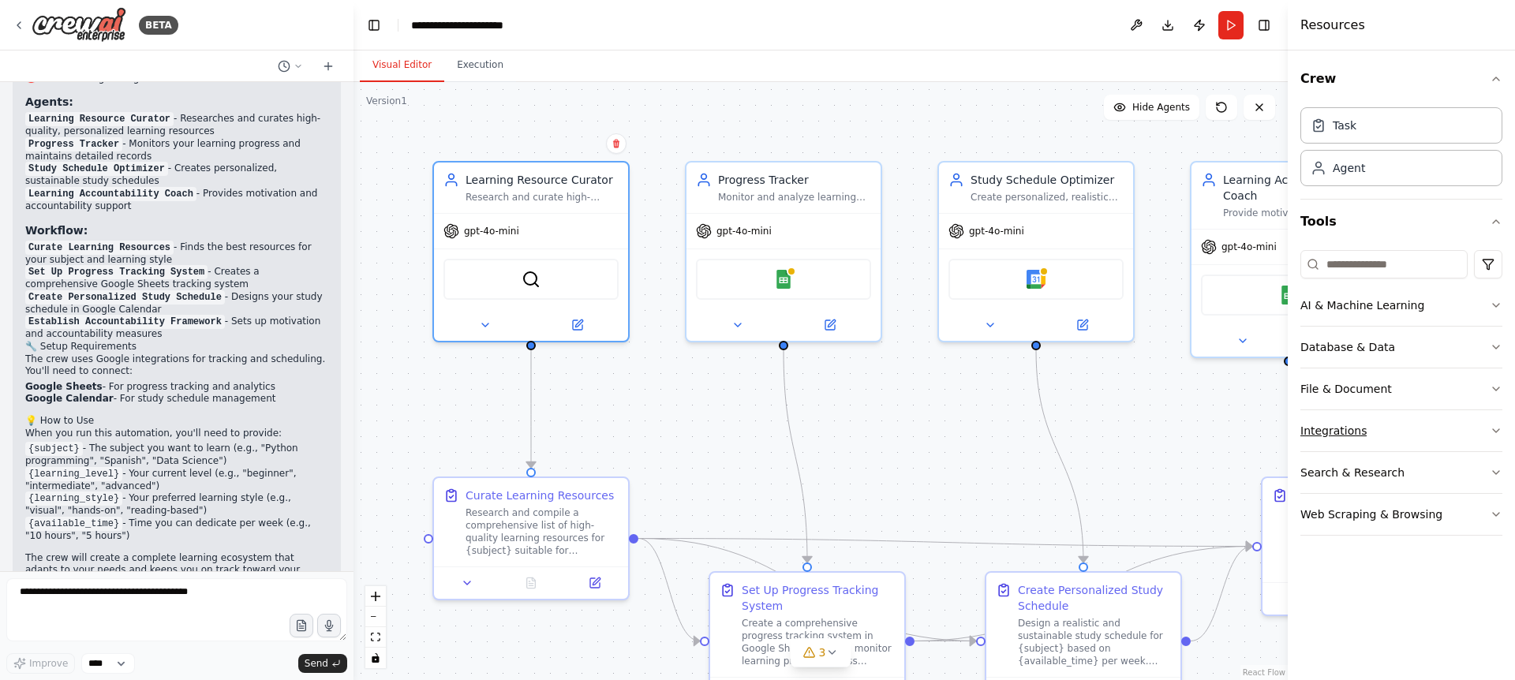
click at [1492, 430] on icon "button" at bounding box center [1496, 431] width 13 height 13
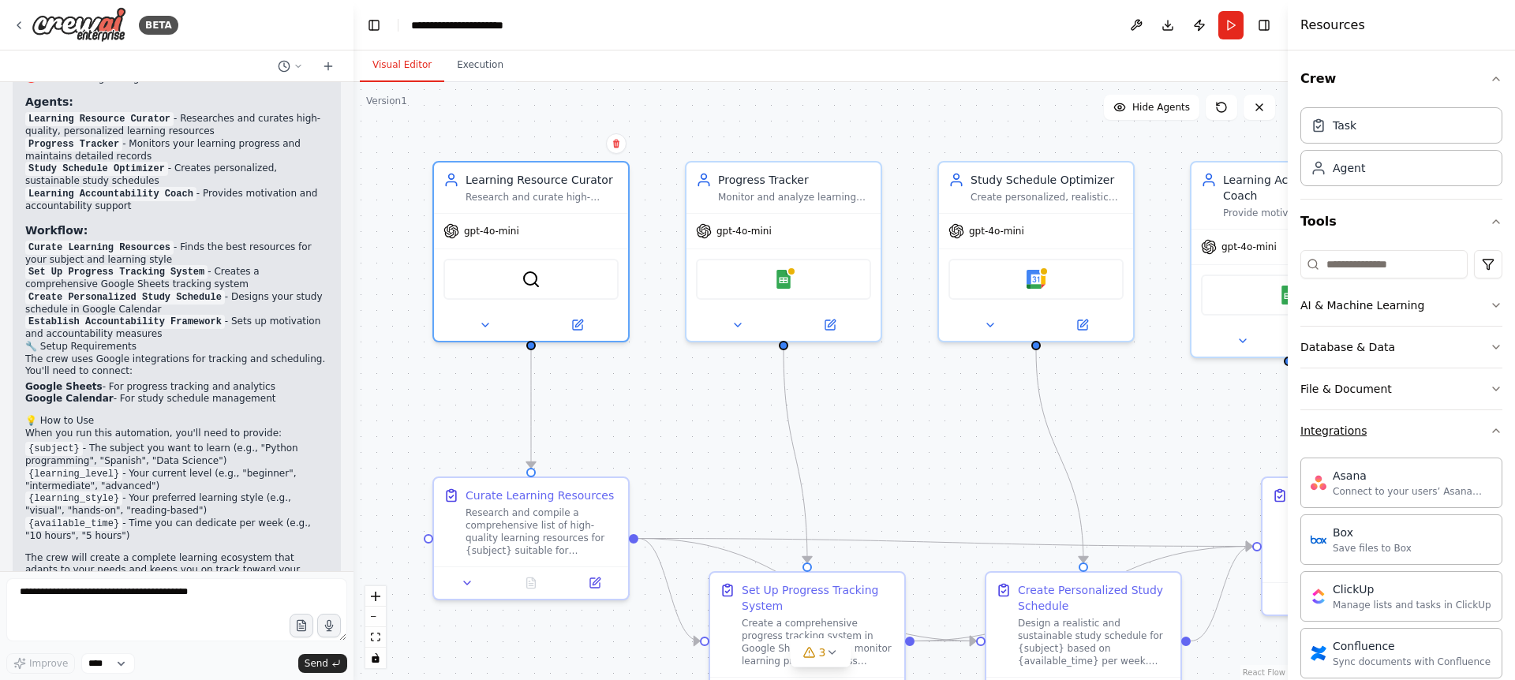
click at [1481, 421] on button "Integrations" at bounding box center [1402, 430] width 202 height 41
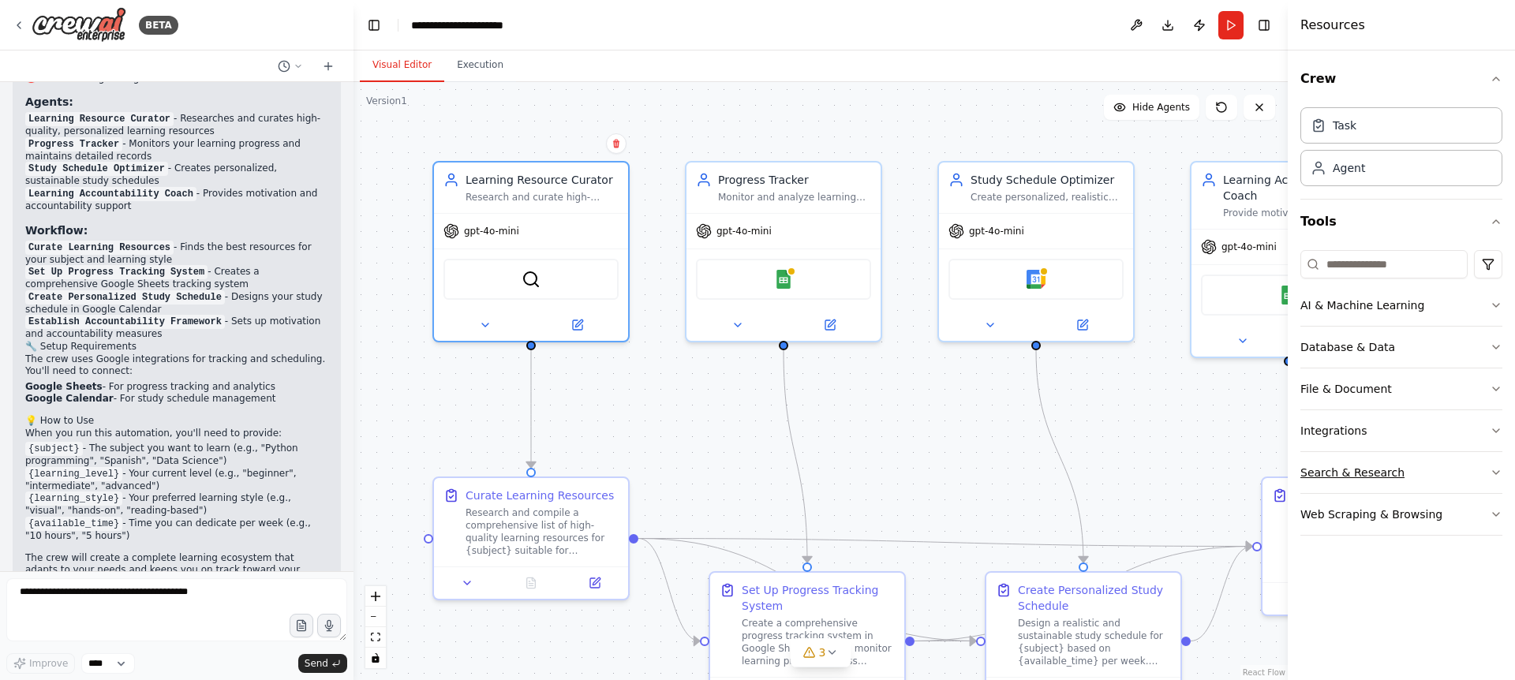
click at [1491, 478] on icon "button" at bounding box center [1496, 472] width 13 height 13
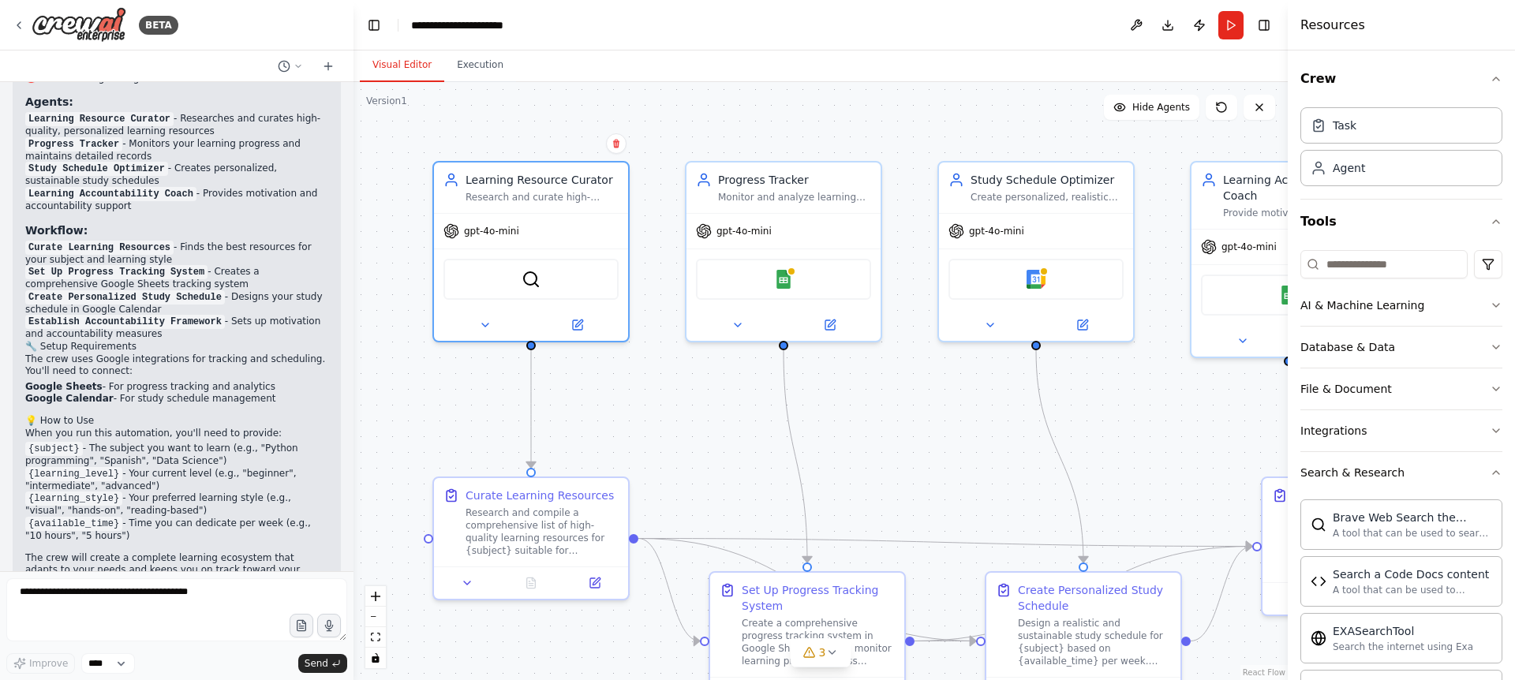
scroll to position [248, 0]
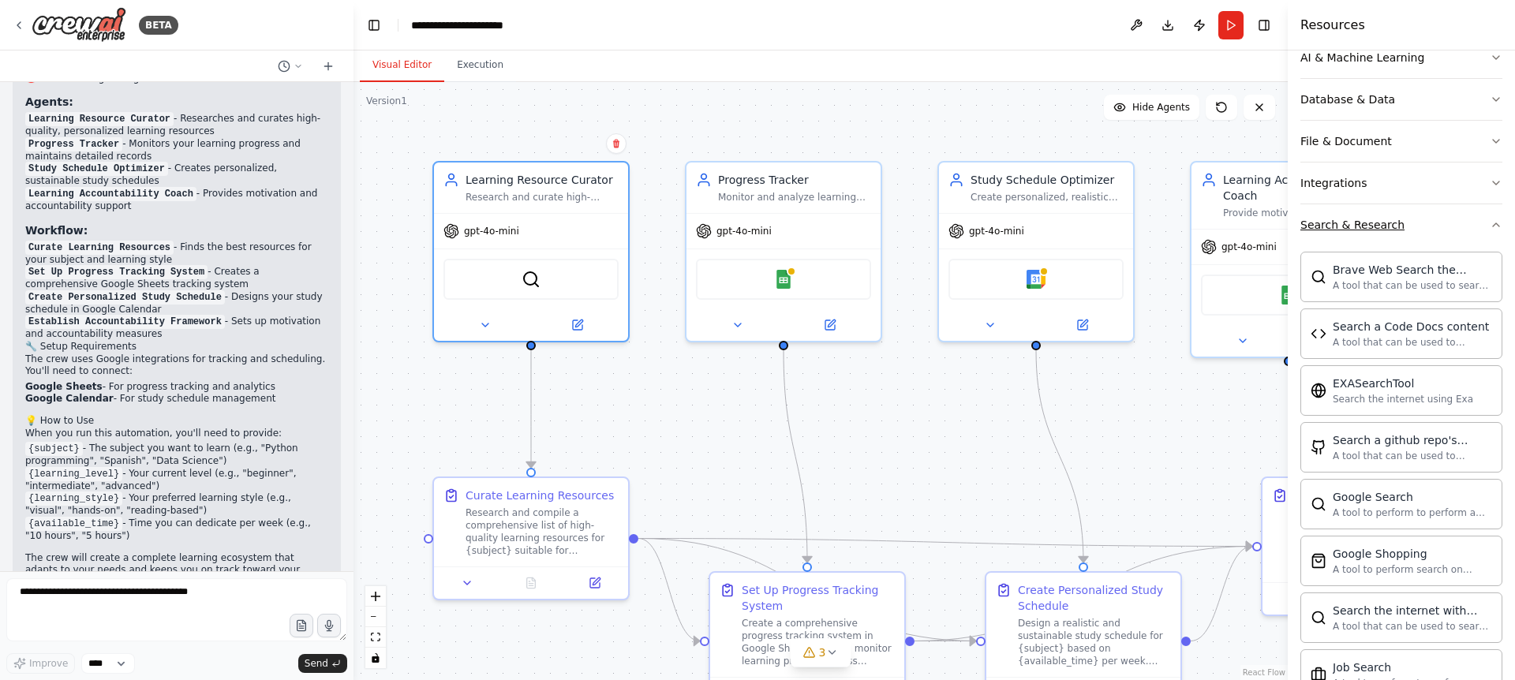
click at [1459, 232] on button "Search & Research" at bounding box center [1402, 224] width 202 height 41
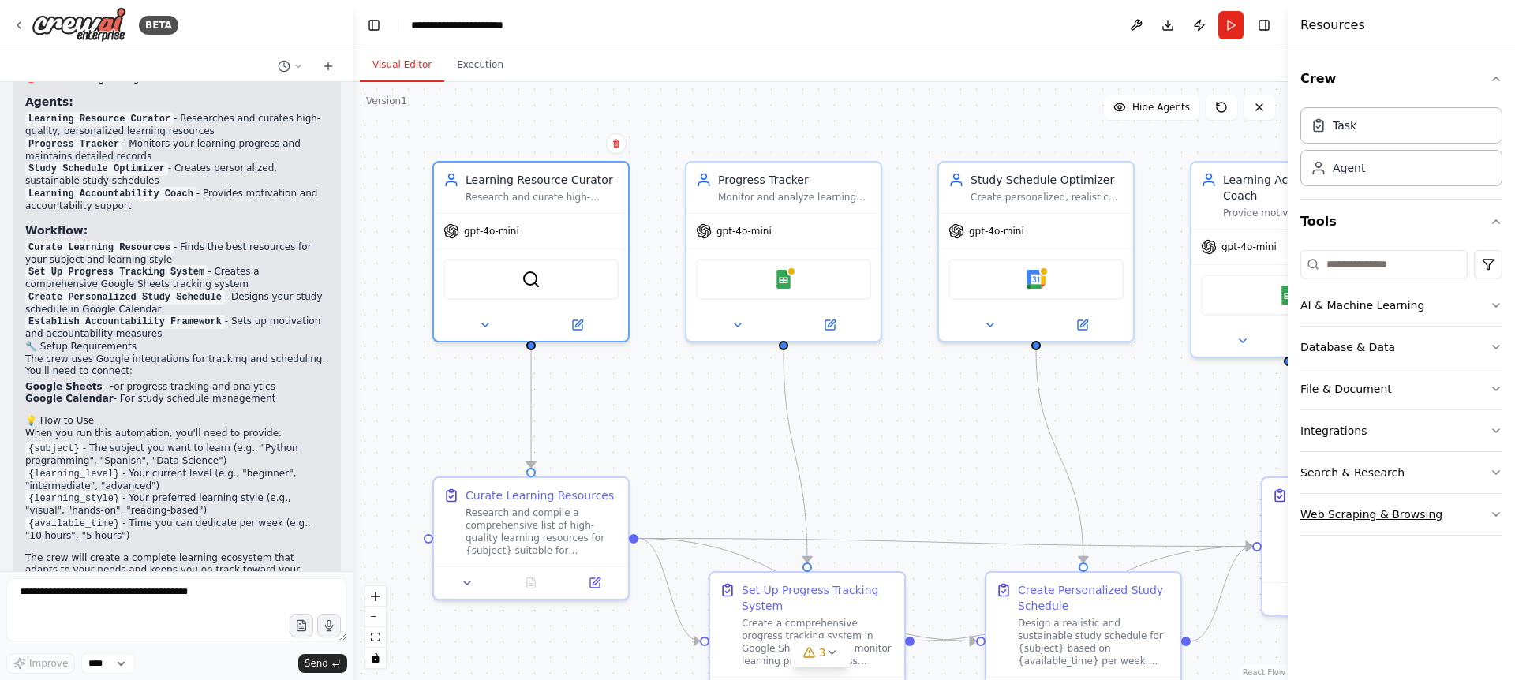
click at [1472, 522] on button "Web Scraping & Browsing" at bounding box center [1402, 514] width 202 height 41
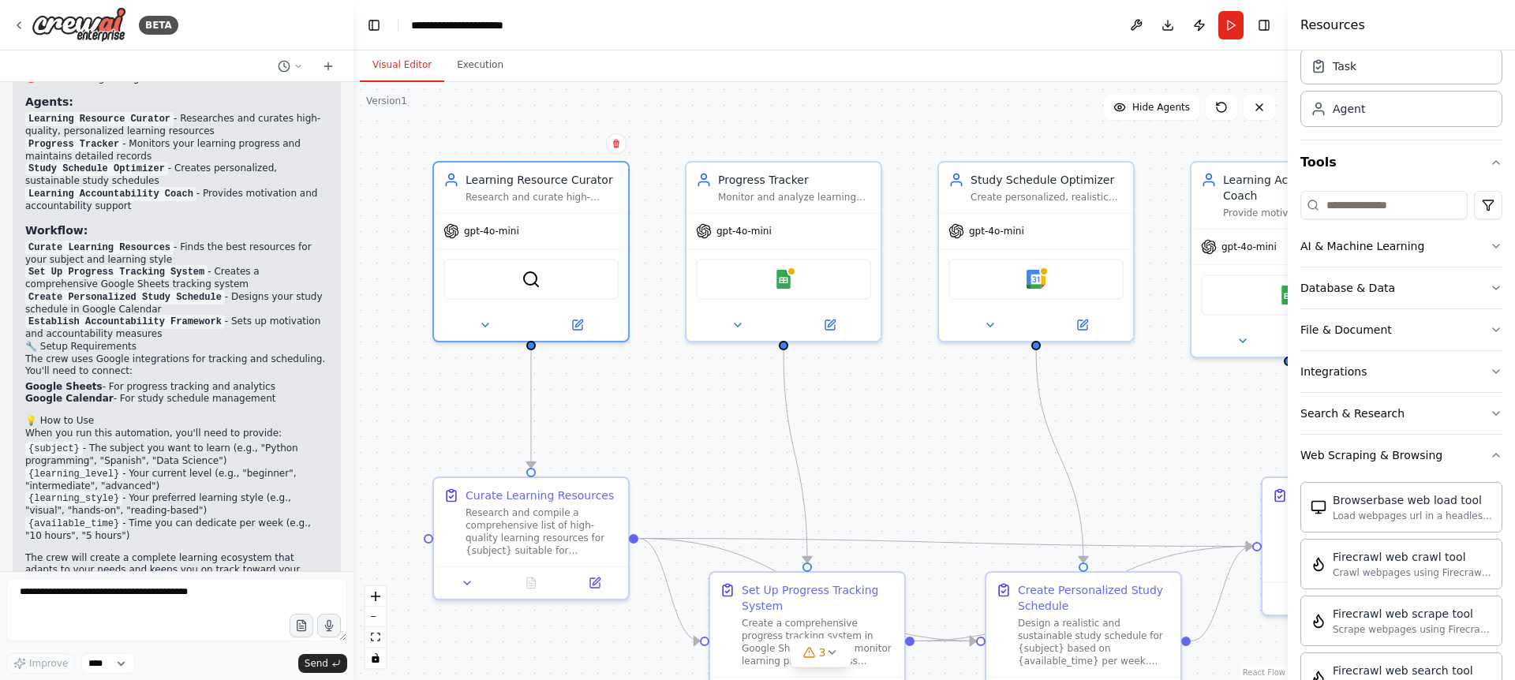
scroll to position [15, 0]
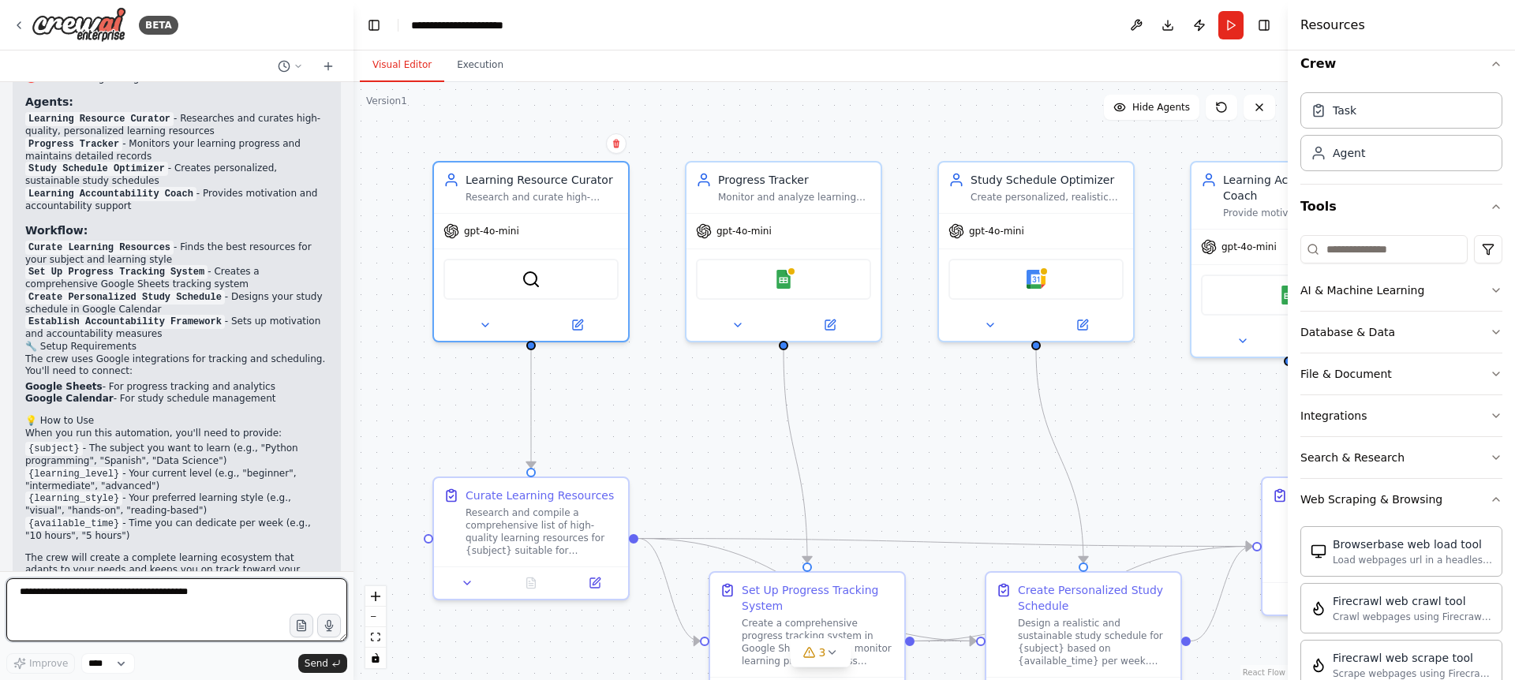
click at [174, 594] on textarea at bounding box center [176, 610] width 341 height 63
click at [1242, 32] on button "Run" at bounding box center [1231, 25] width 25 height 28
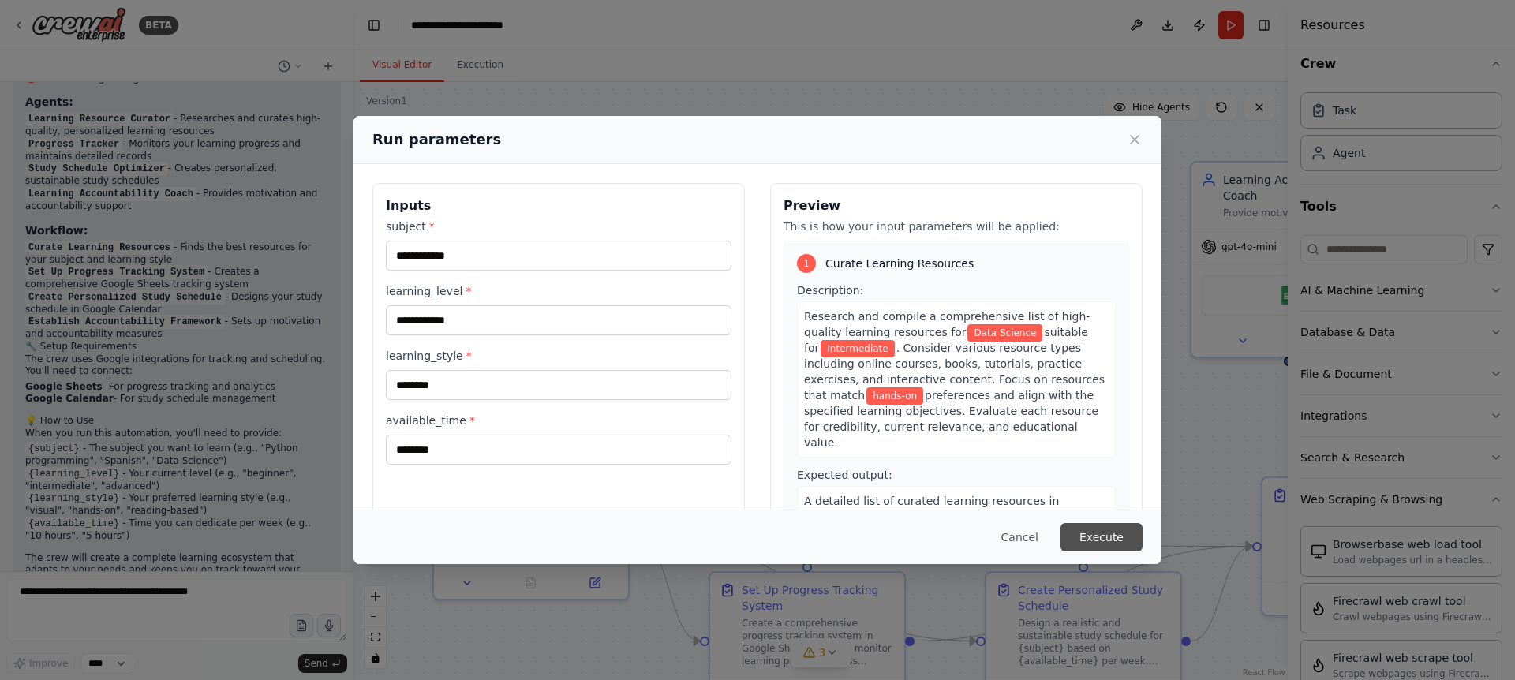
click at [1118, 533] on button "Execute" at bounding box center [1102, 537] width 82 height 28
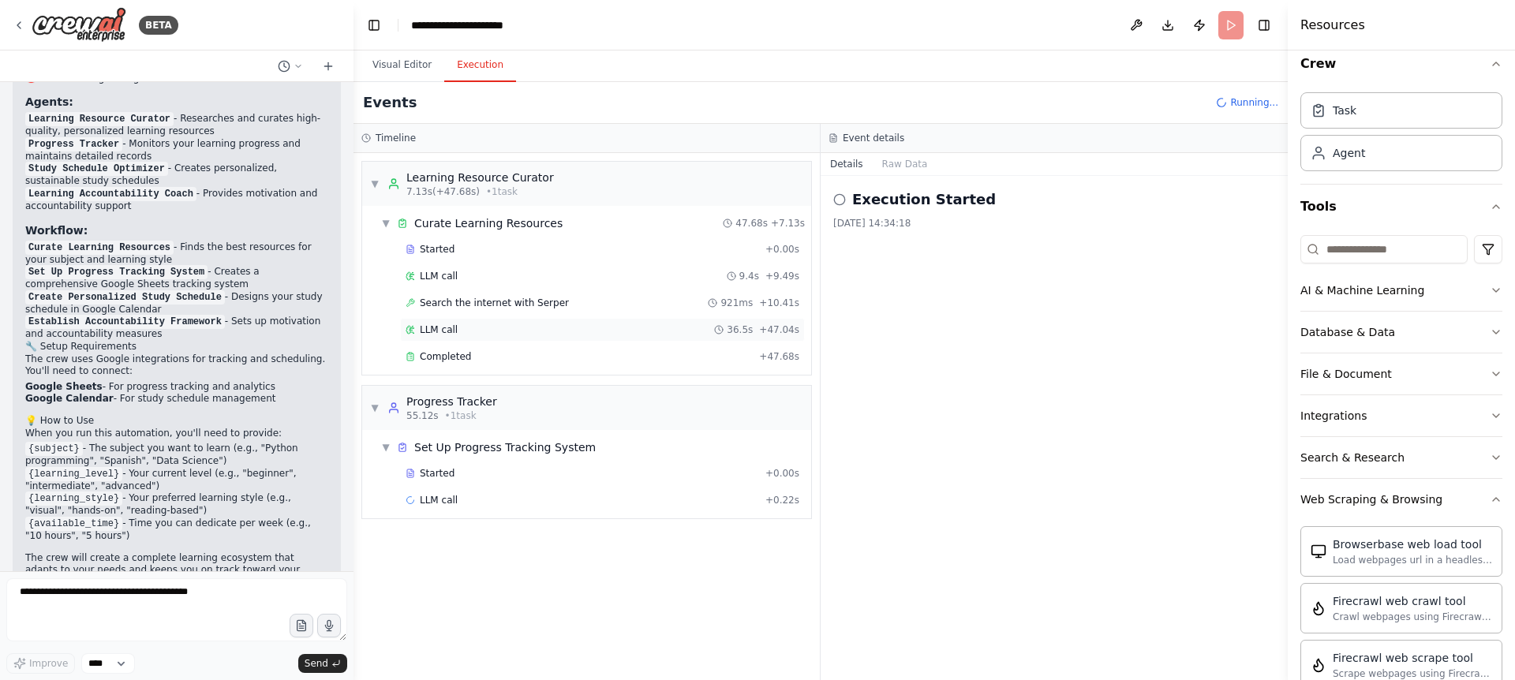
click at [461, 332] on div "LLM call 36.5s + 47.04s" at bounding box center [603, 330] width 394 height 13
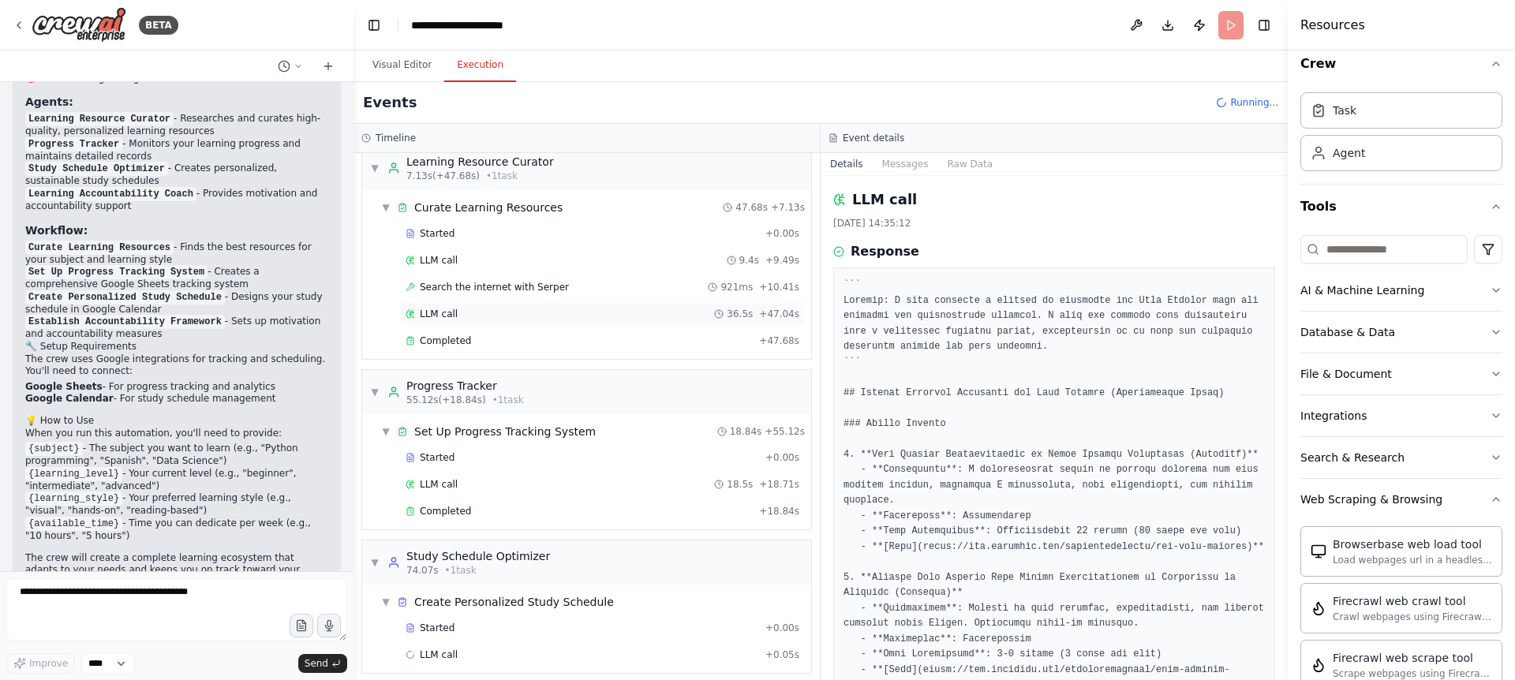
scroll to position [27, 0]
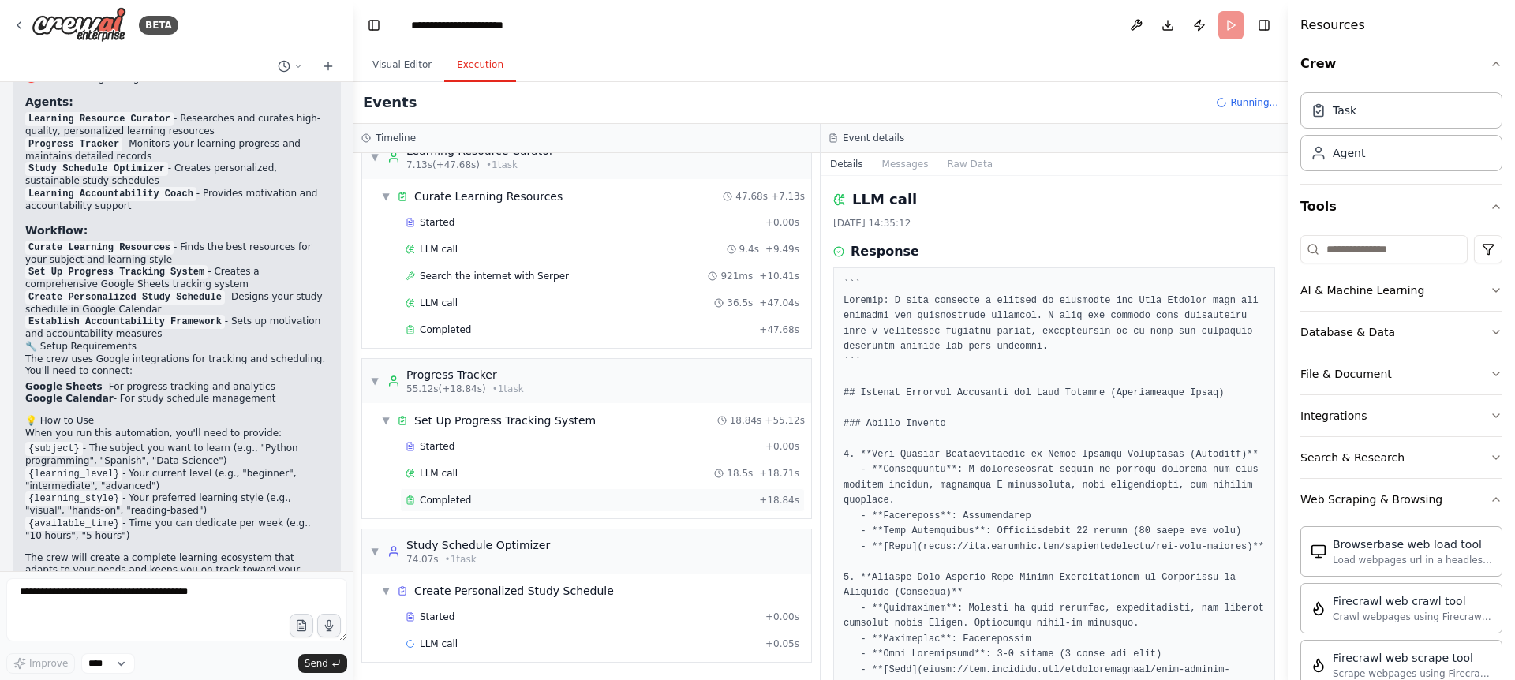
click at [494, 508] on div "Completed + 18.84s" at bounding box center [602, 501] width 405 height 24
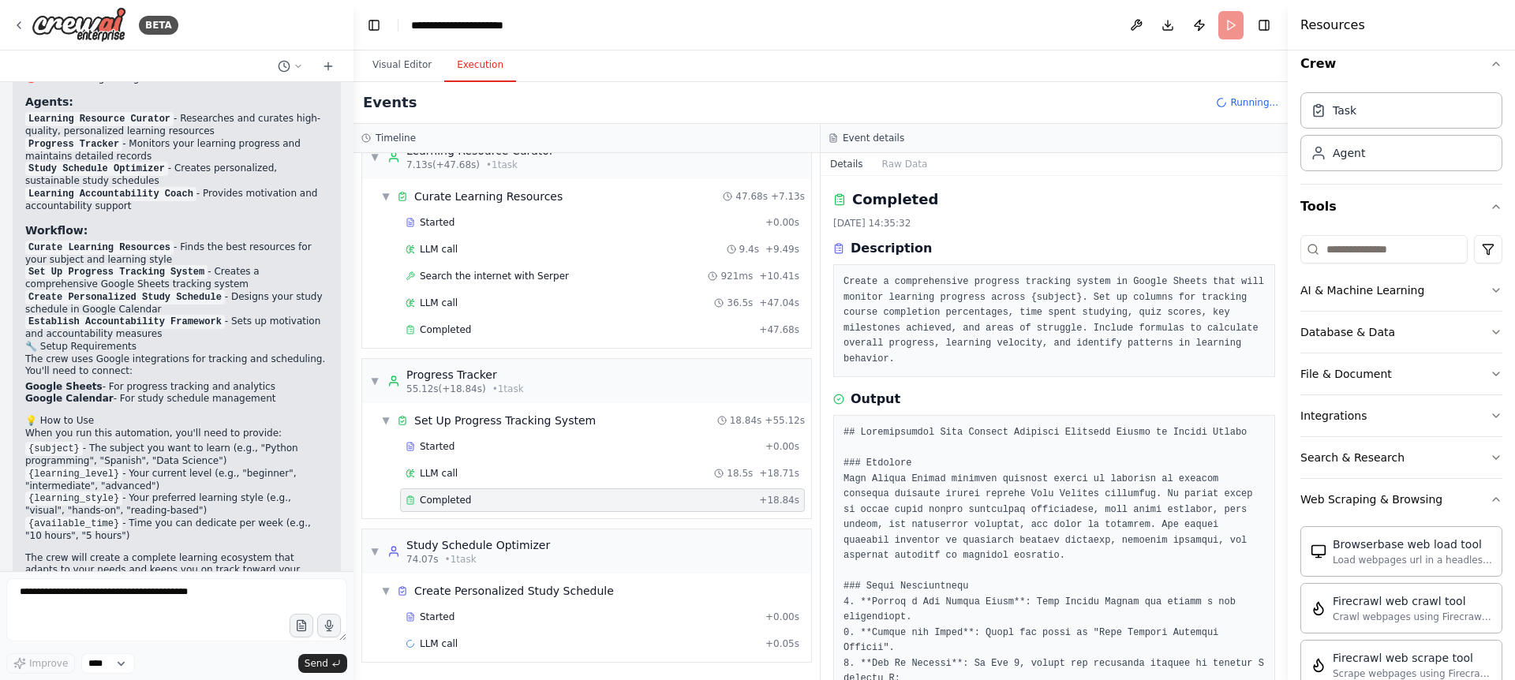
scroll to position [1335, 0]
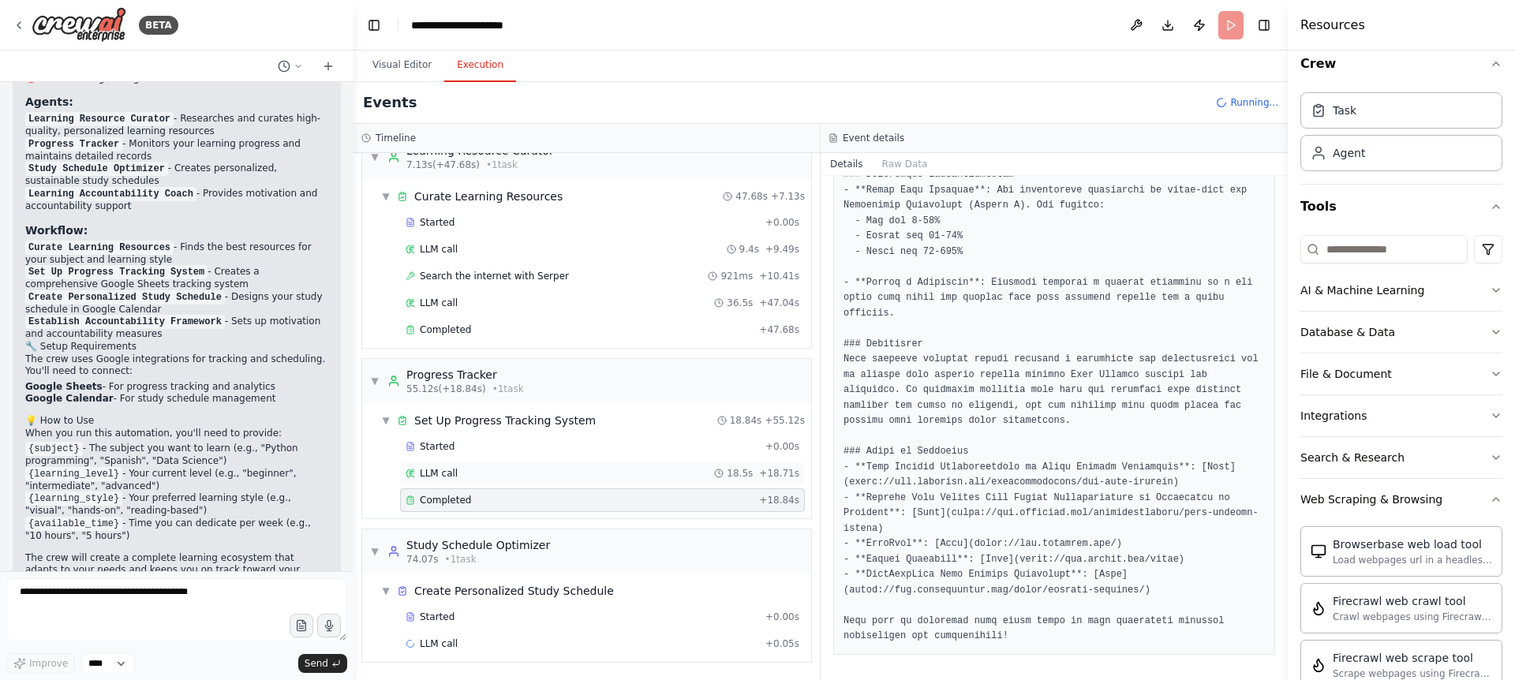
click at [541, 469] on div "LLM call 18.5s + 18.71s" at bounding box center [603, 473] width 394 height 13
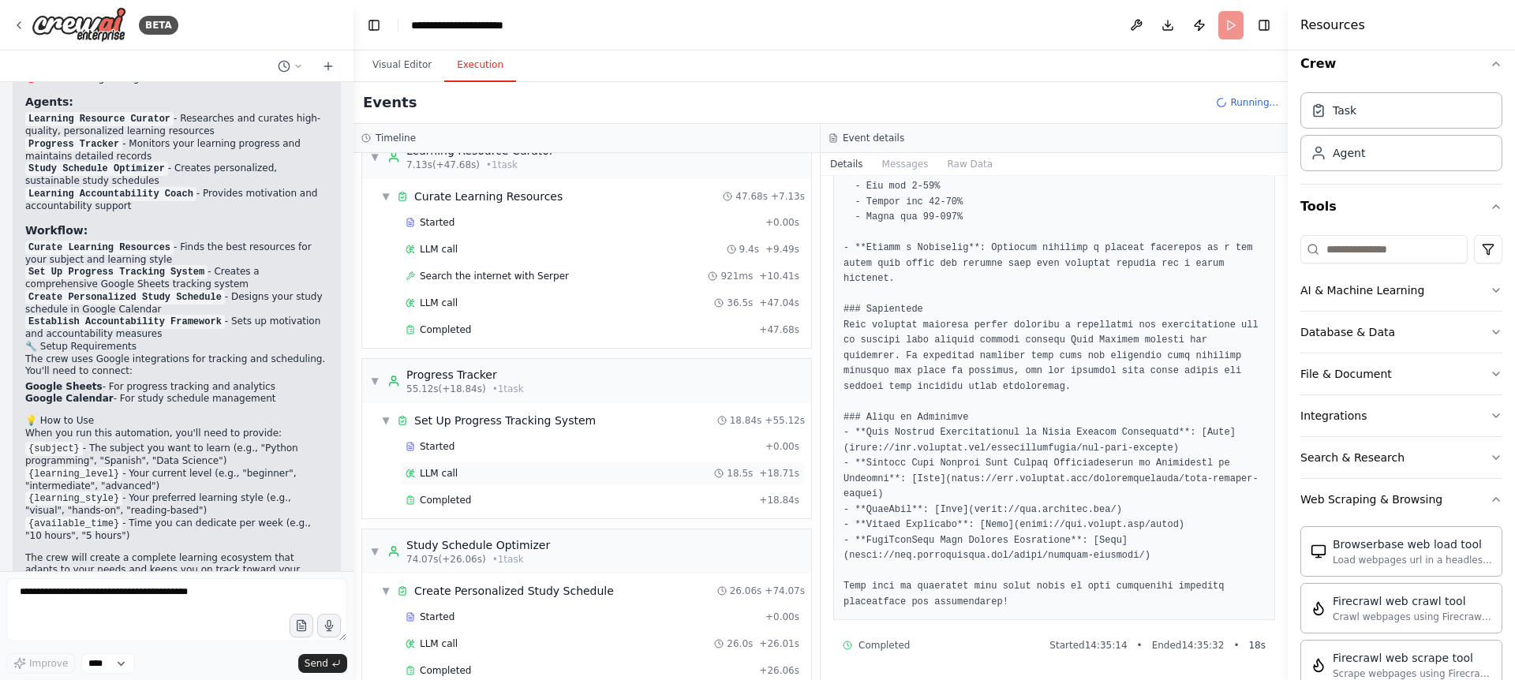
scroll to position [197, 0]
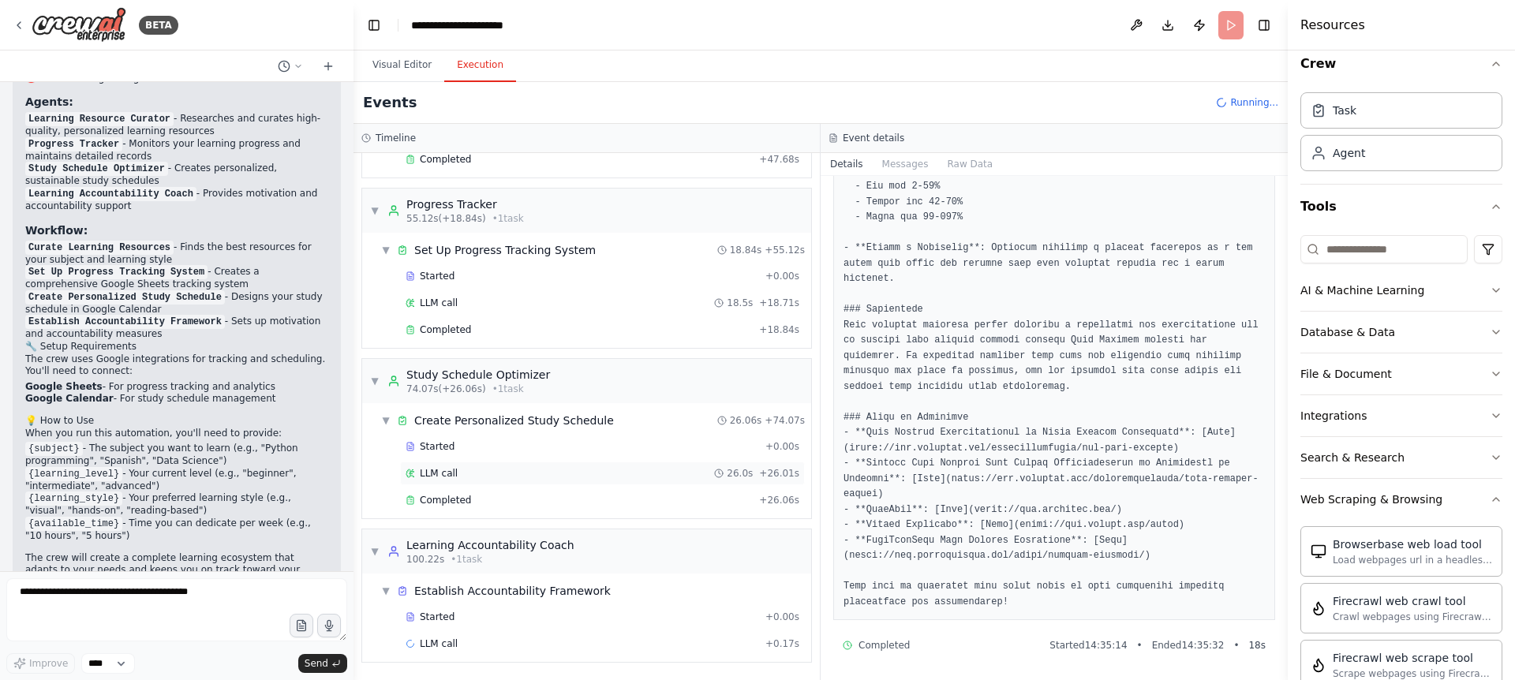
click at [475, 478] on div "LLM call 26.0s + 26.01s" at bounding box center [603, 473] width 394 height 13
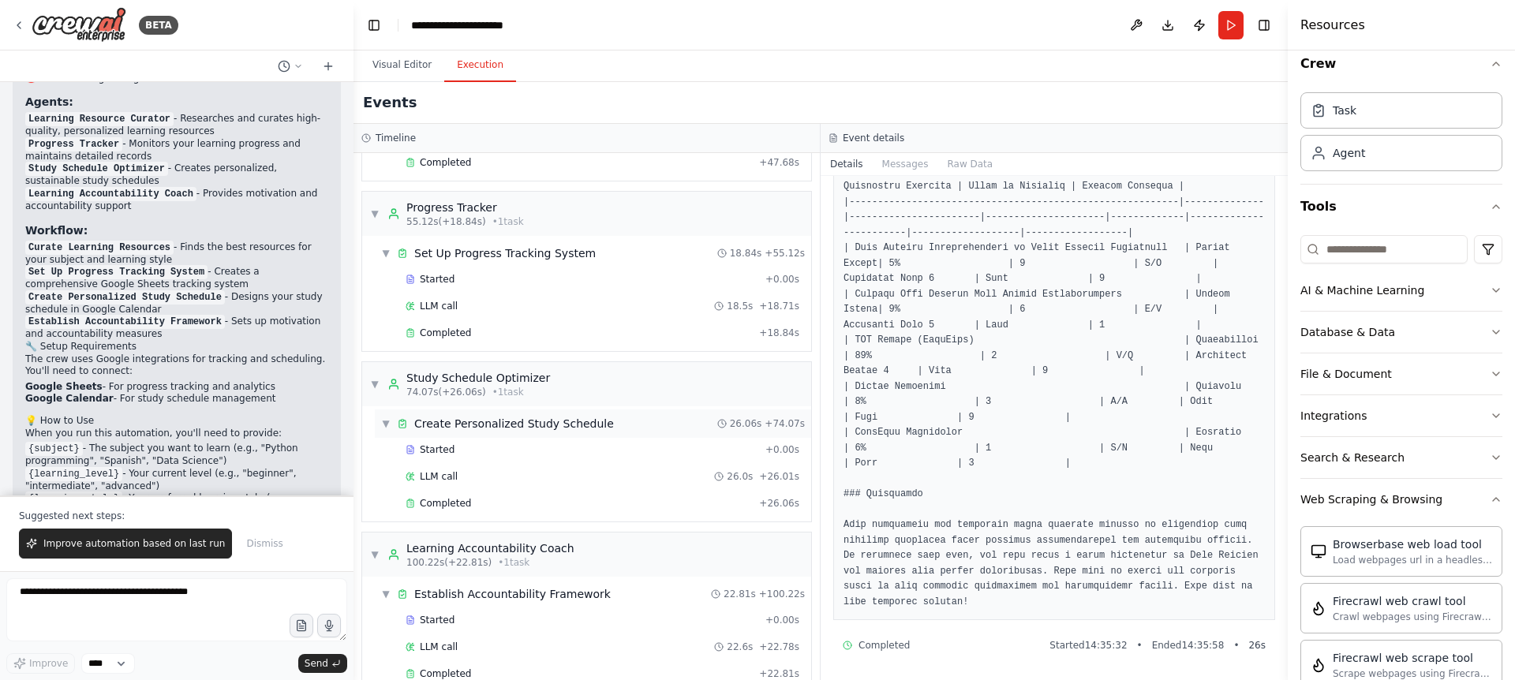
scroll to position [224, 0]
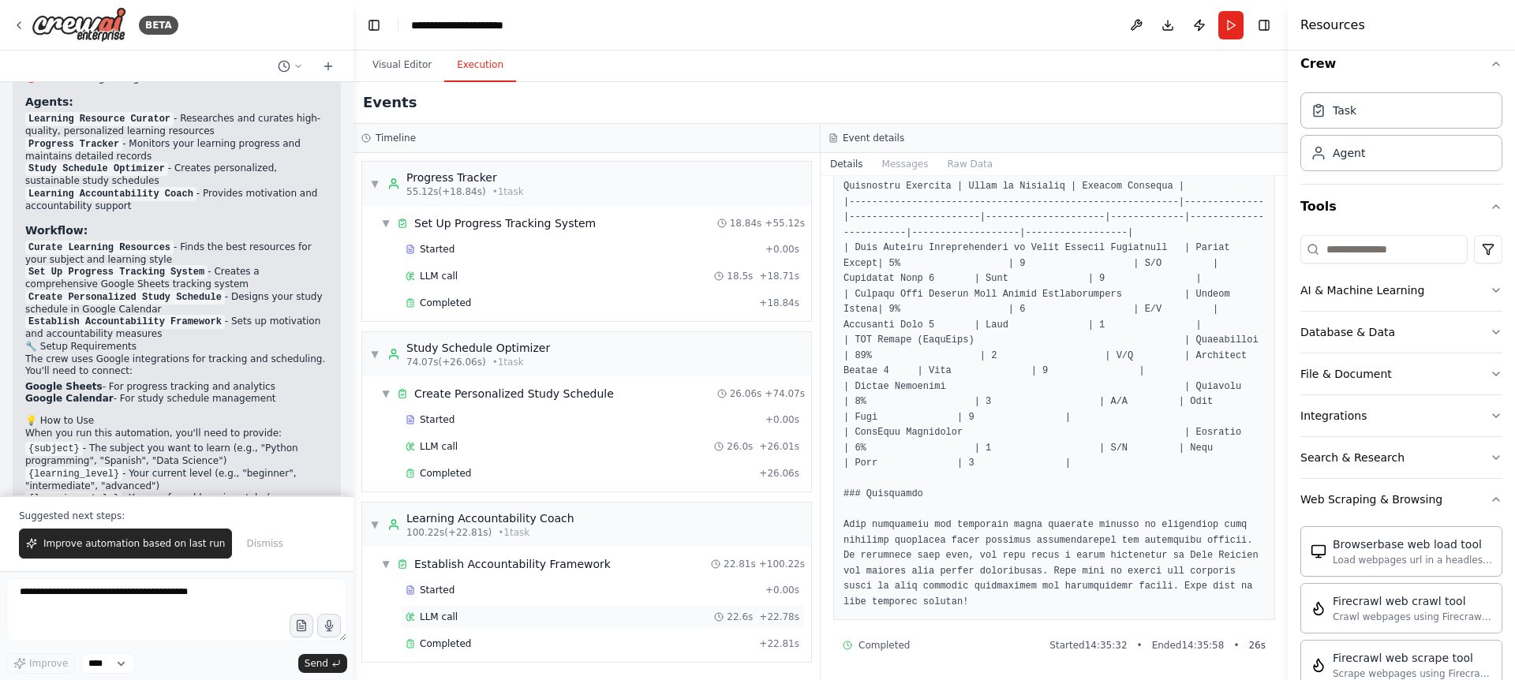
click at [543, 627] on div "LLM call 22.6s + 22.78s" at bounding box center [602, 617] width 405 height 24
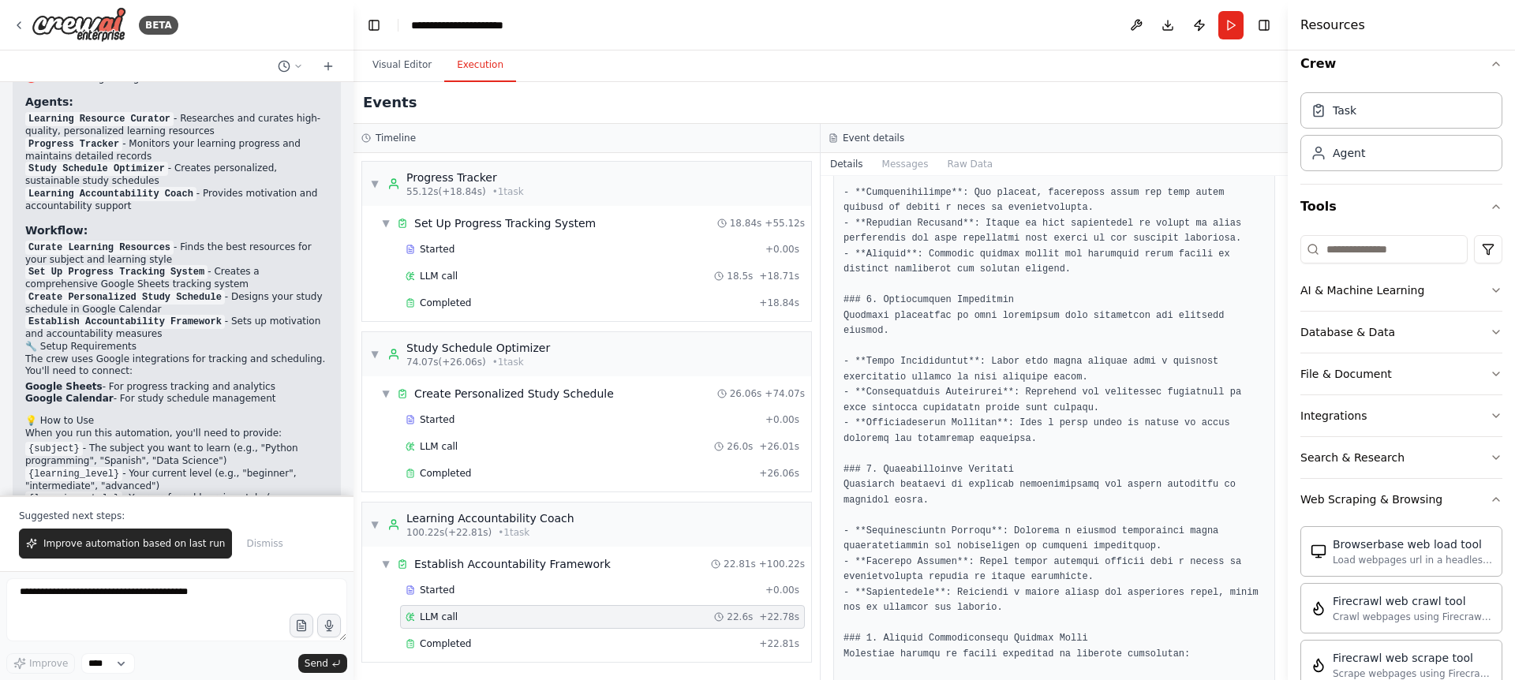
scroll to position [1654, 0]
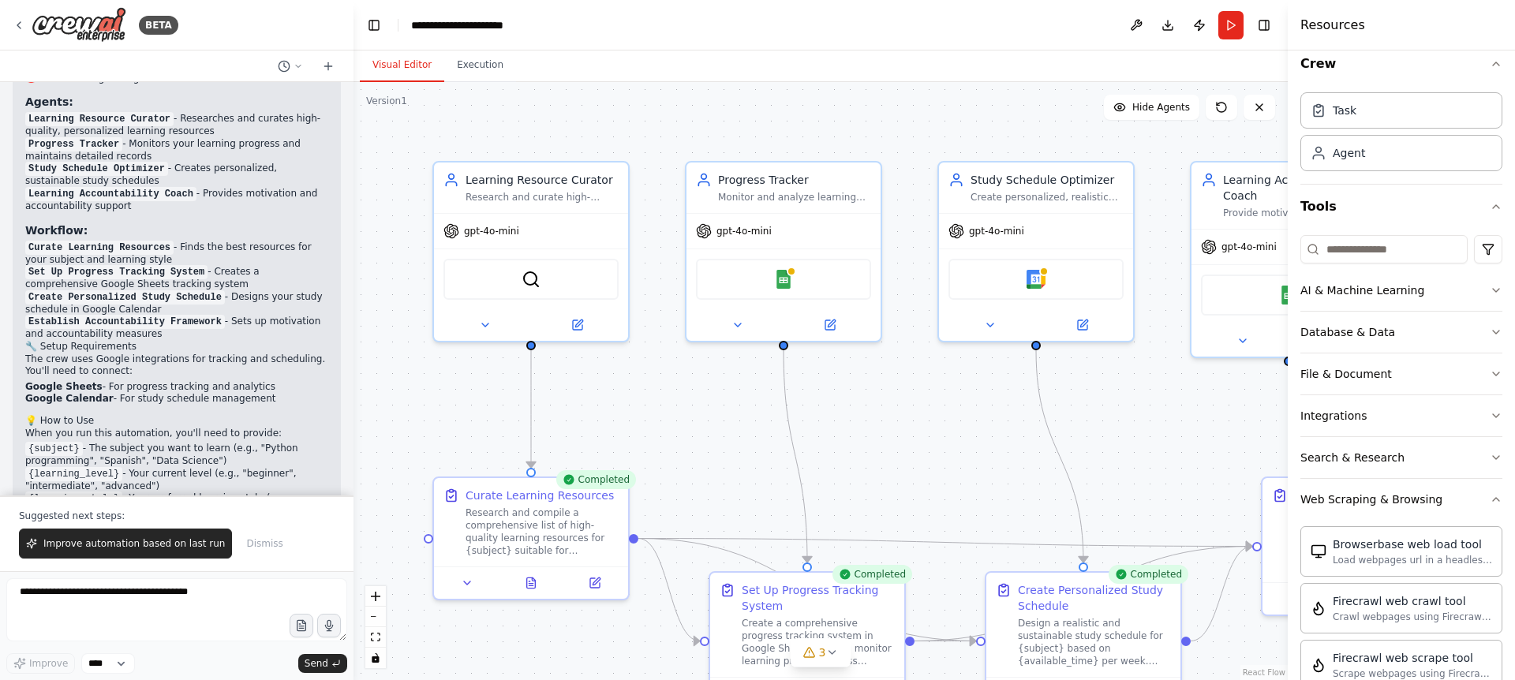
click at [408, 67] on button "Visual Editor" at bounding box center [402, 65] width 84 height 33
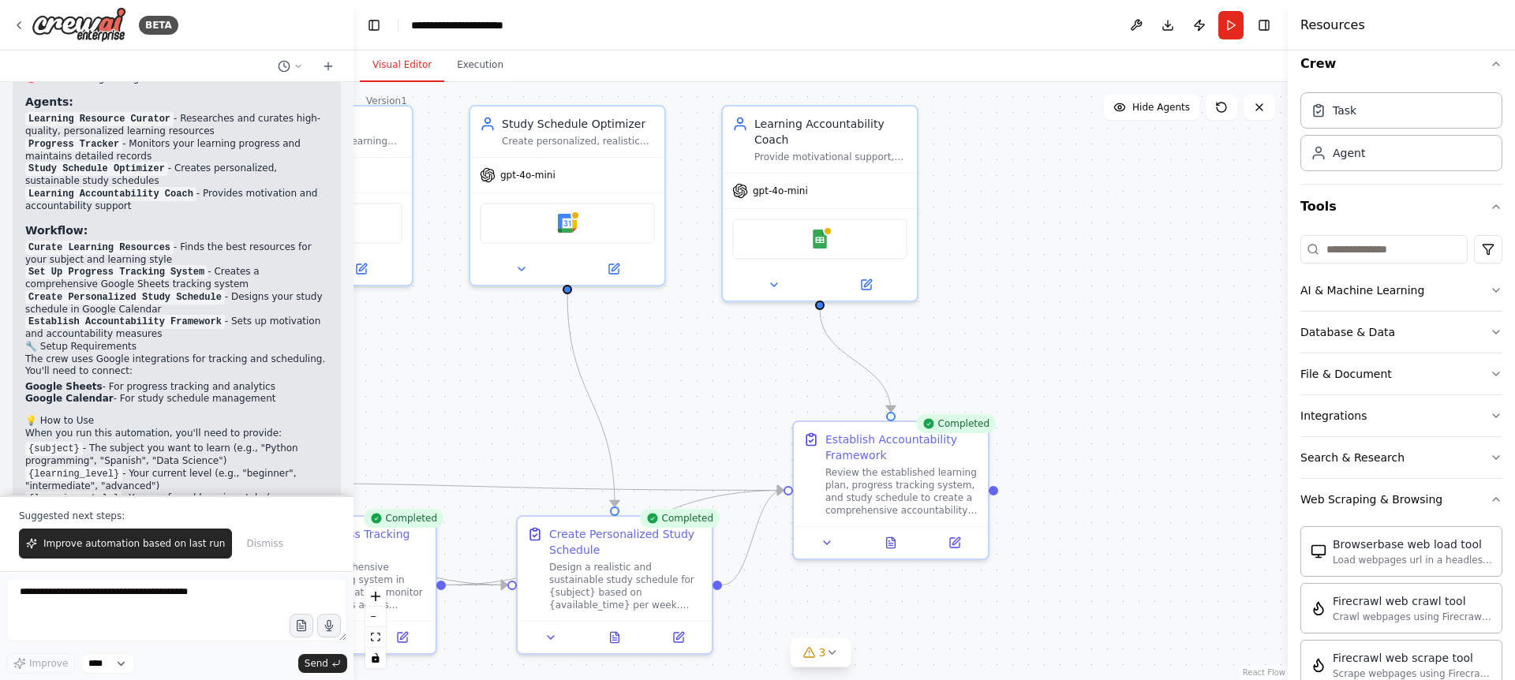
drag, startPoint x: 919, startPoint y: 418, endPoint x: 449, endPoint y: 362, distance: 473.0
click at [450, 362] on div ".deletable-edge-delete-btn { width: 20px; height: 20px; border: 0px solid #ffff…" at bounding box center [821, 381] width 935 height 598
click at [821, 241] on img at bounding box center [820, 236] width 19 height 19
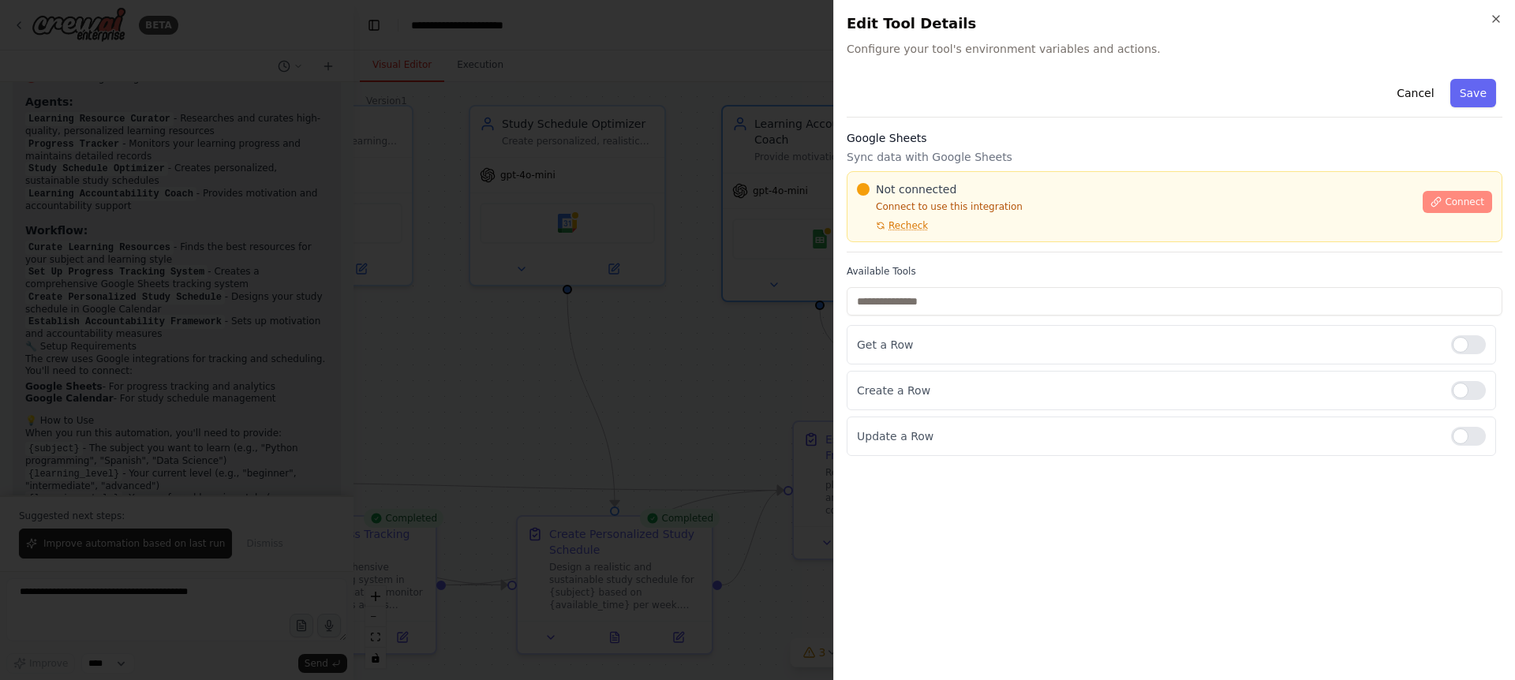
click at [1445, 208] on button "Connect" at bounding box center [1457, 202] width 69 height 22
click at [1462, 204] on span "Connect" at bounding box center [1464, 202] width 39 height 13
click at [1463, 212] on button "Connect" at bounding box center [1457, 202] width 69 height 22
click at [942, 212] on p "Connect to use this integration" at bounding box center [1135, 206] width 556 height 13
click at [901, 210] on p "Connect to use this integration" at bounding box center [1135, 206] width 556 height 13
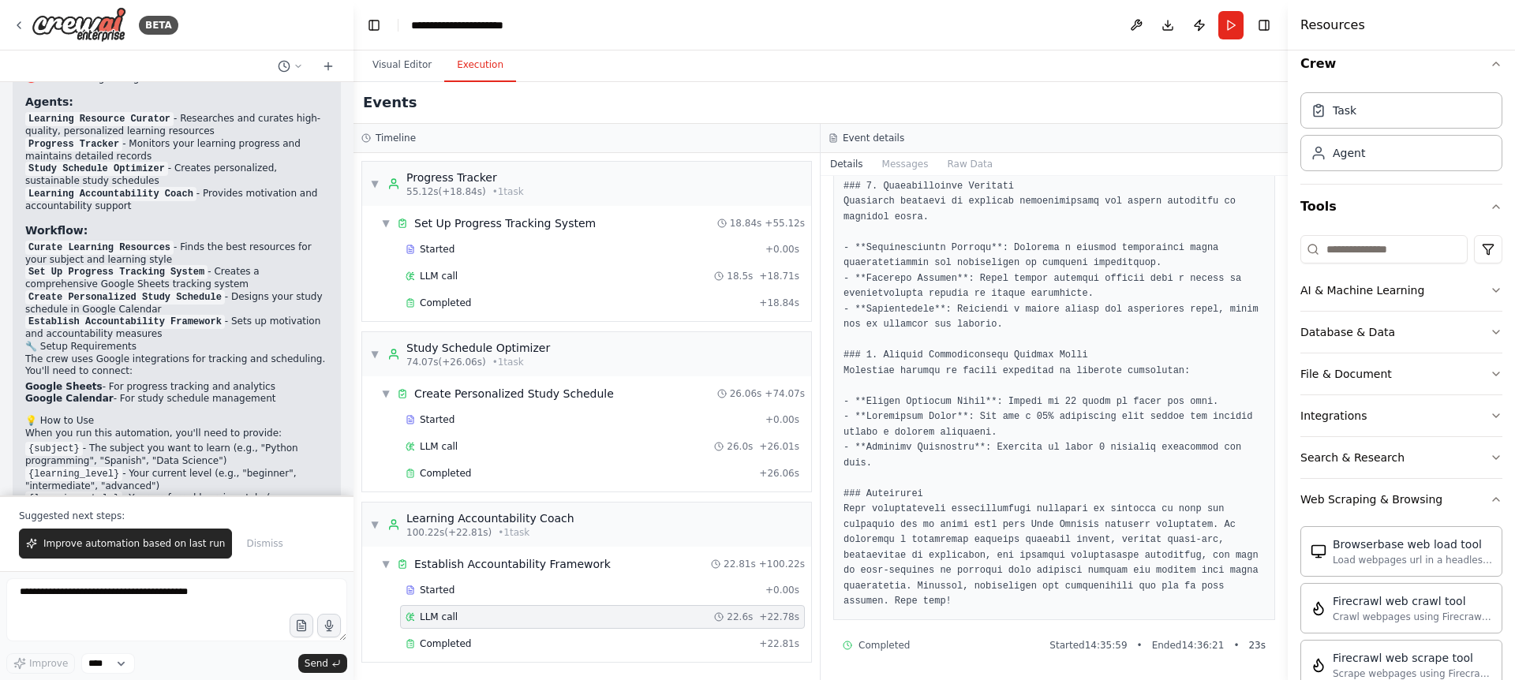
click at [486, 65] on button "Execution" at bounding box center [480, 65] width 72 height 33
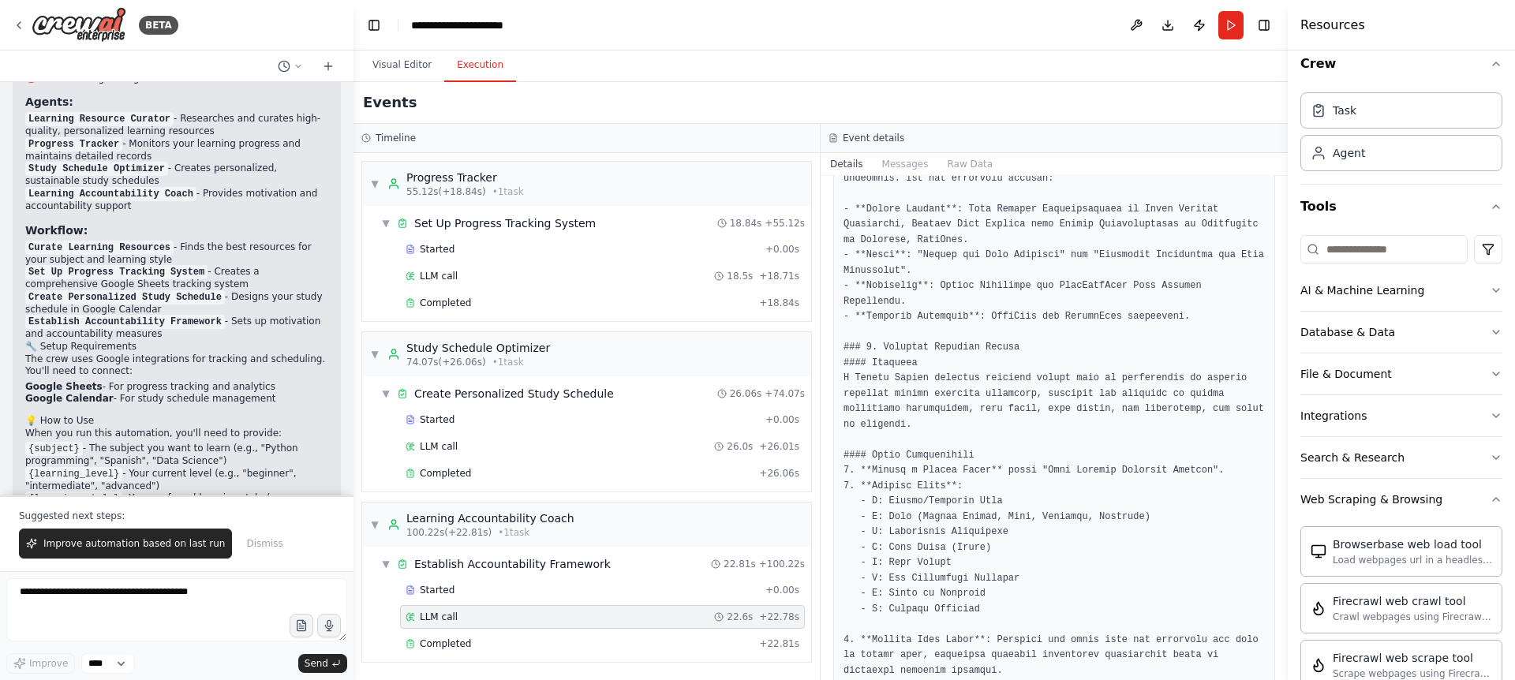
scroll to position [0, 0]
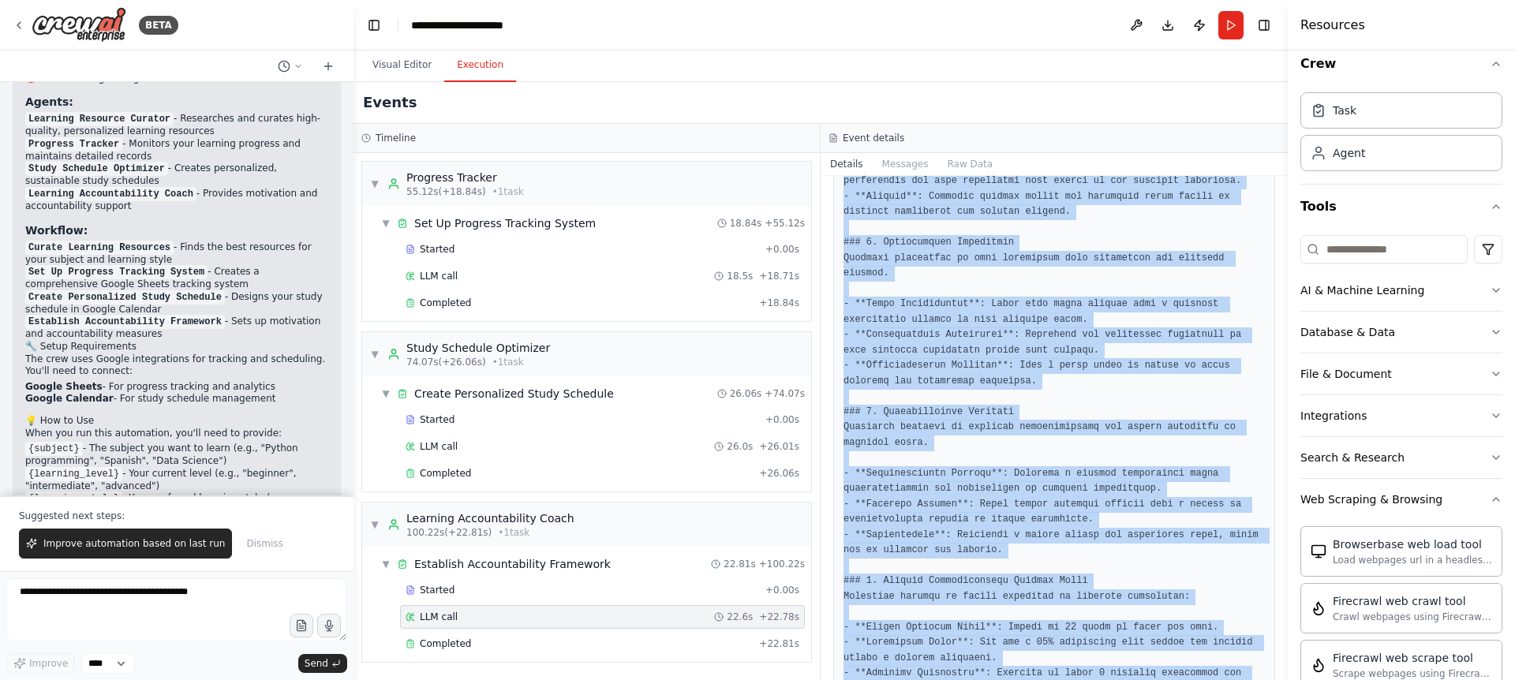
scroll to position [1654, 0]
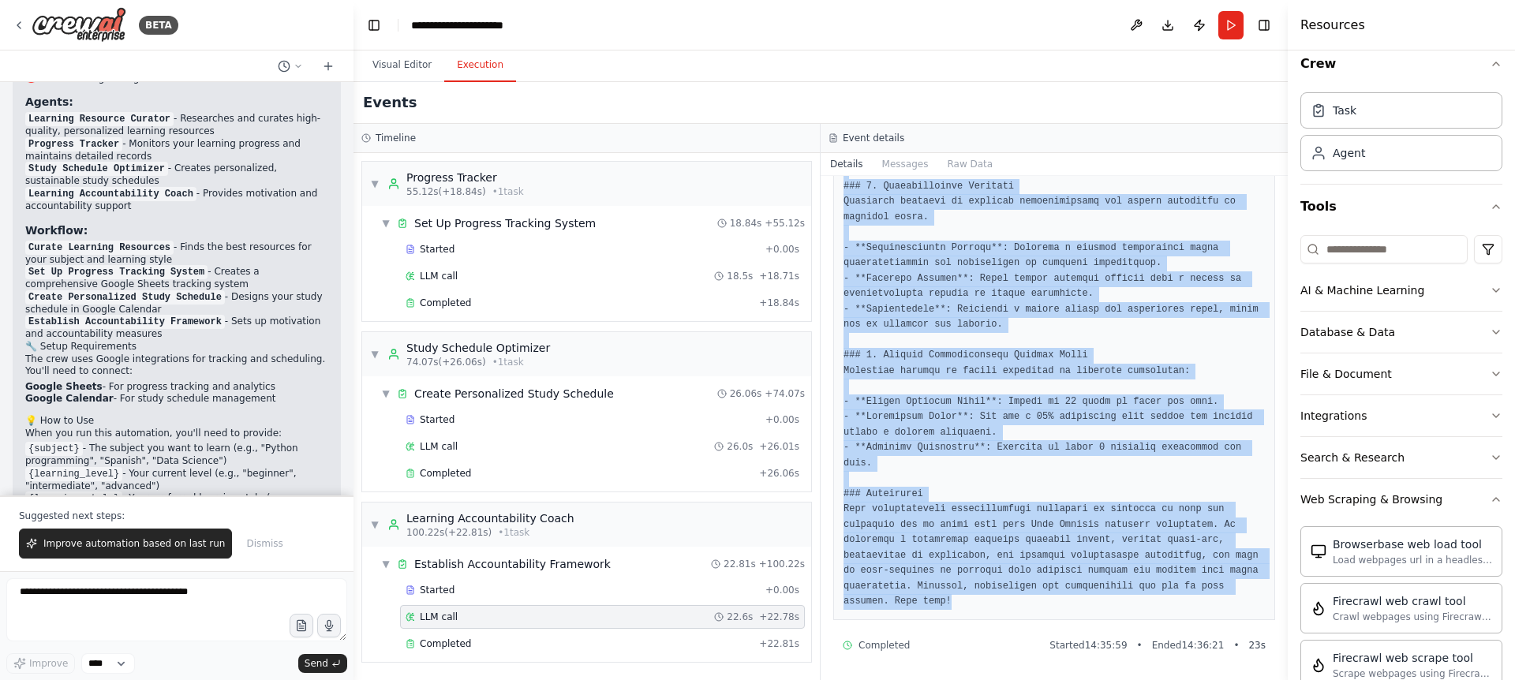
drag, startPoint x: 840, startPoint y: 278, endPoint x: 983, endPoint y: 597, distance: 349.7
copy pre "I now can give a great answer Final Answer: ## Comprehensive Accountability Fra…"
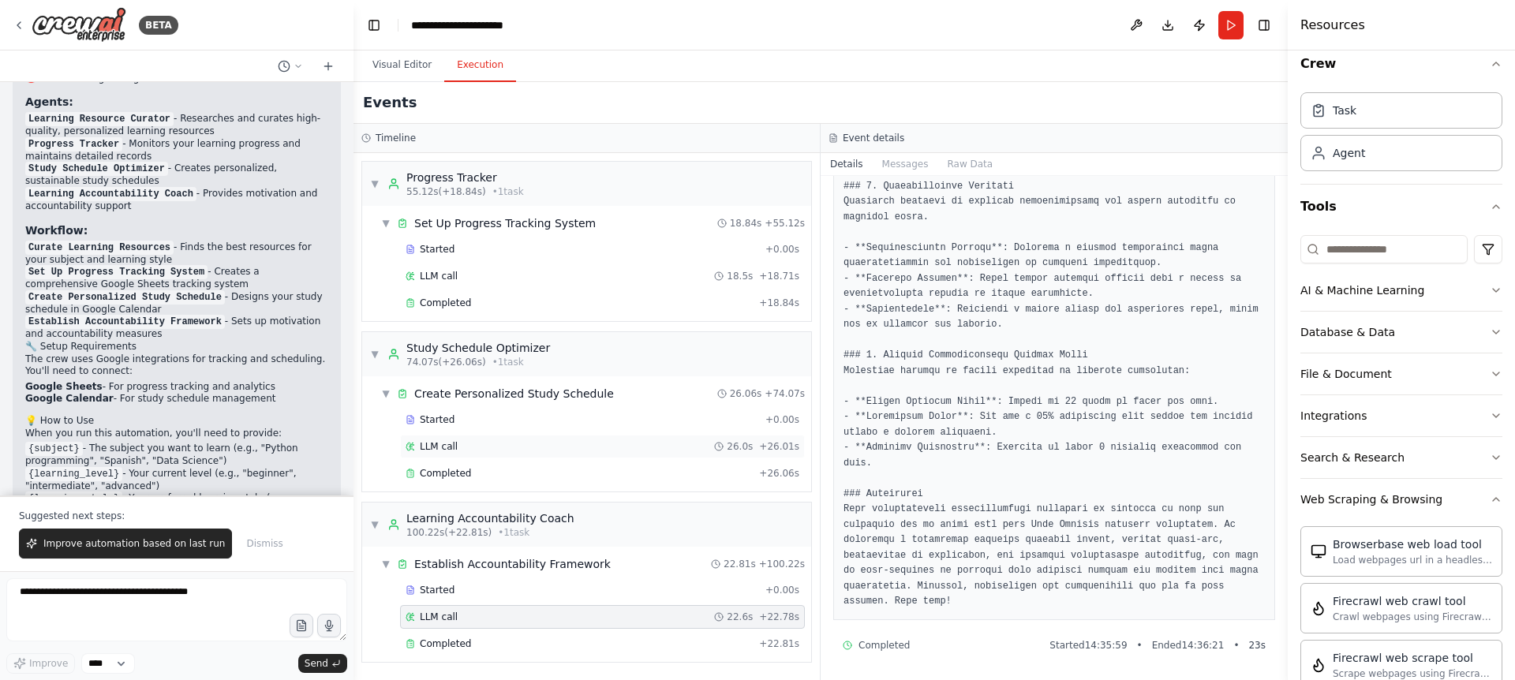
click at [462, 447] on div "LLM call 26.0s + 26.01s" at bounding box center [603, 446] width 394 height 13
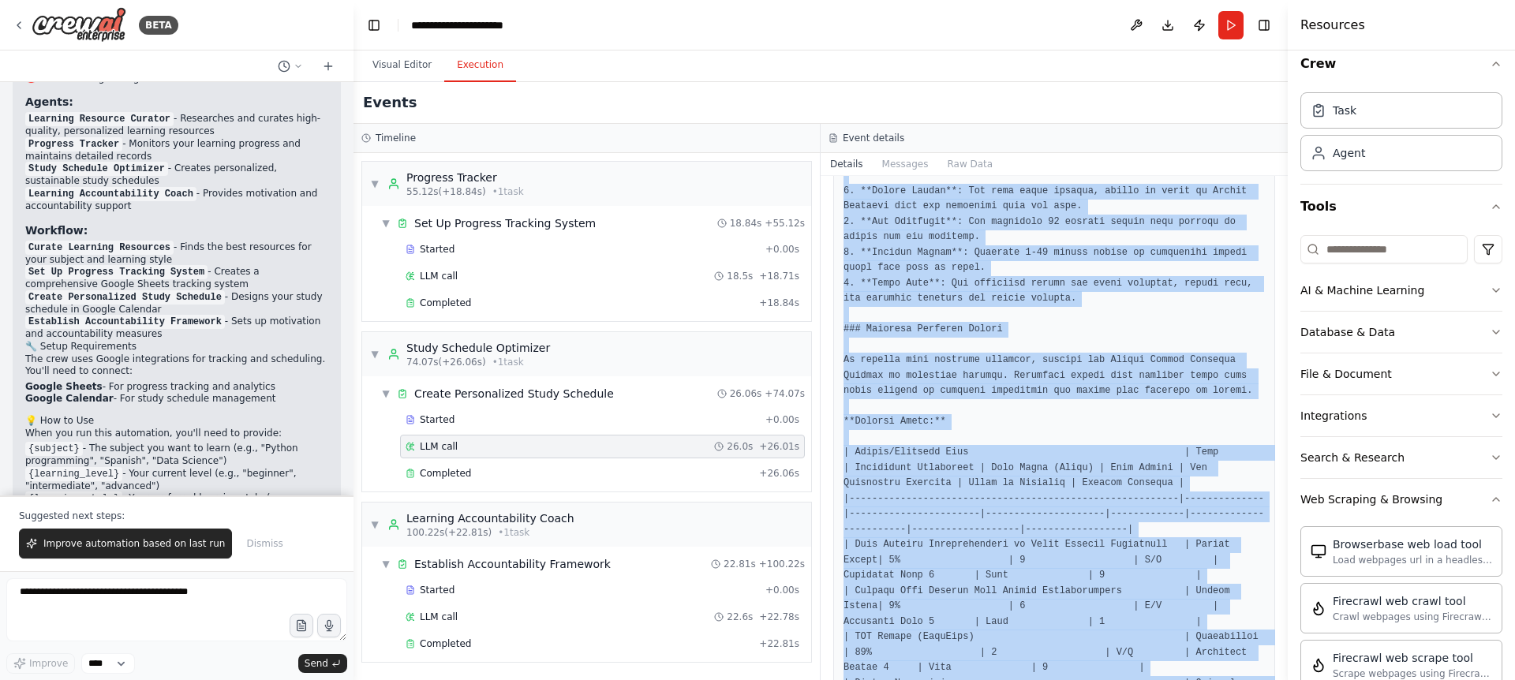
scroll to position [1453, 0]
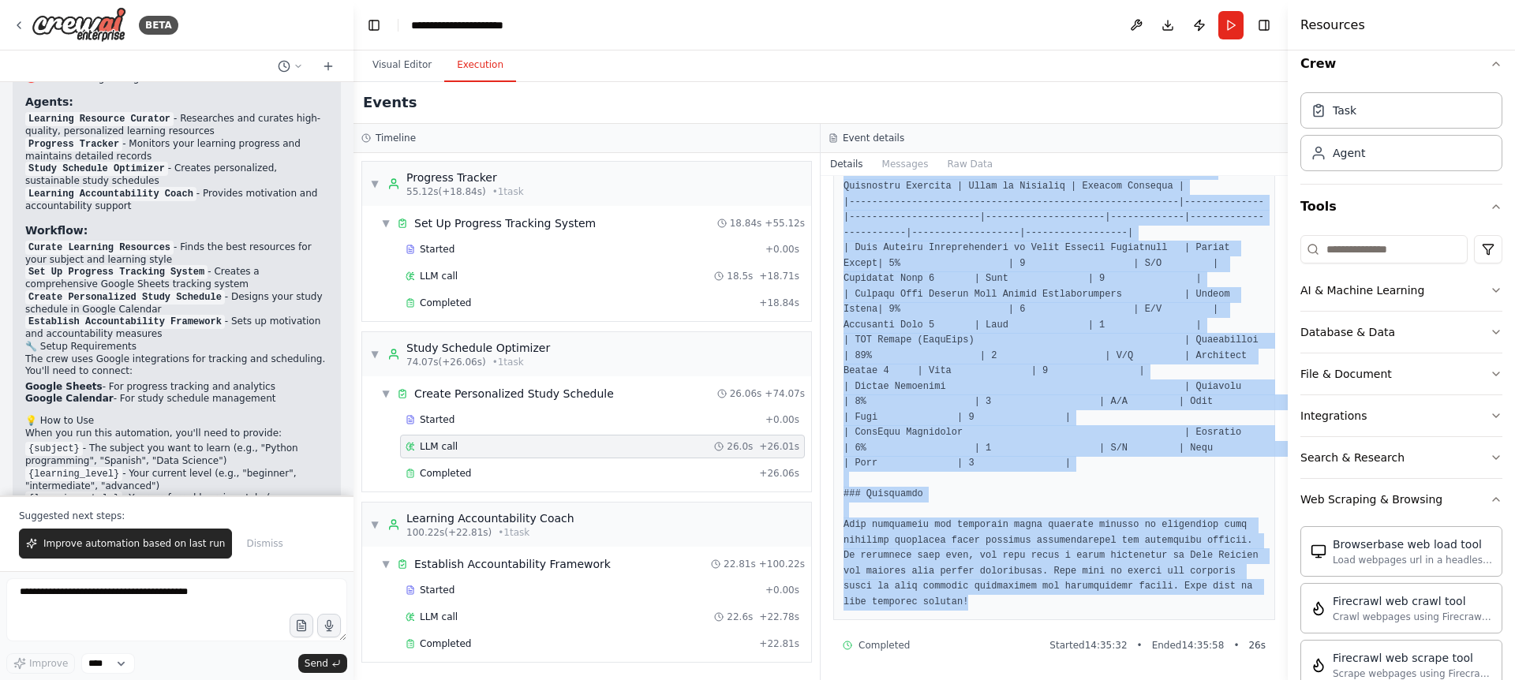
drag, startPoint x: 843, startPoint y: 283, endPoint x: 1054, endPoint y: 605, distance: 386.0
copy pre "I now can give a great answer Final Answer: ### Personalized Study Schedule for…"
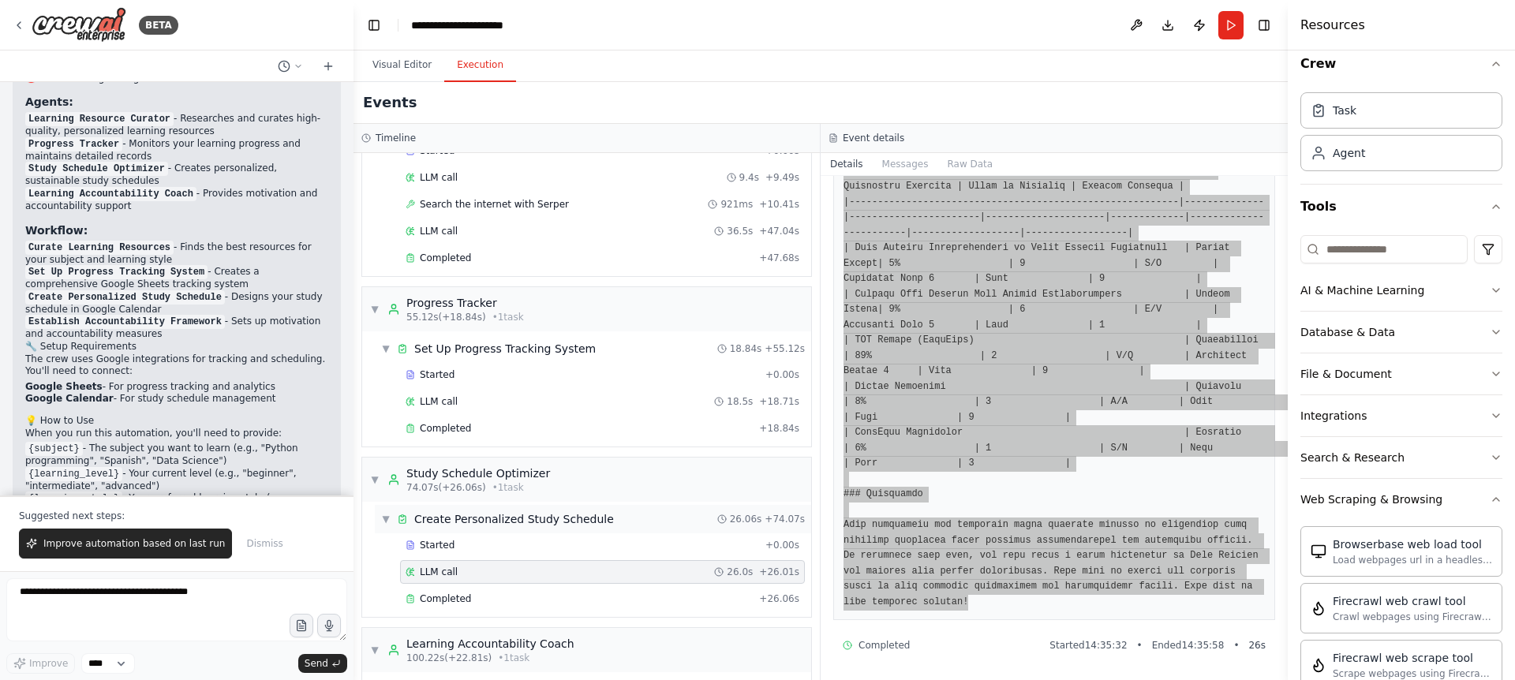
scroll to position [72, 0]
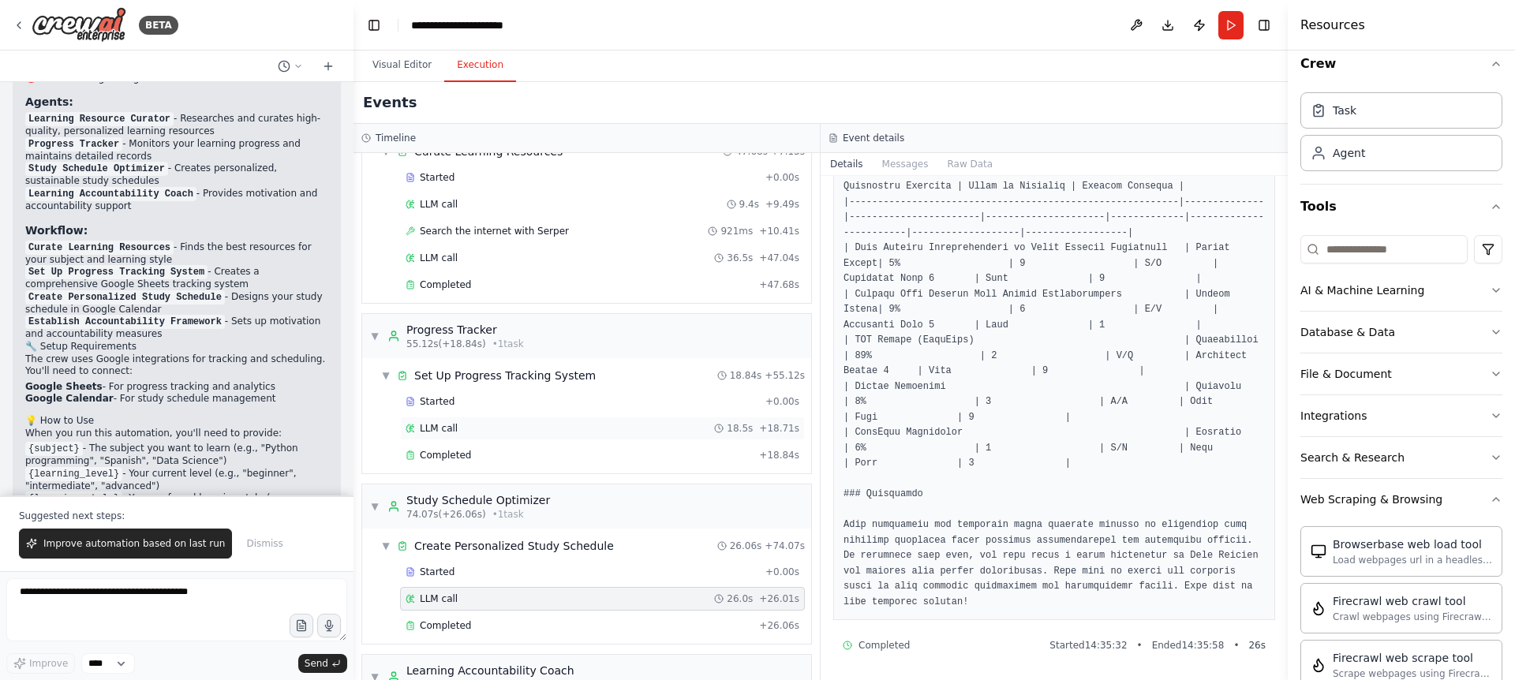
click at [475, 431] on div "LLM call 18.5s + 18.71s" at bounding box center [603, 428] width 394 height 13
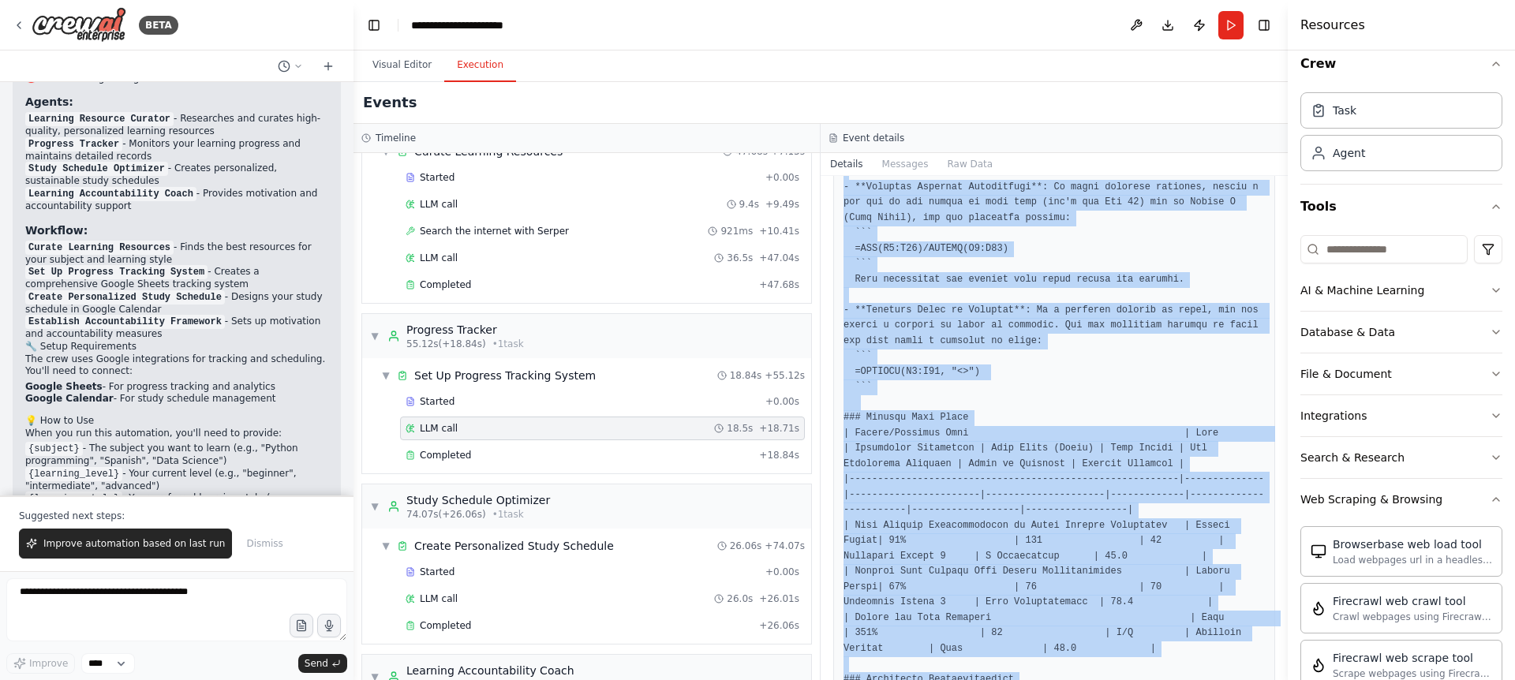
scroll to position [1268, 0]
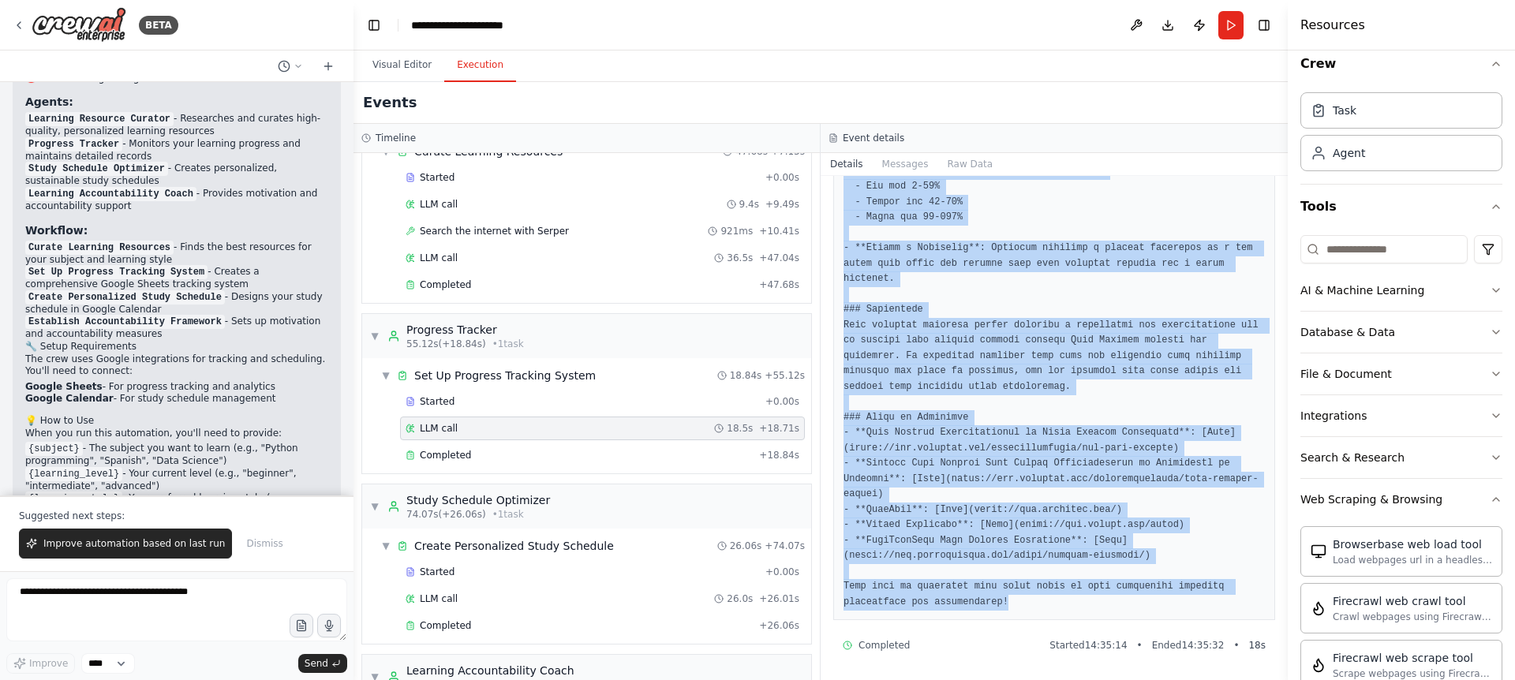
drag, startPoint x: 844, startPoint y: 324, endPoint x: 1021, endPoint y: 607, distance: 333.7
copy pre "## Comprehensive Data Science Progress Tracking System in Google Sheets ### Ove…"
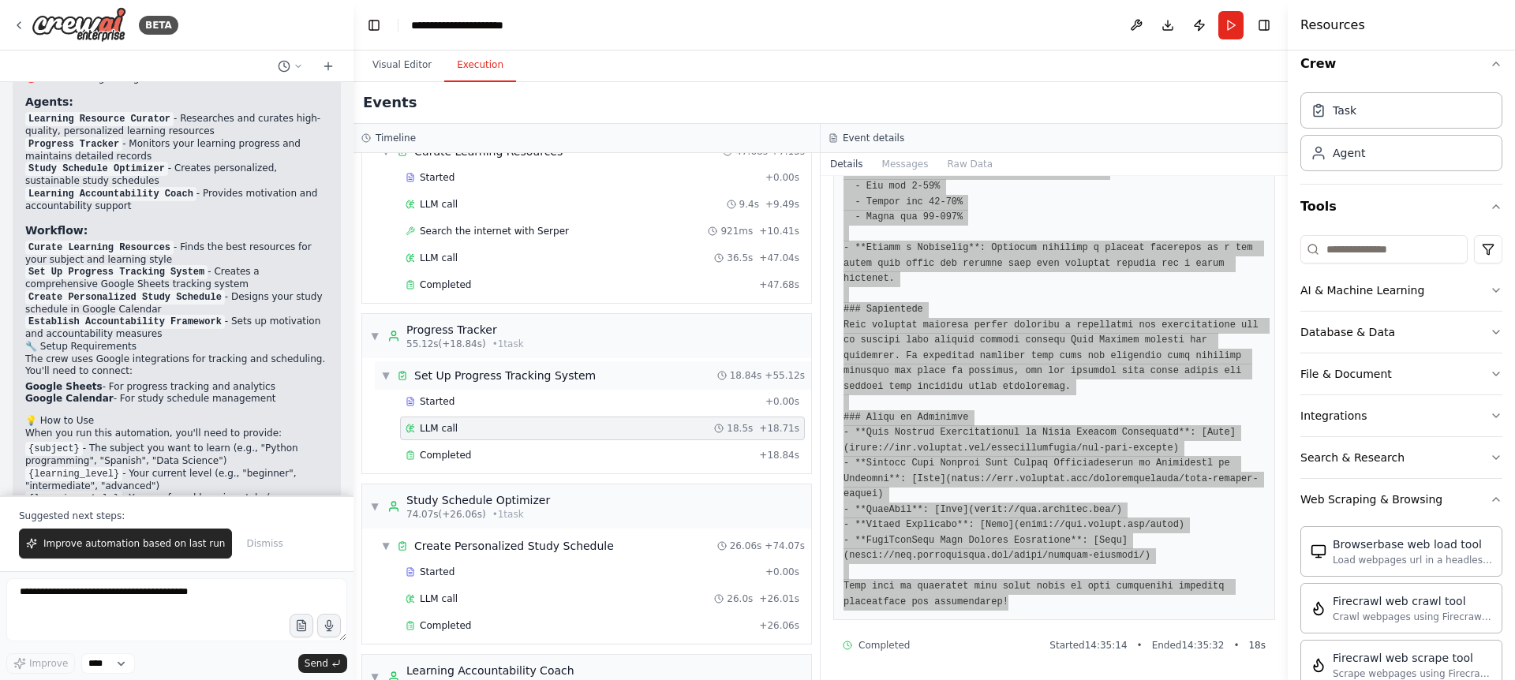
scroll to position [0, 0]
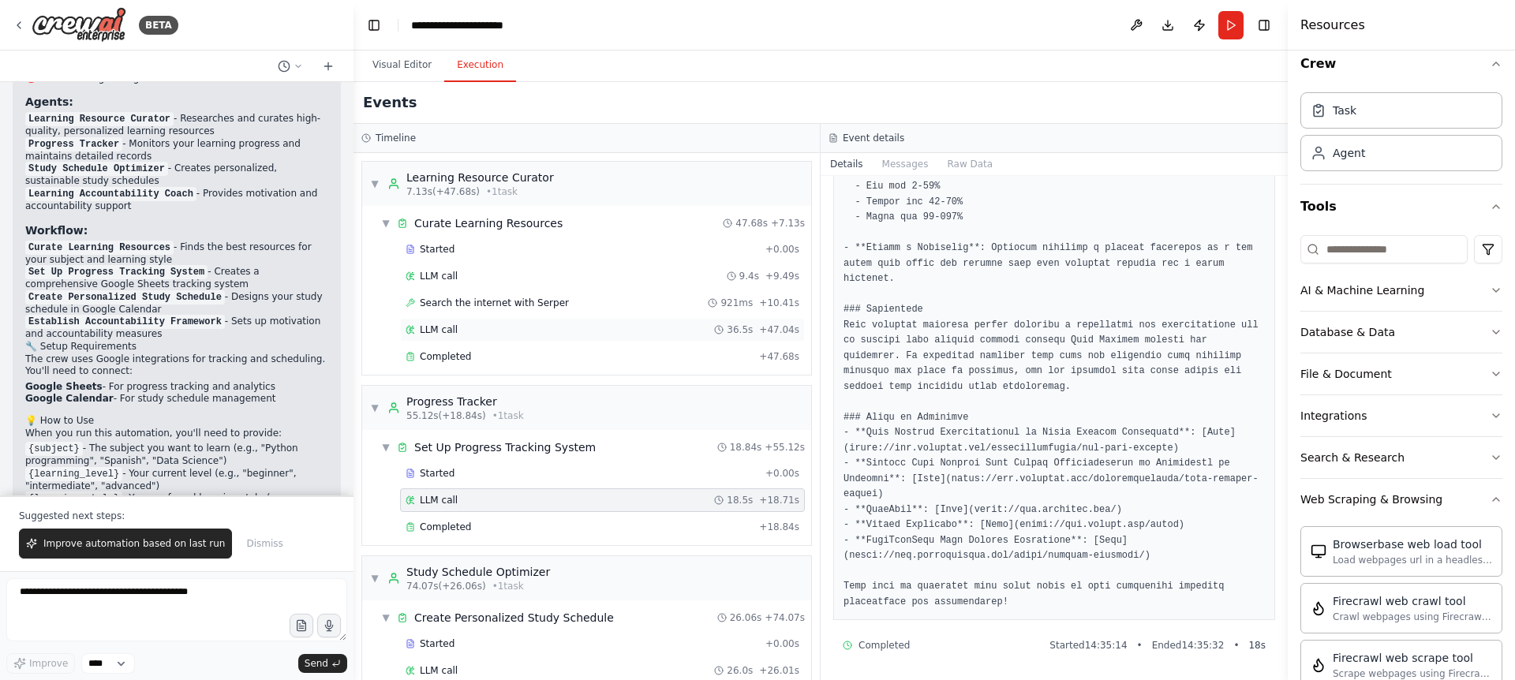
click at [478, 329] on div "LLM call 36.5s + 47.04s" at bounding box center [603, 330] width 394 height 13
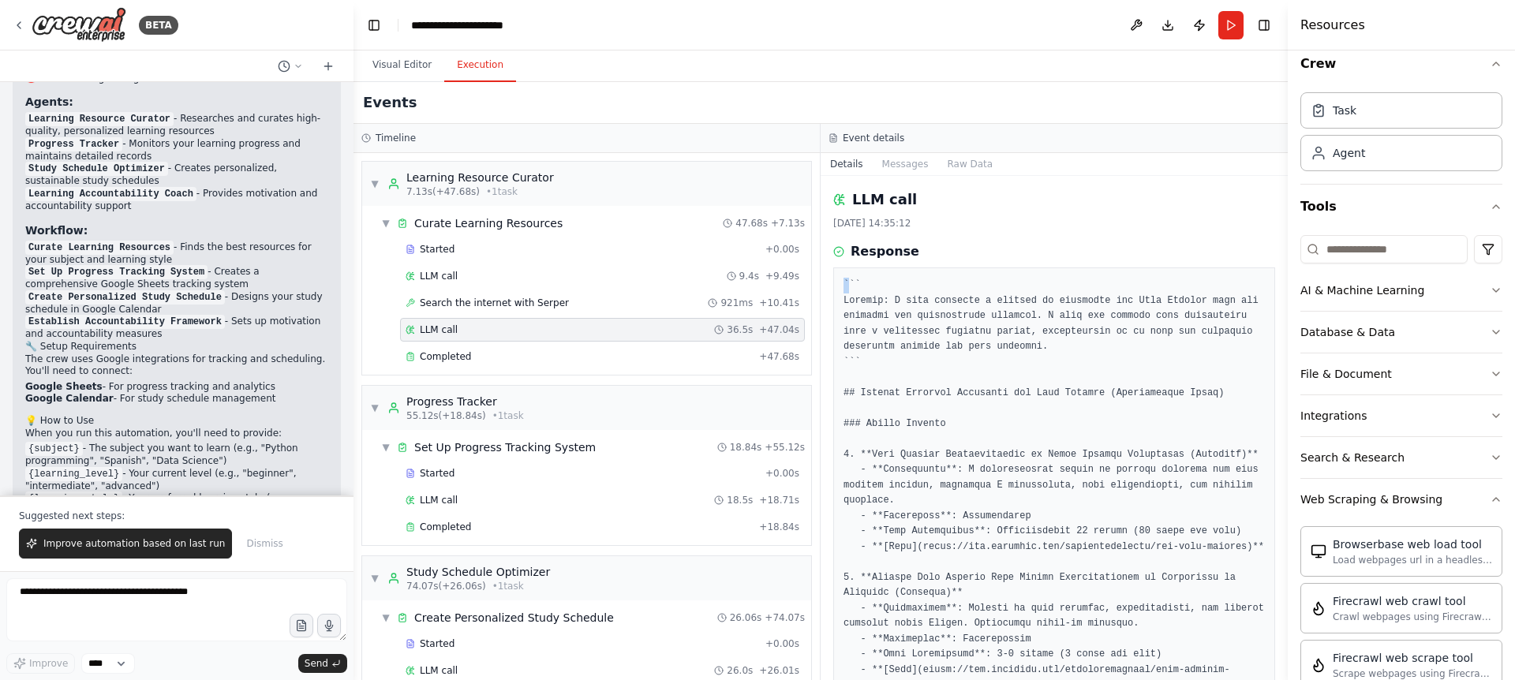
drag, startPoint x: 843, startPoint y: 281, endPoint x: 848, endPoint y: 292, distance: 12.0
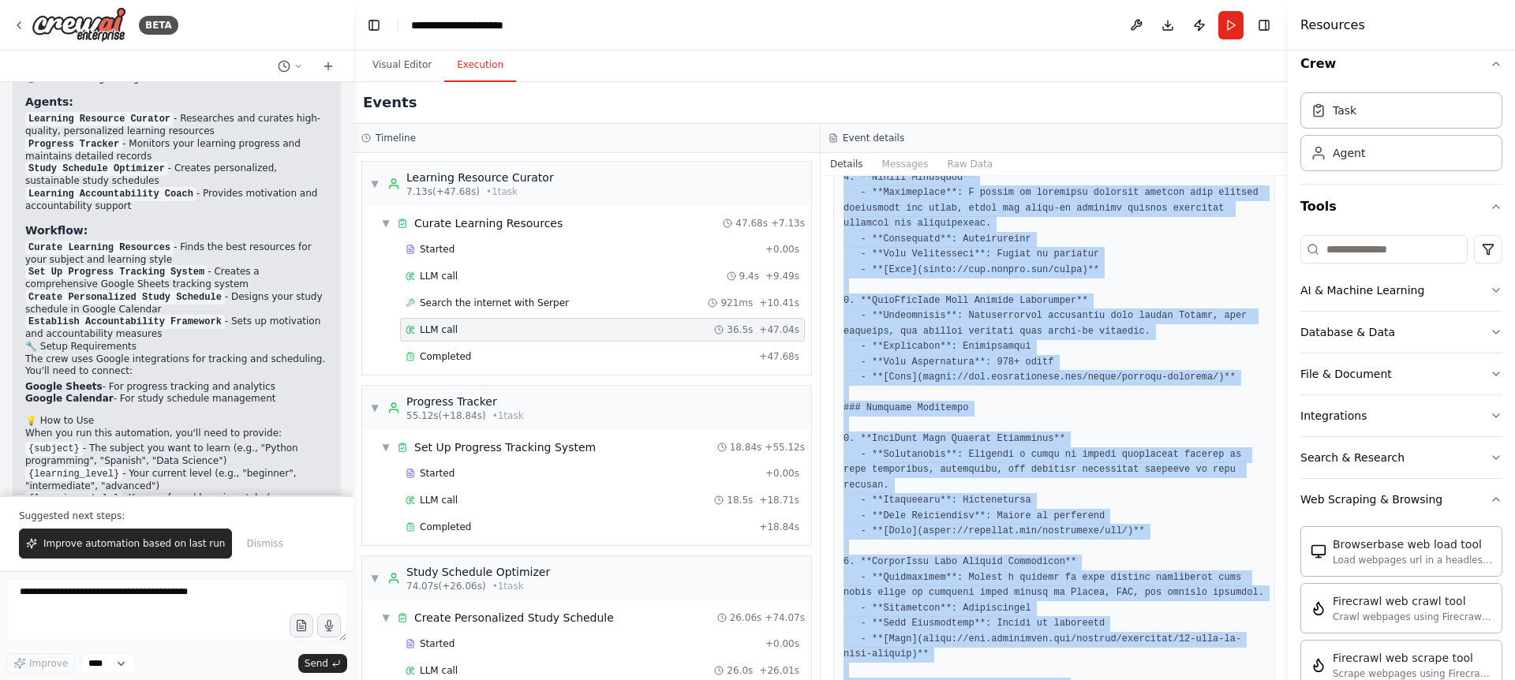
scroll to position [3085, 0]
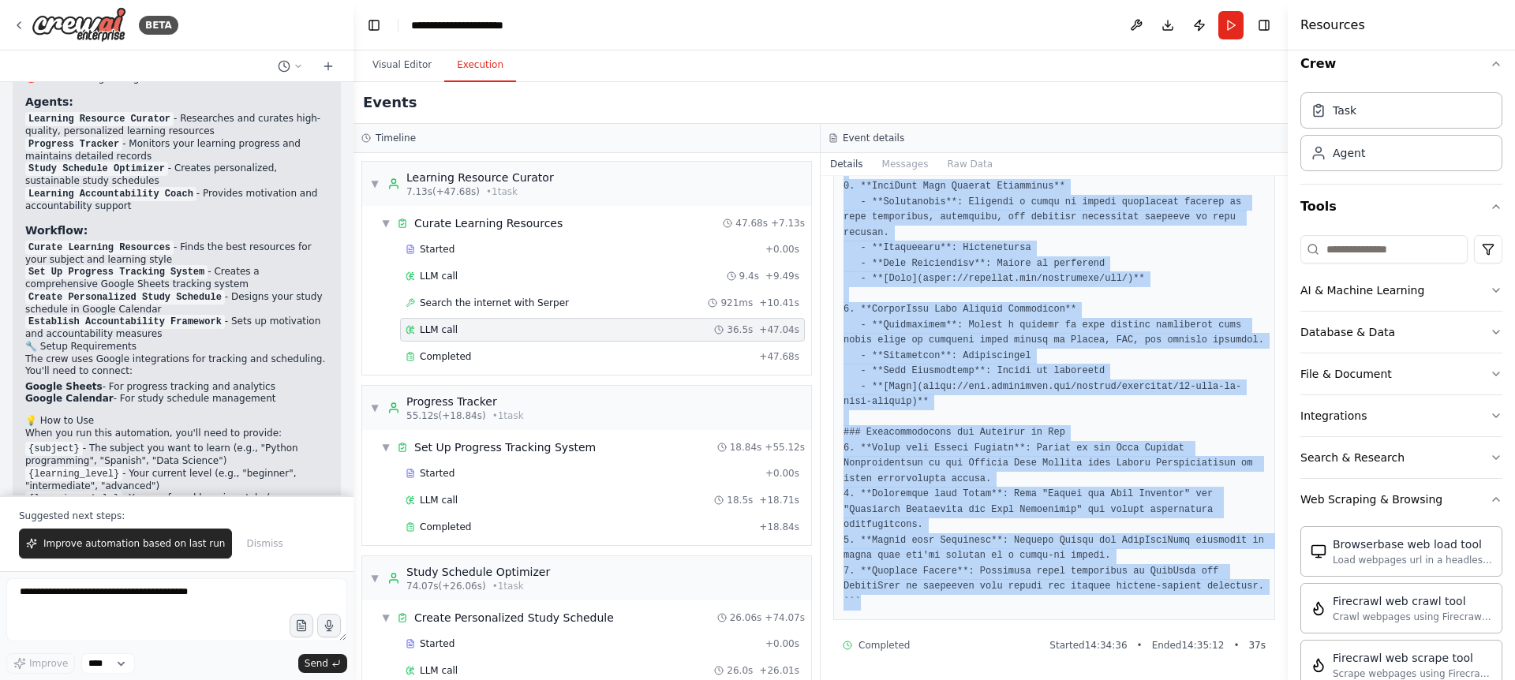
drag, startPoint x: 842, startPoint y: 276, endPoint x: 865, endPoint y: 597, distance: 322.1
copy pre "``` Thought: I have gathered a variety of resources for Data Science that are s…"
drag, startPoint x: 844, startPoint y: 257, endPoint x: 878, endPoint y: 597, distance: 342.7
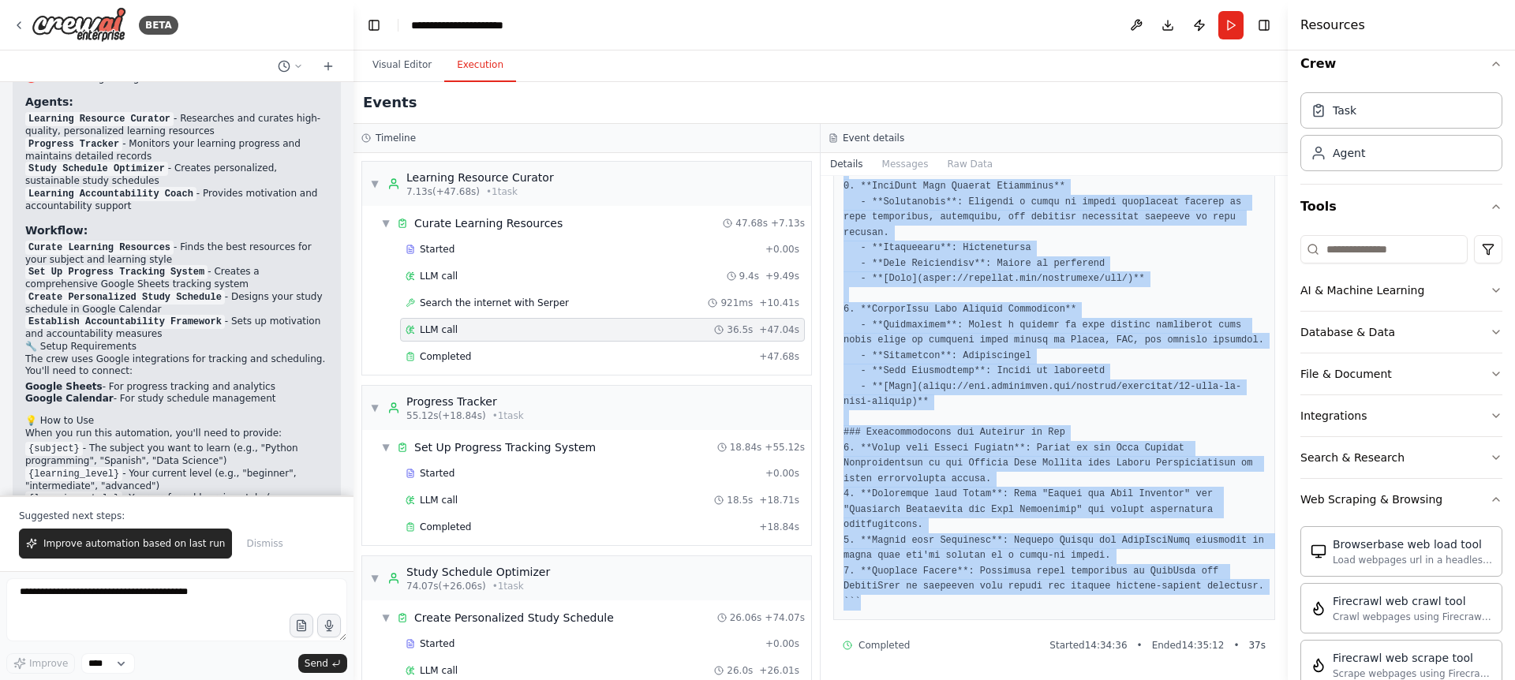
copy pre "## Curated Learning Resources for Data Science (Intermediate Level) ### Online …"
